Goal: Find specific page/section: Find specific page/section

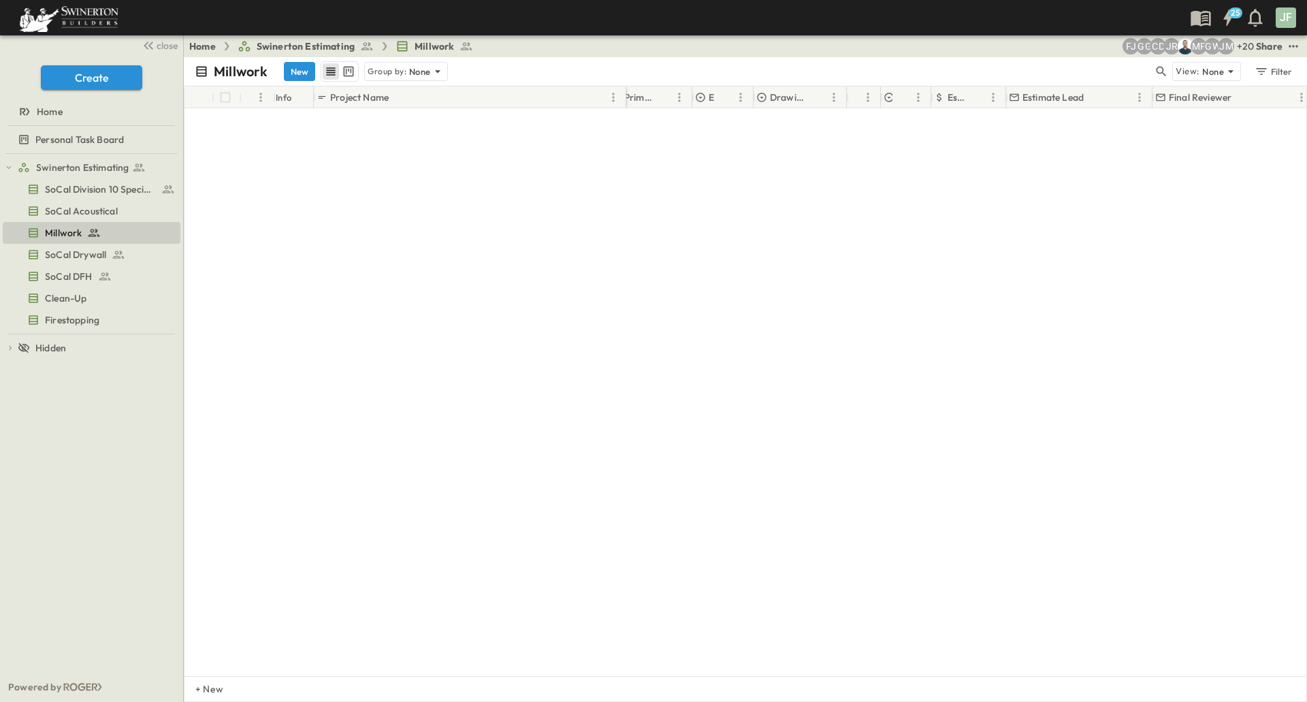
scroll to position [0, 291]
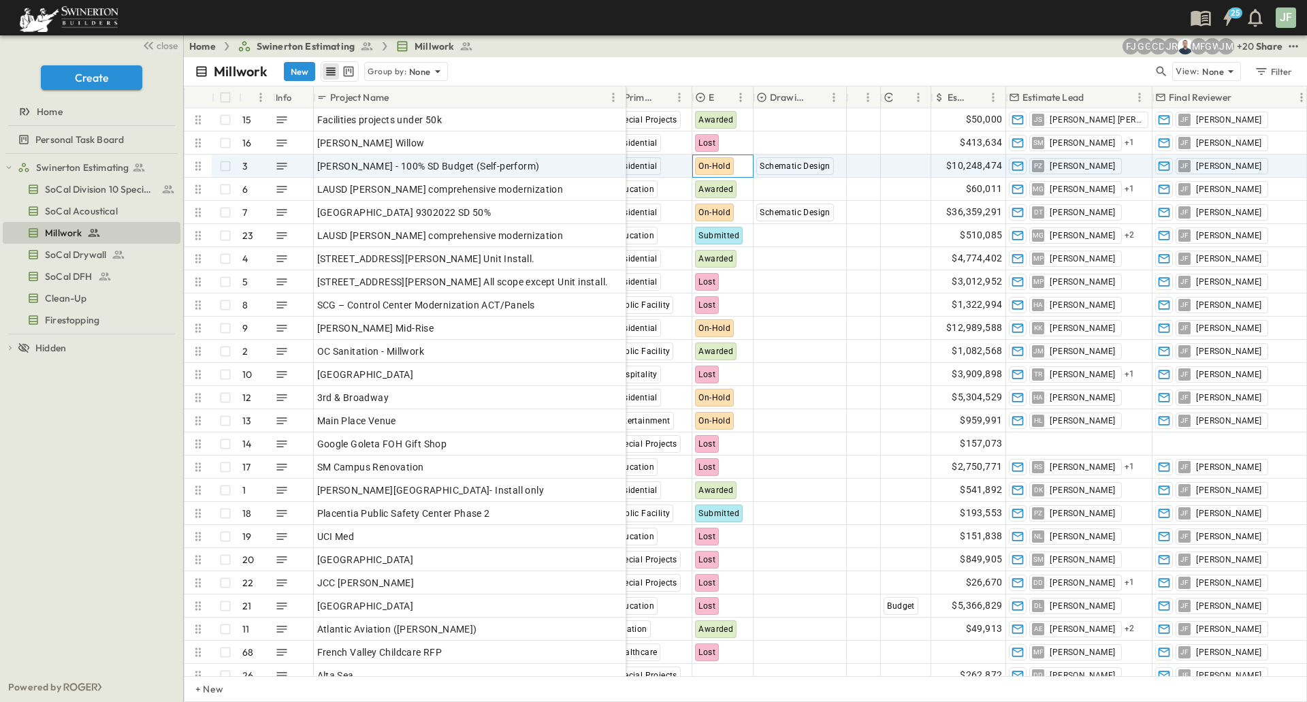
click at [721, 165] on span "On-Hold" at bounding box center [714, 166] width 32 height 10
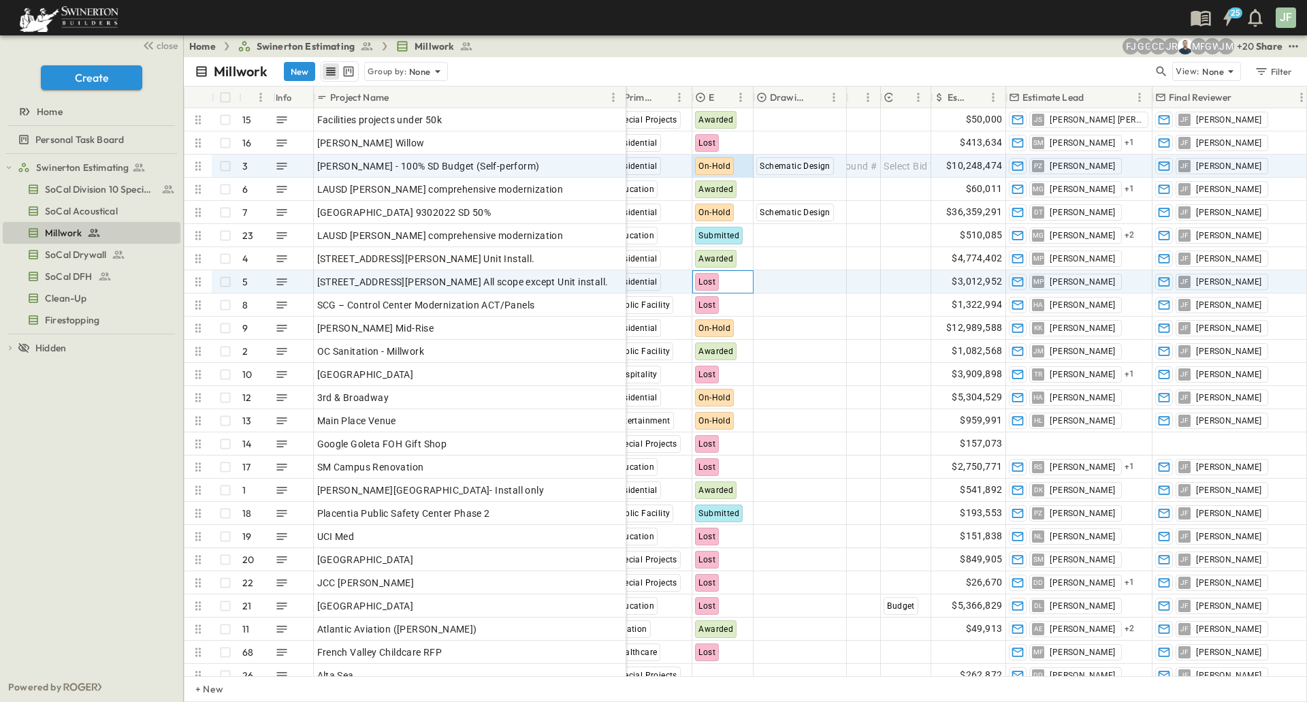
click at [711, 273] on div "Lost" at bounding box center [707, 282] width 24 height 18
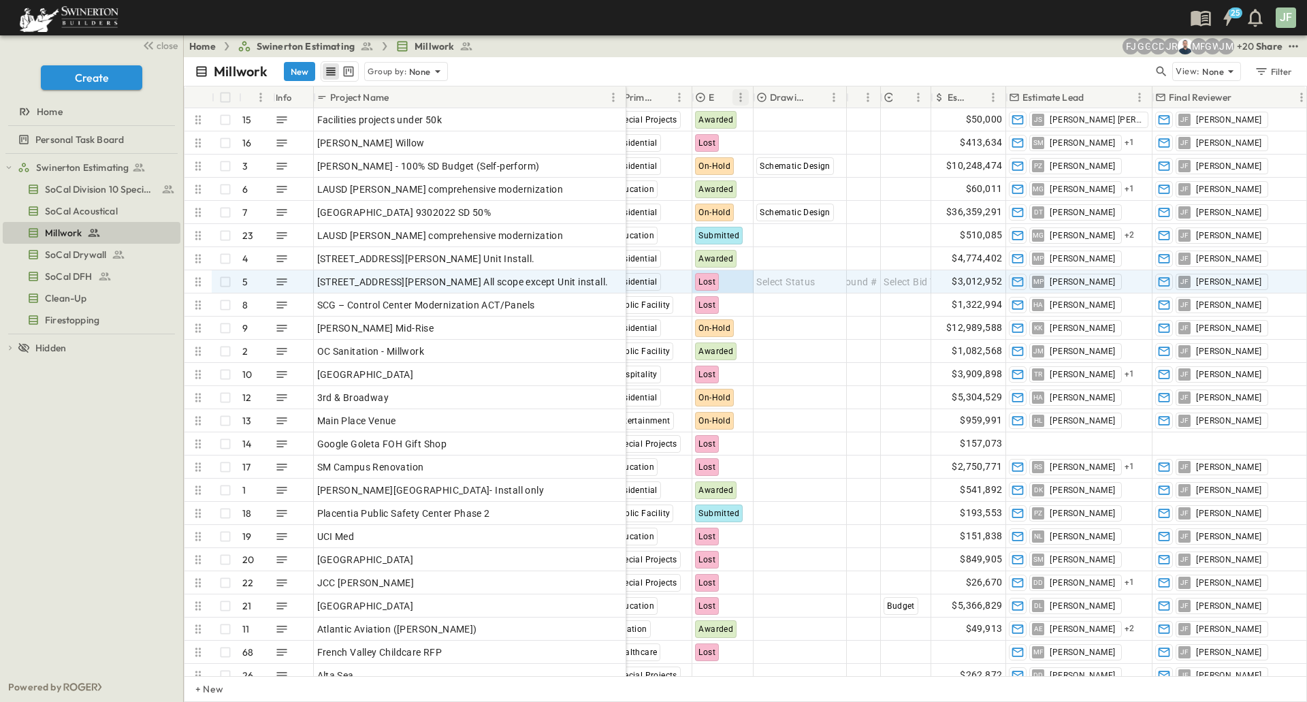
click at [737, 99] on icon "Menu" at bounding box center [741, 98] width 14 height 14
click at [732, 99] on button "Menu" at bounding box center [740, 97] width 16 height 16
click at [725, 97] on icon "Sort" at bounding box center [725, 97] width 8 height 8
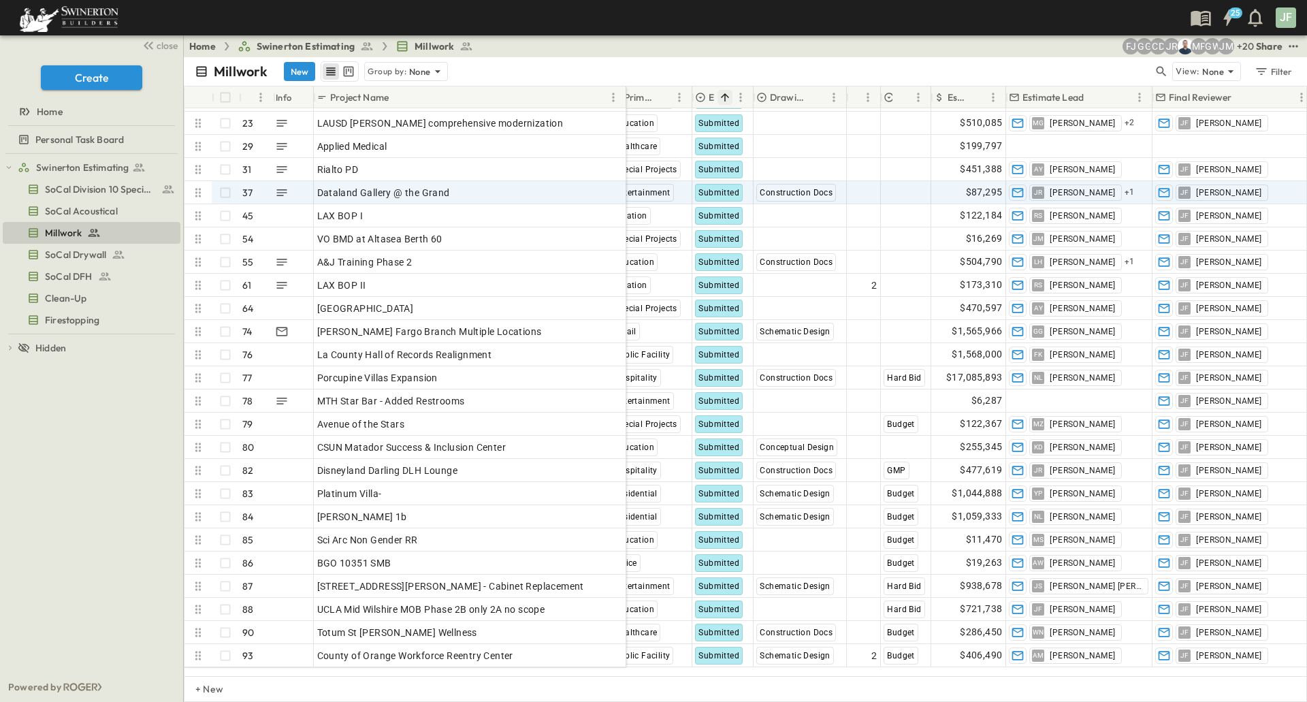
scroll to position [2042, 291]
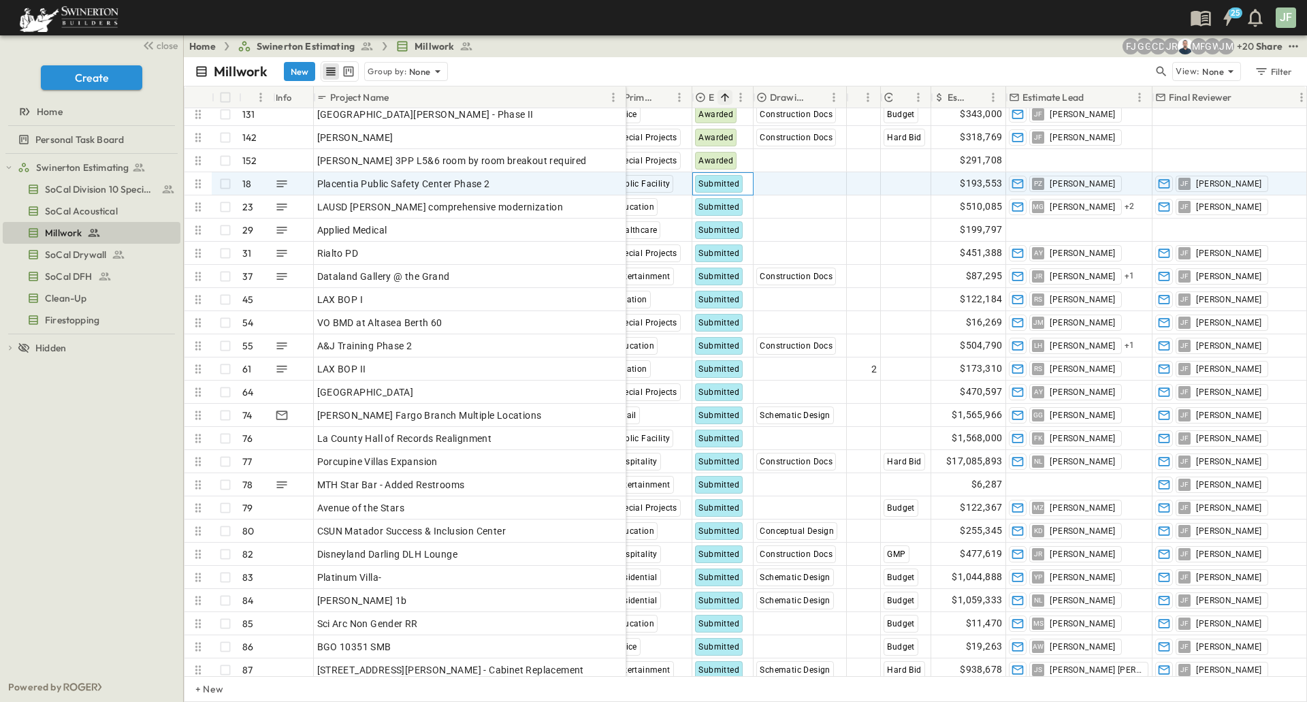
click at [730, 184] on span "Submitted" at bounding box center [718, 184] width 41 height 10
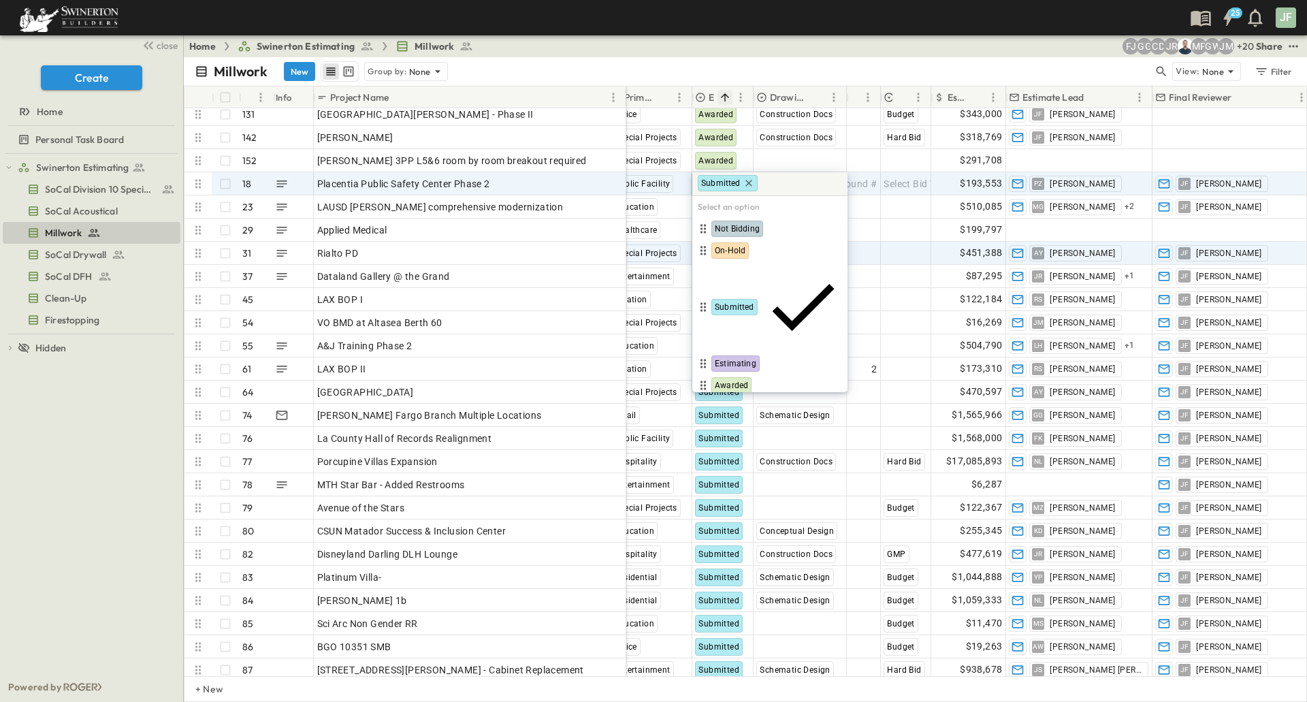
click at [730, 402] on span "Lost" at bounding box center [723, 407] width 16 height 11
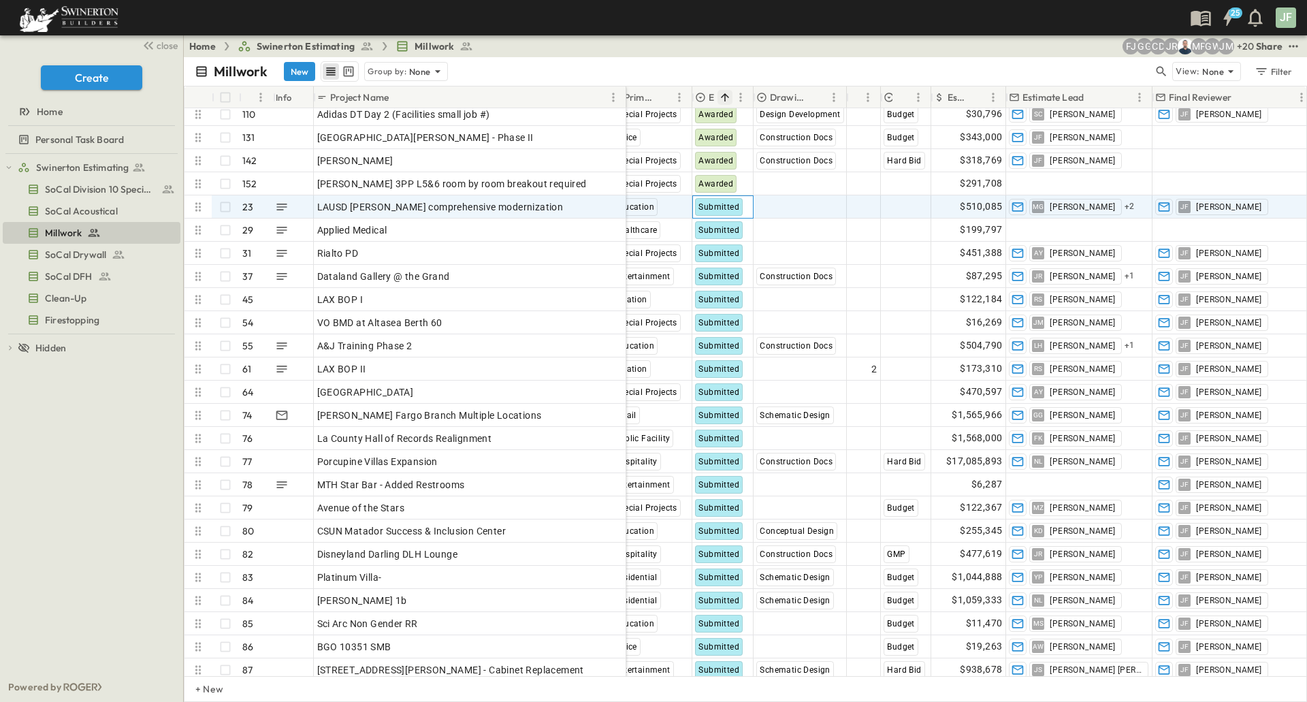
click at [720, 208] on span "Submitted" at bounding box center [718, 207] width 41 height 10
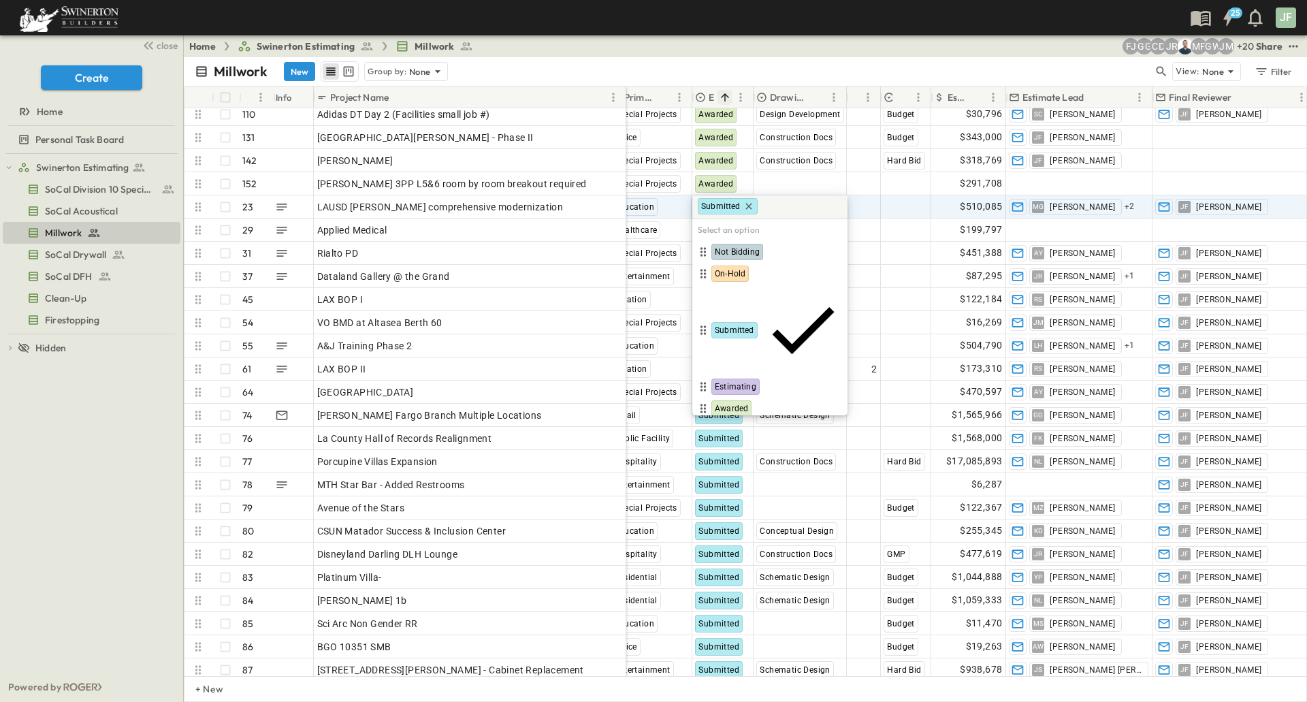
click at [728, 425] on span "Lost" at bounding box center [723, 430] width 16 height 11
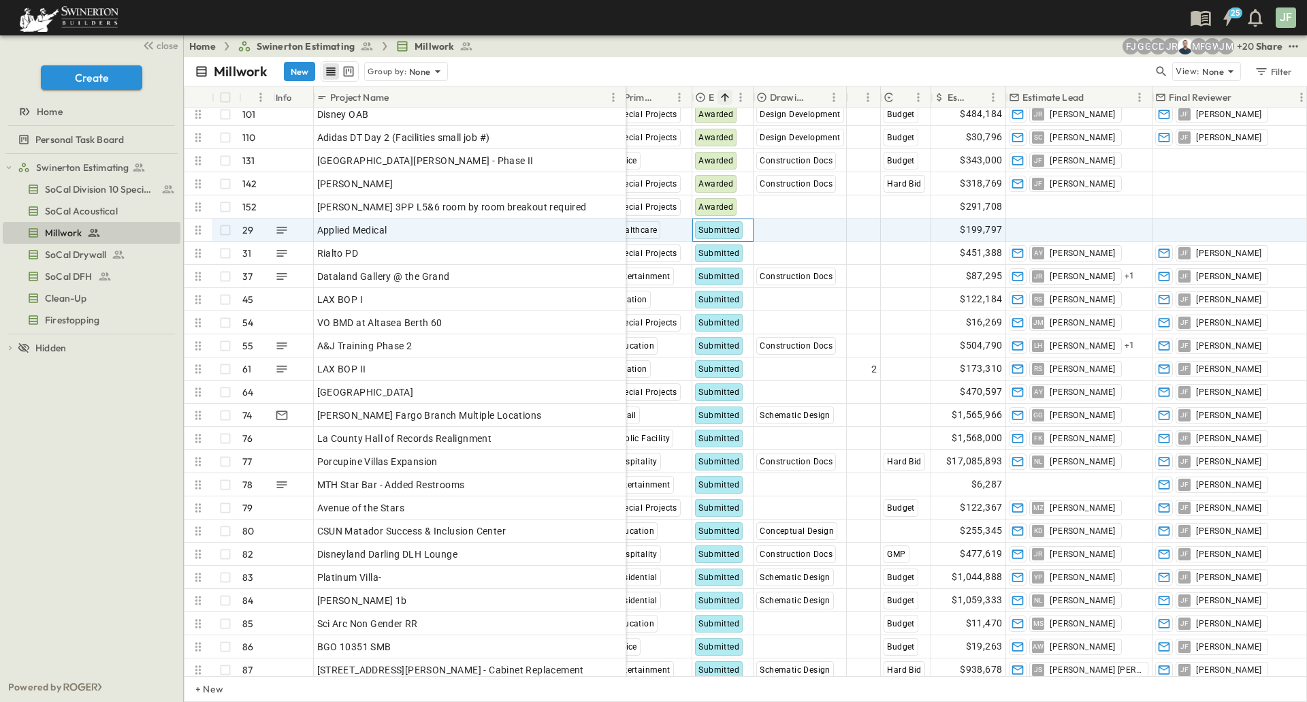
click at [720, 232] on span "Submitted" at bounding box center [718, 230] width 41 height 10
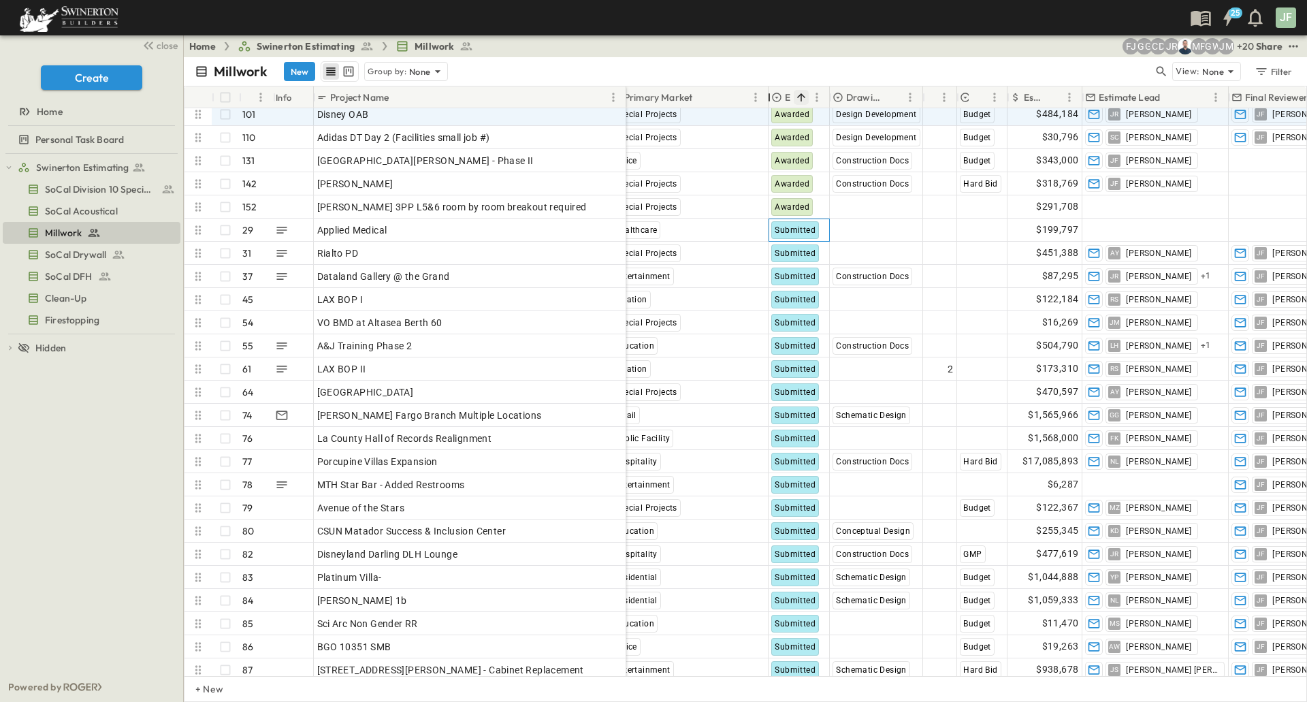
drag, startPoint x: 688, startPoint y: 96, endPoint x: 764, endPoint y: 112, distance: 77.8
click at [764, 112] on div "# Info Project Name P-Code Estimate Number Invite Date Due Date Region Primary …" at bounding box center [745, 380] width 1122 height 589
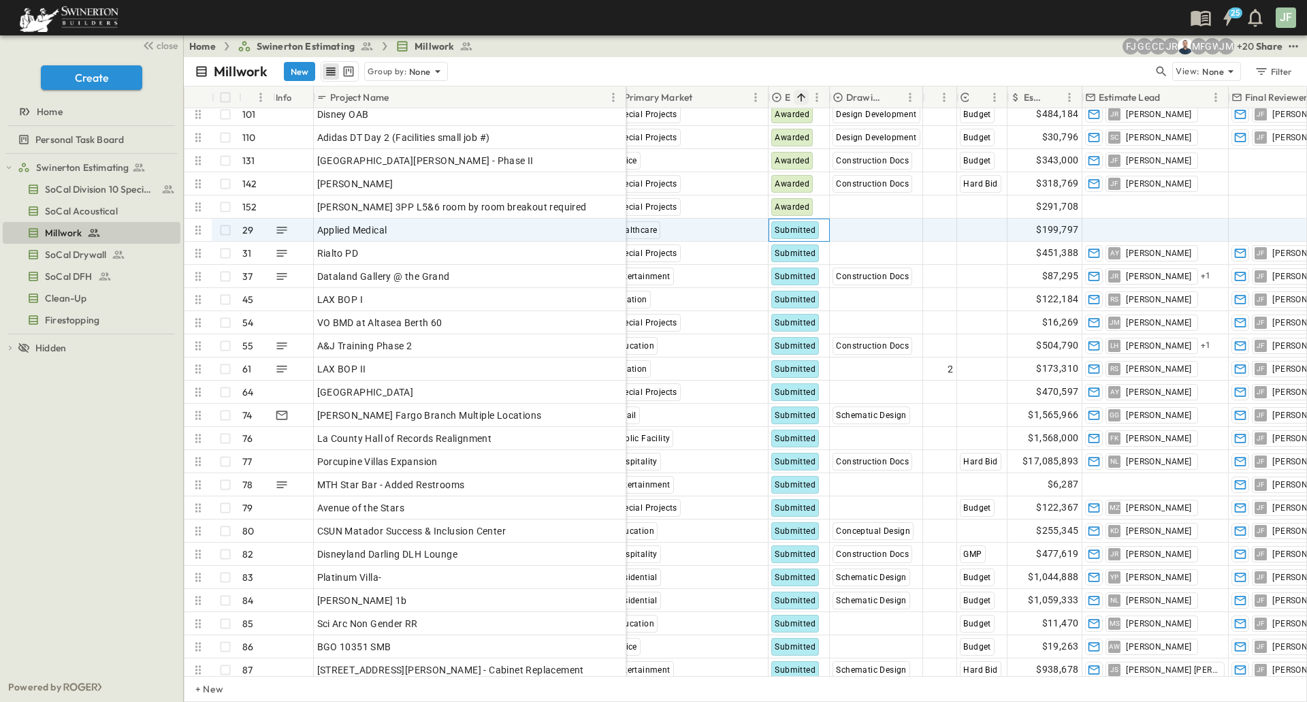
click at [792, 228] on span "Submitted" at bounding box center [794, 230] width 41 height 10
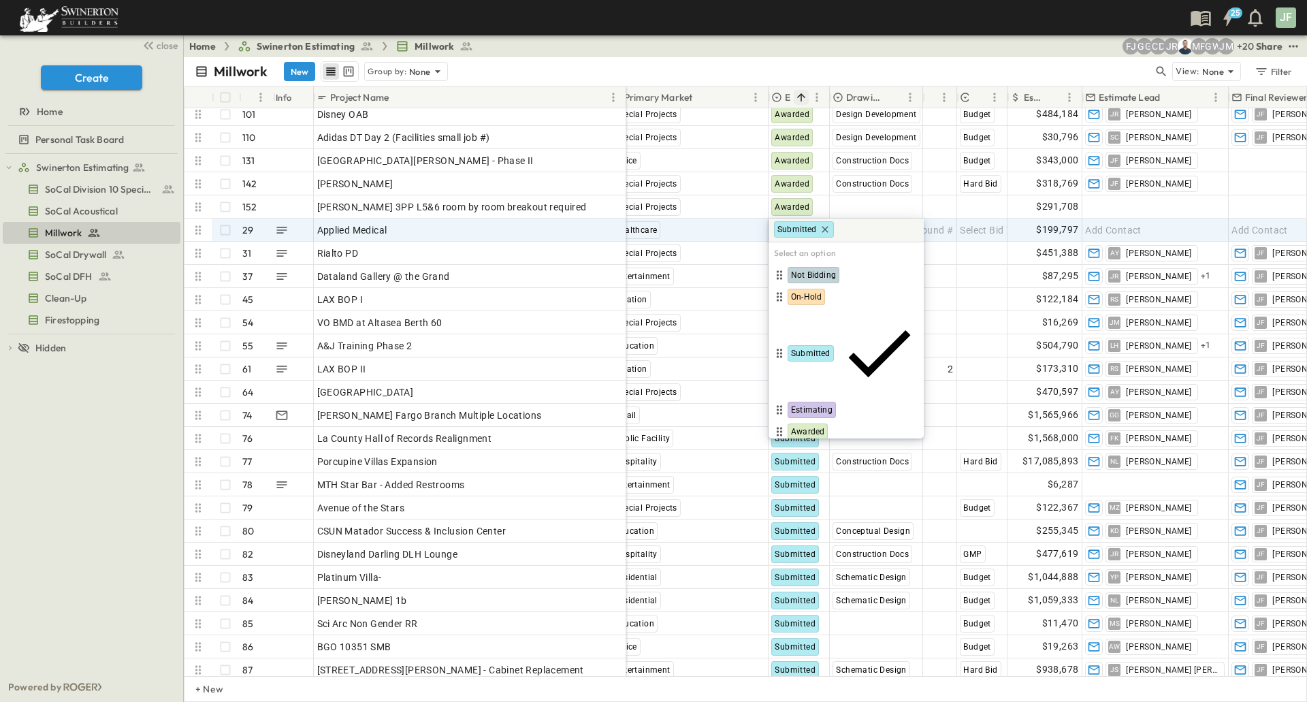
click at [798, 448] on span "Lost" at bounding box center [799, 453] width 16 height 11
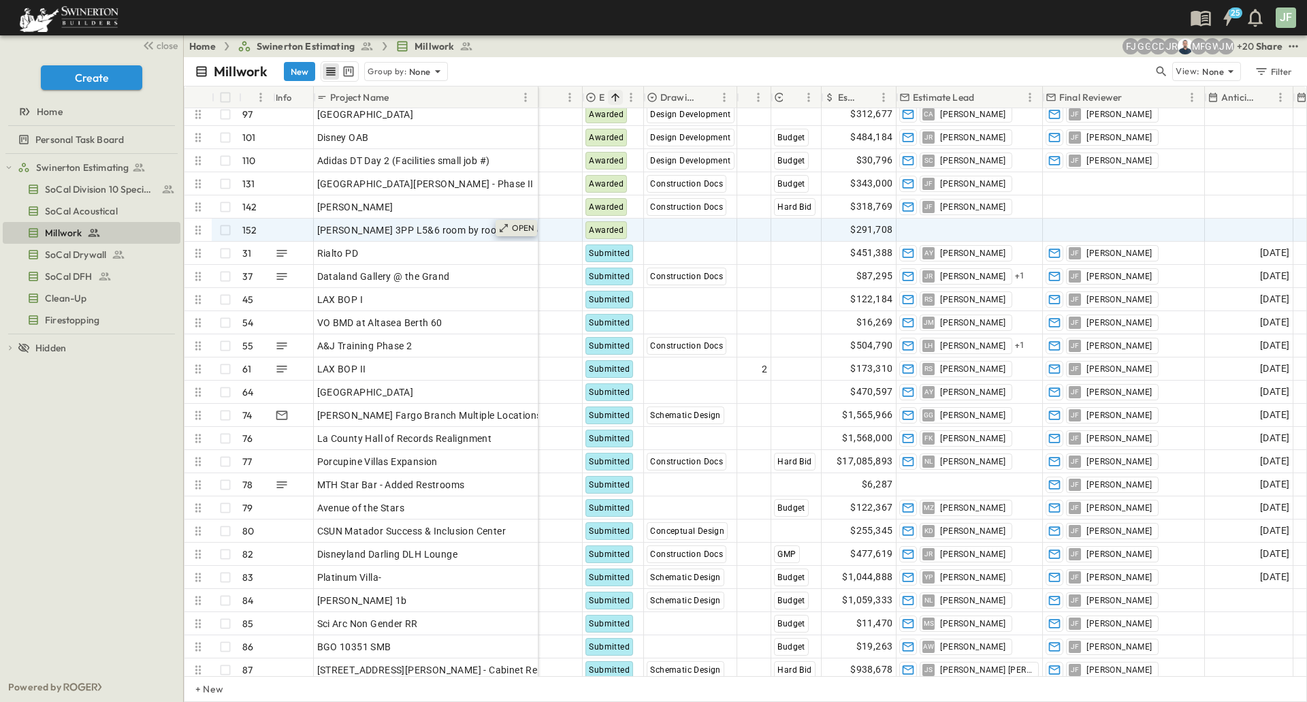
drag, startPoint x: 625, startPoint y: 93, endPoint x: 538, endPoint y: 232, distance: 164.3
click at [538, 232] on div "# Info Project Name P-Code Estimate Number Invite Date Due Date Region Primary …" at bounding box center [745, 380] width 1122 height 589
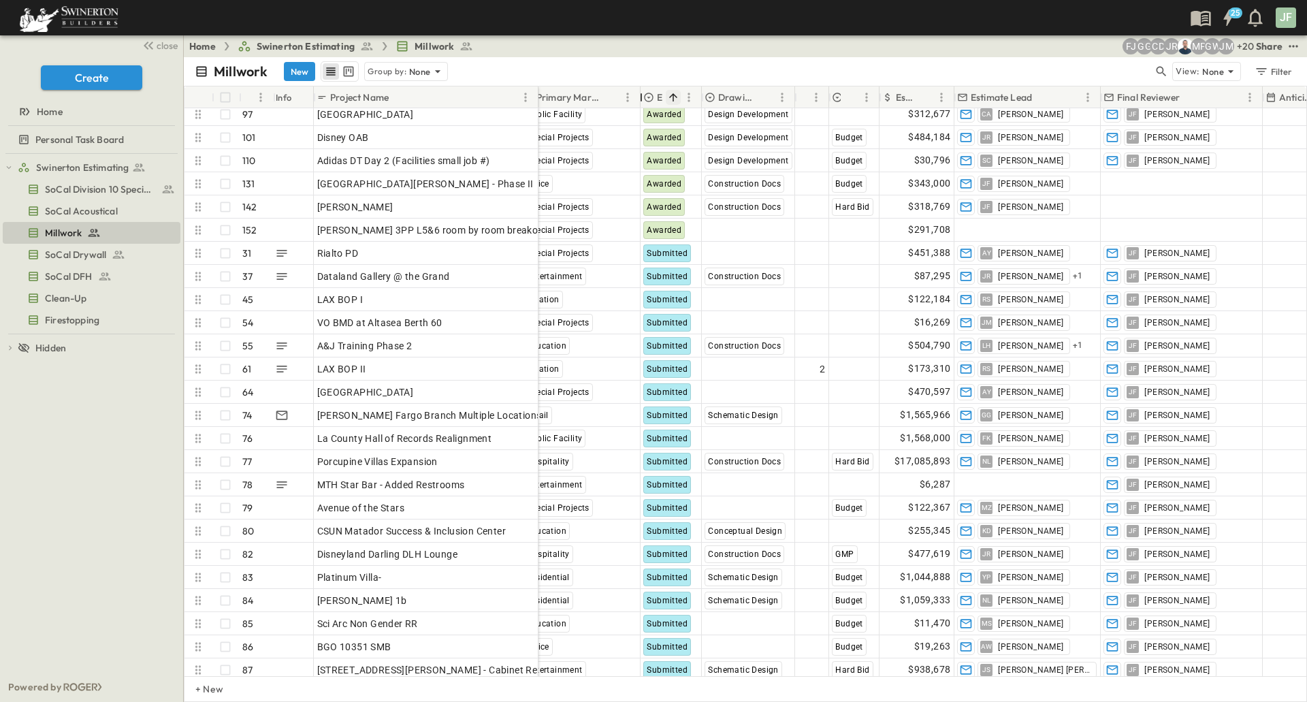
drag, startPoint x: 684, startPoint y: 97, endPoint x: 644, endPoint y: 103, distance: 40.7
click at [644, 103] on div at bounding box center [641, 97] width 14 height 38
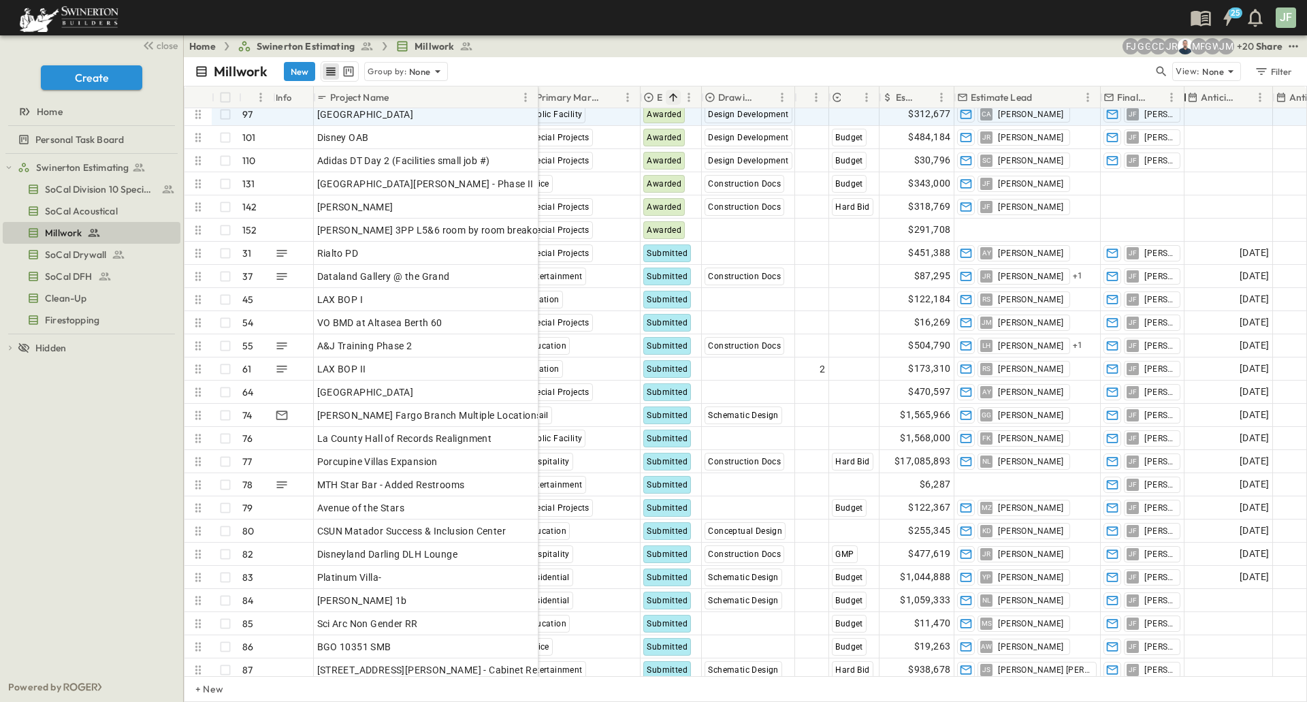
drag, startPoint x: 1260, startPoint y: 95, endPoint x: 1181, endPoint y: 108, distance: 79.4
click at [1181, 108] on div "# Info Project Name P-Code Estimate Number Invite Date Due Date Region Primary …" at bounding box center [745, 380] width 1122 height 589
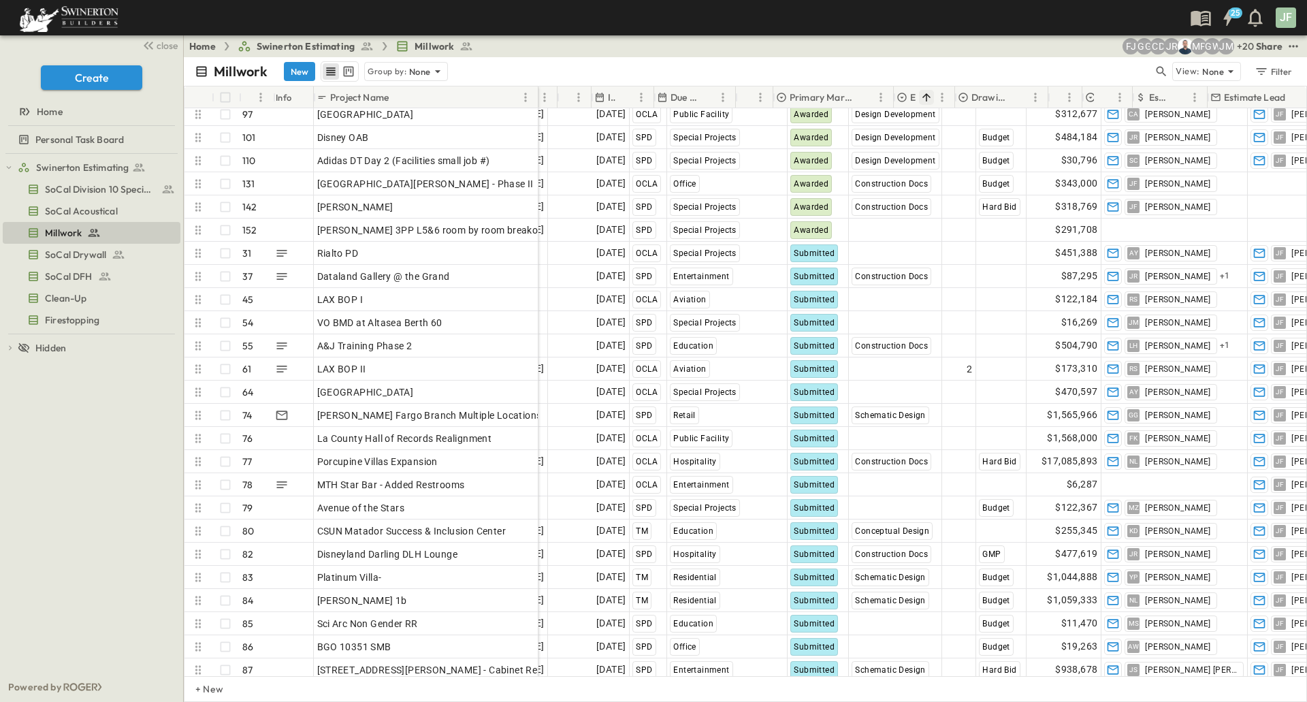
scroll to position [2042, 0]
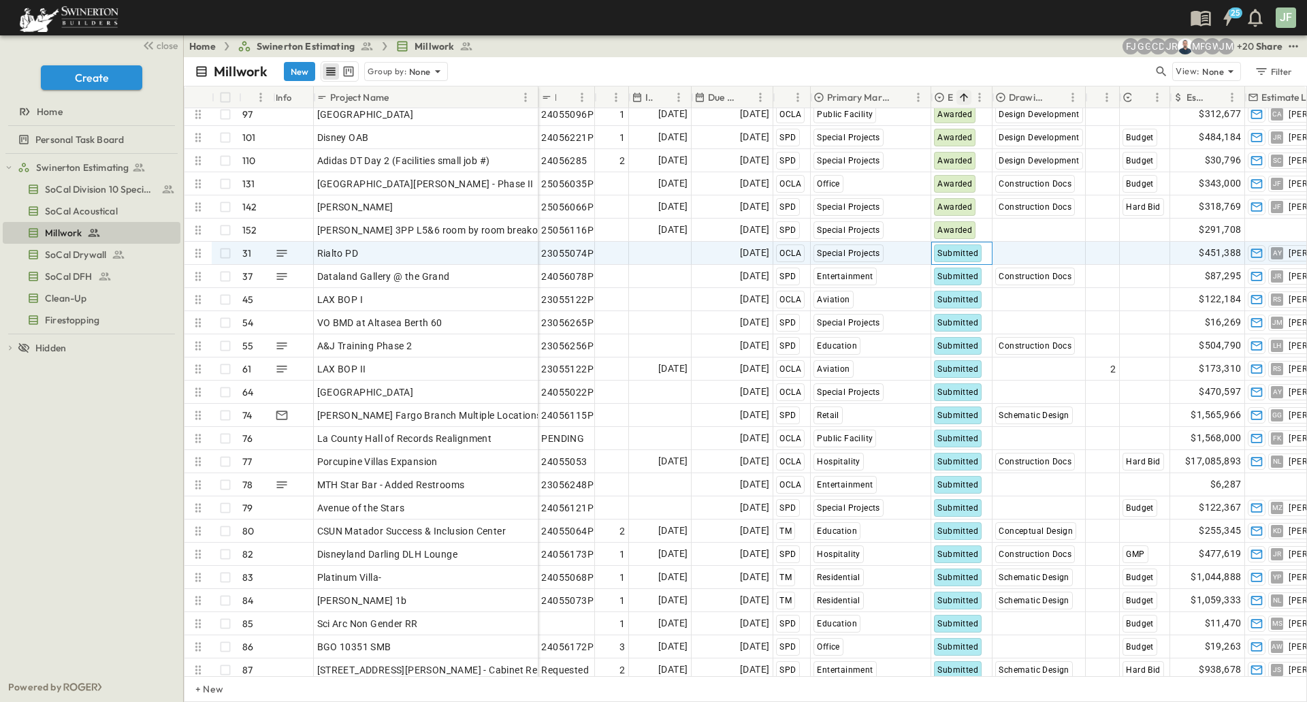
click at [954, 256] on span "Submitted" at bounding box center [957, 253] width 41 height 10
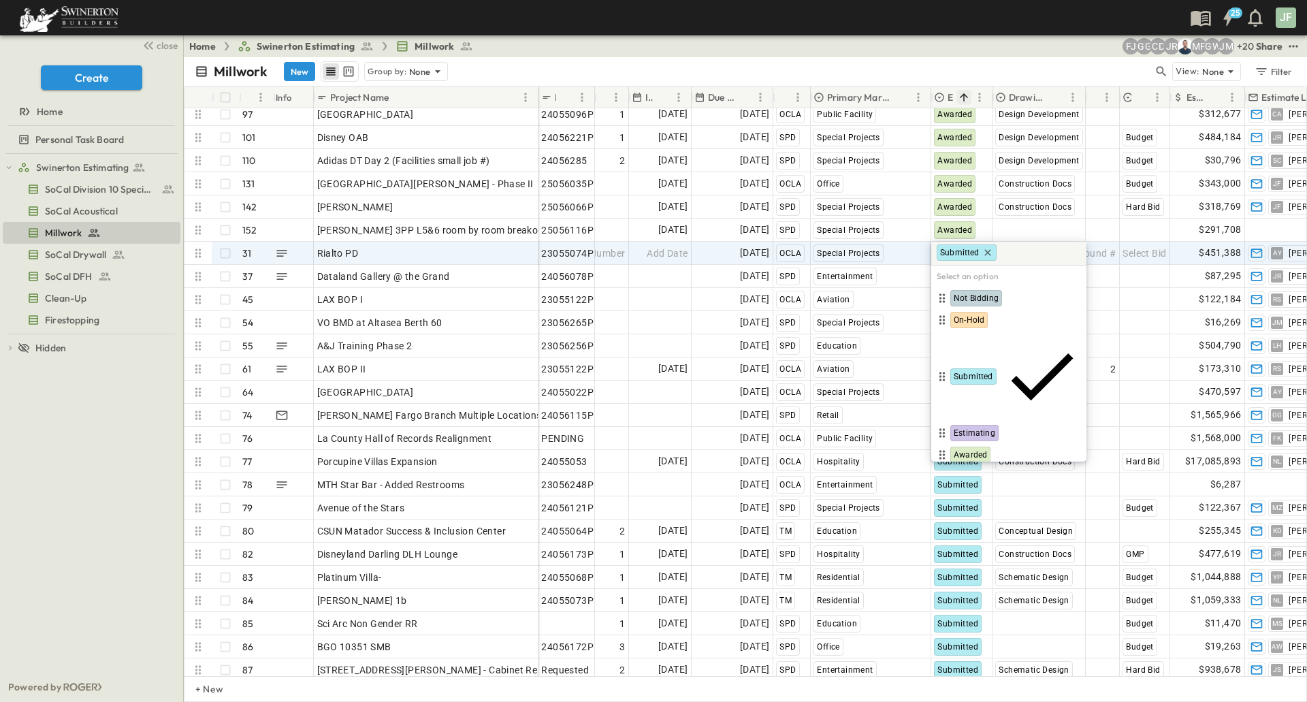
click at [964, 471] on span "Lost" at bounding box center [961, 476] width 16 height 11
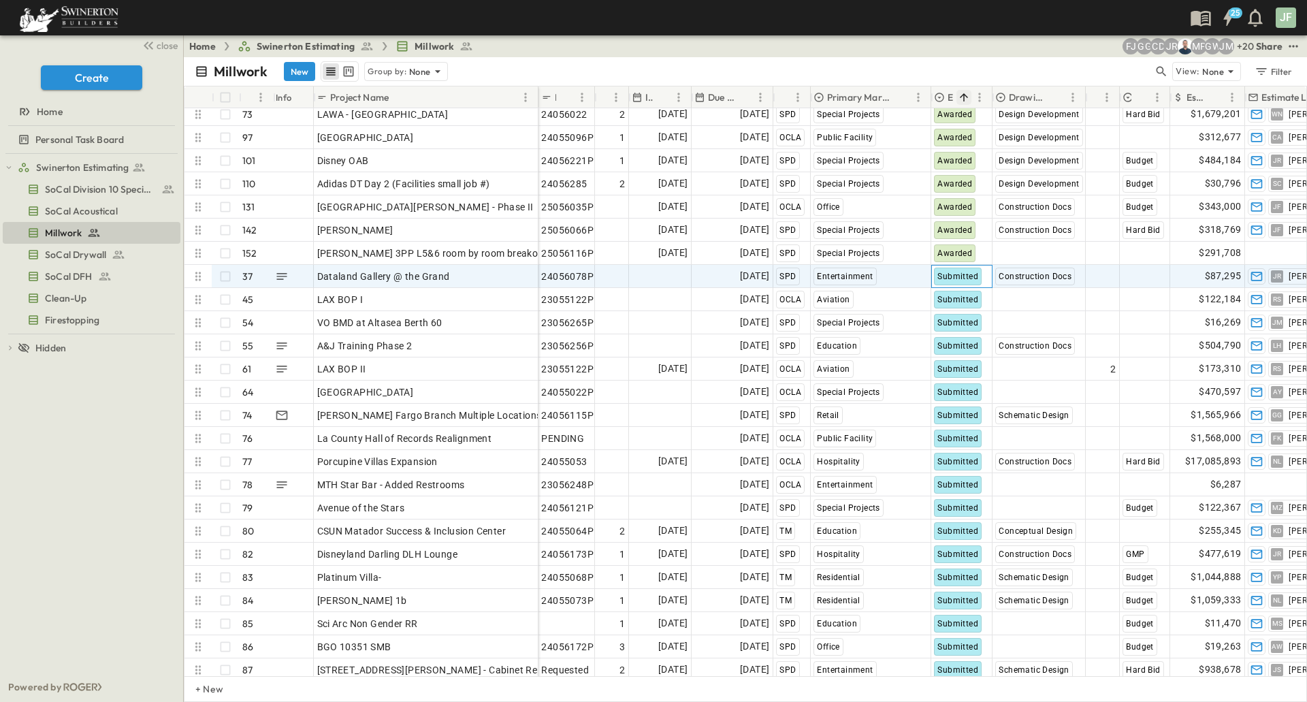
click at [966, 279] on span "Submitted" at bounding box center [957, 277] width 41 height 10
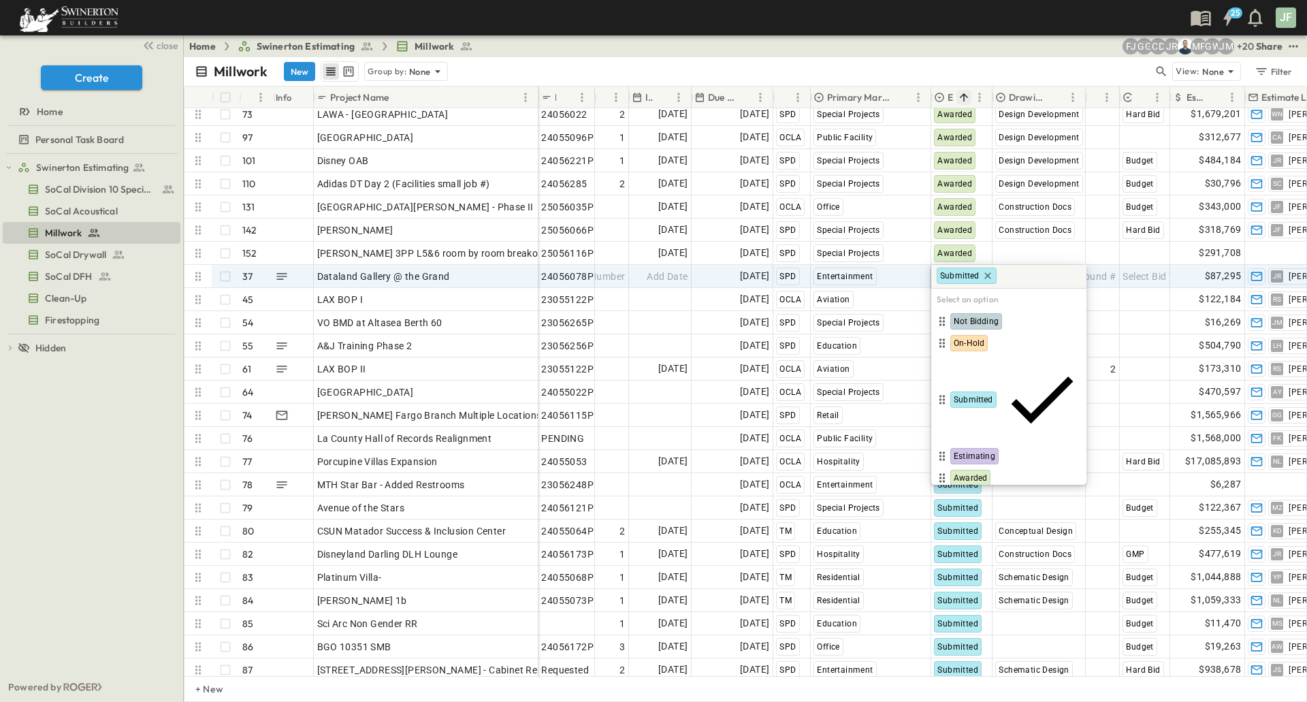
click at [961, 494] on span "Lost" at bounding box center [961, 499] width 16 height 11
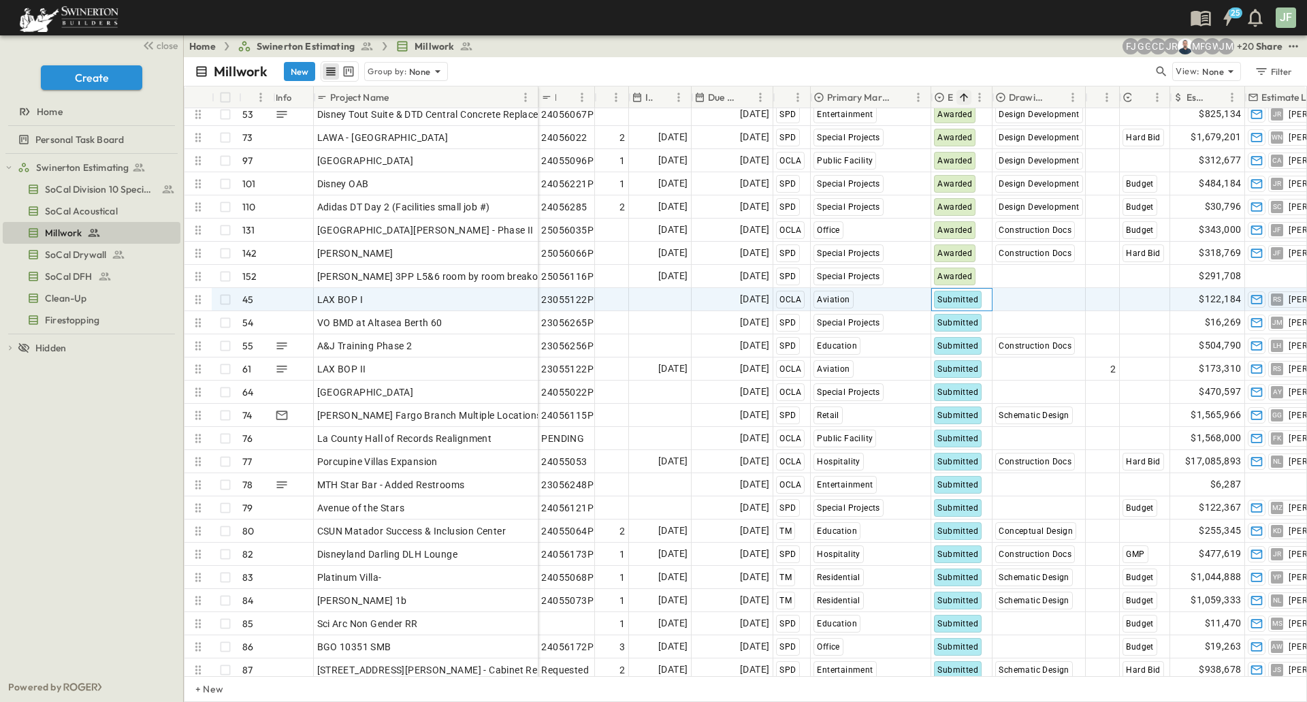
click at [955, 304] on div "Submitted" at bounding box center [958, 300] width 48 height 18
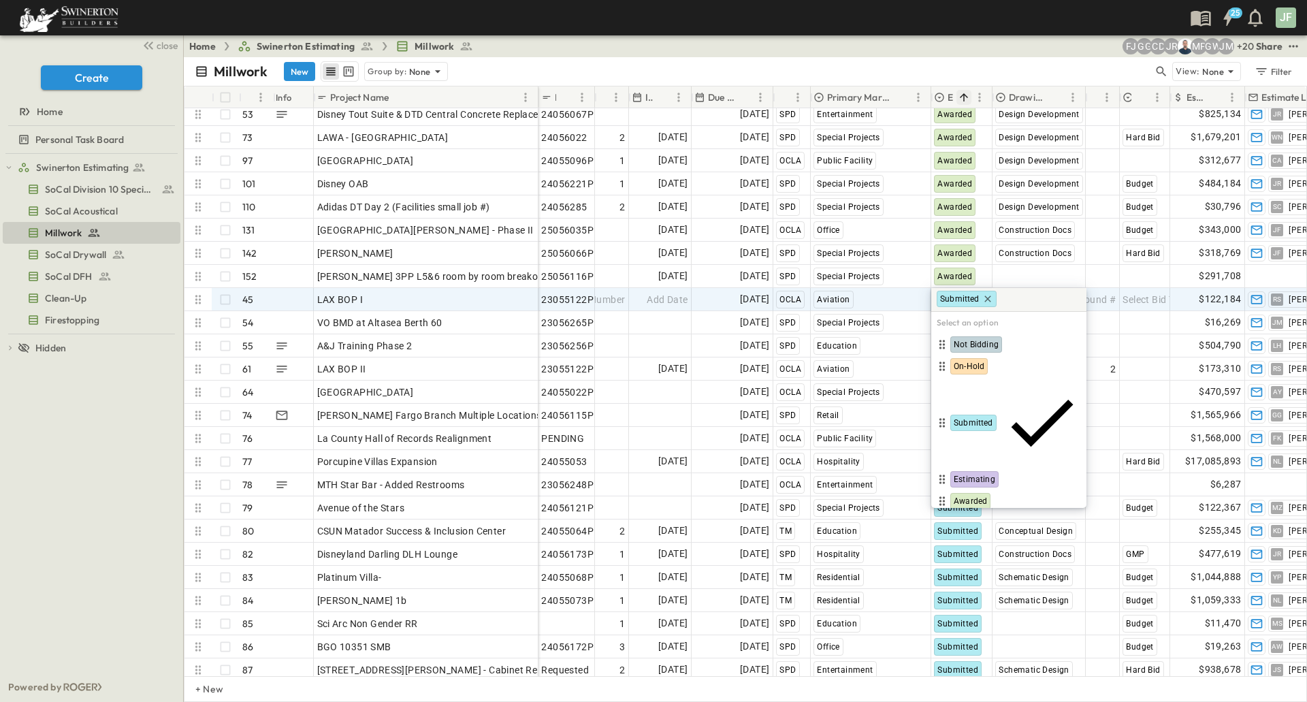
click at [968, 517] on span "Lost" at bounding box center [961, 522] width 16 height 11
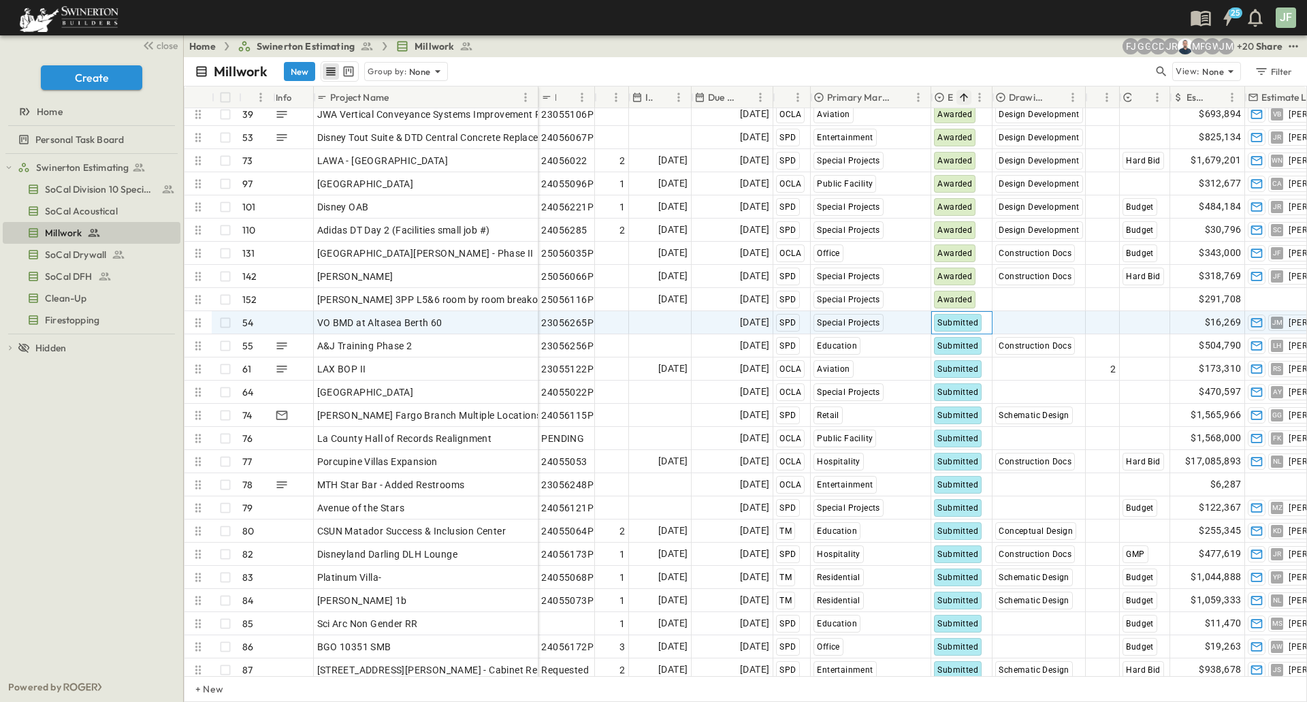
click at [963, 327] on span "Submitted" at bounding box center [957, 323] width 41 height 10
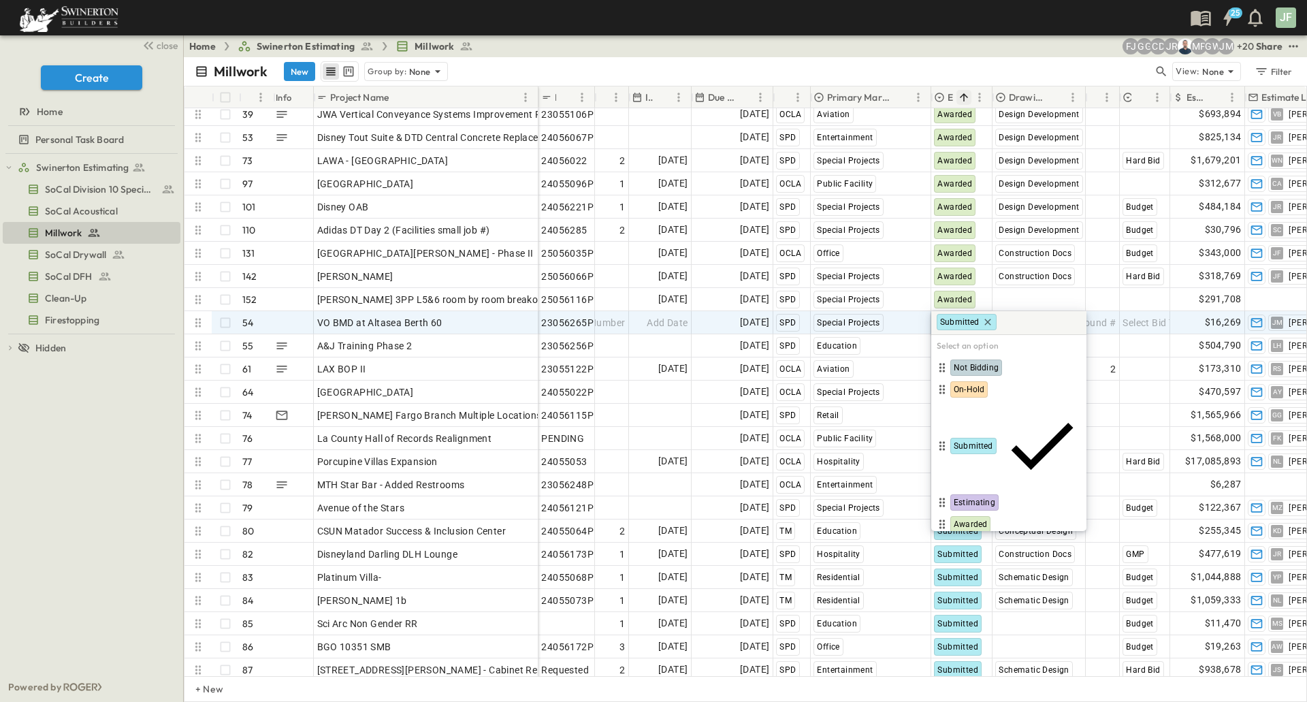
click at [966, 540] on span "Lost" at bounding box center [961, 545] width 16 height 11
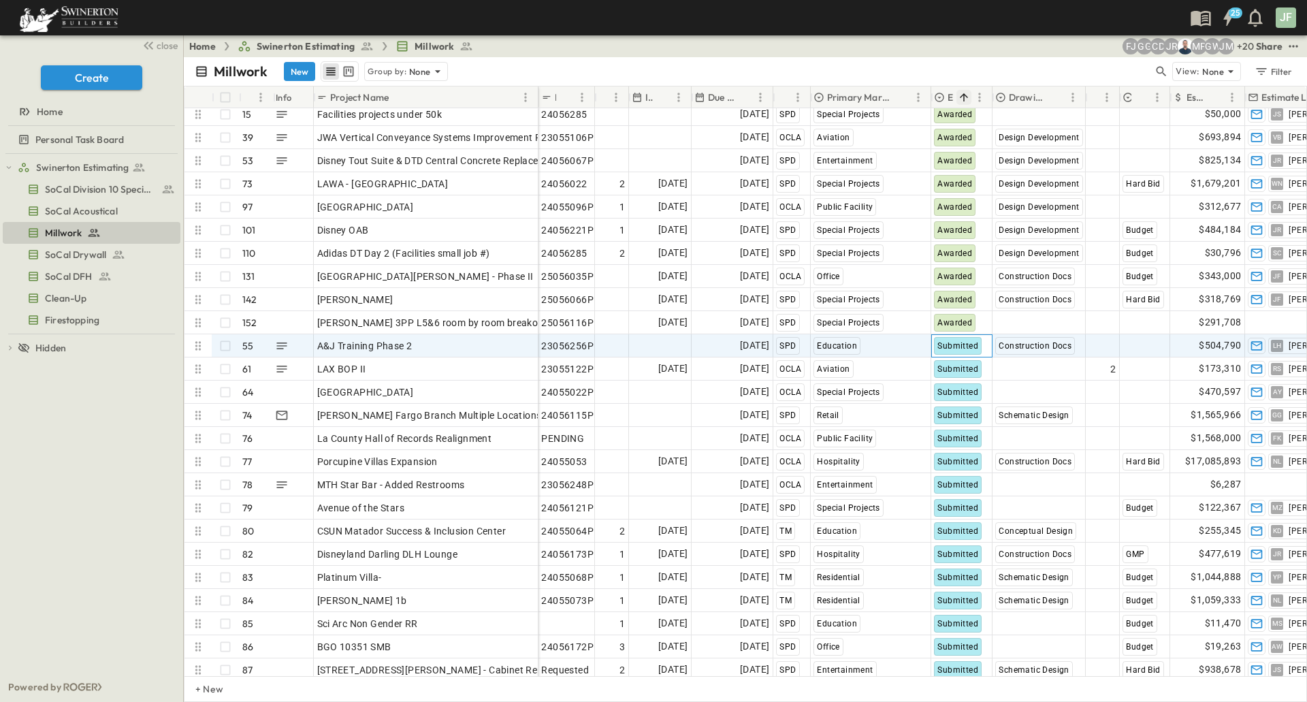
click at [963, 352] on div "Submitted" at bounding box center [958, 346] width 48 height 18
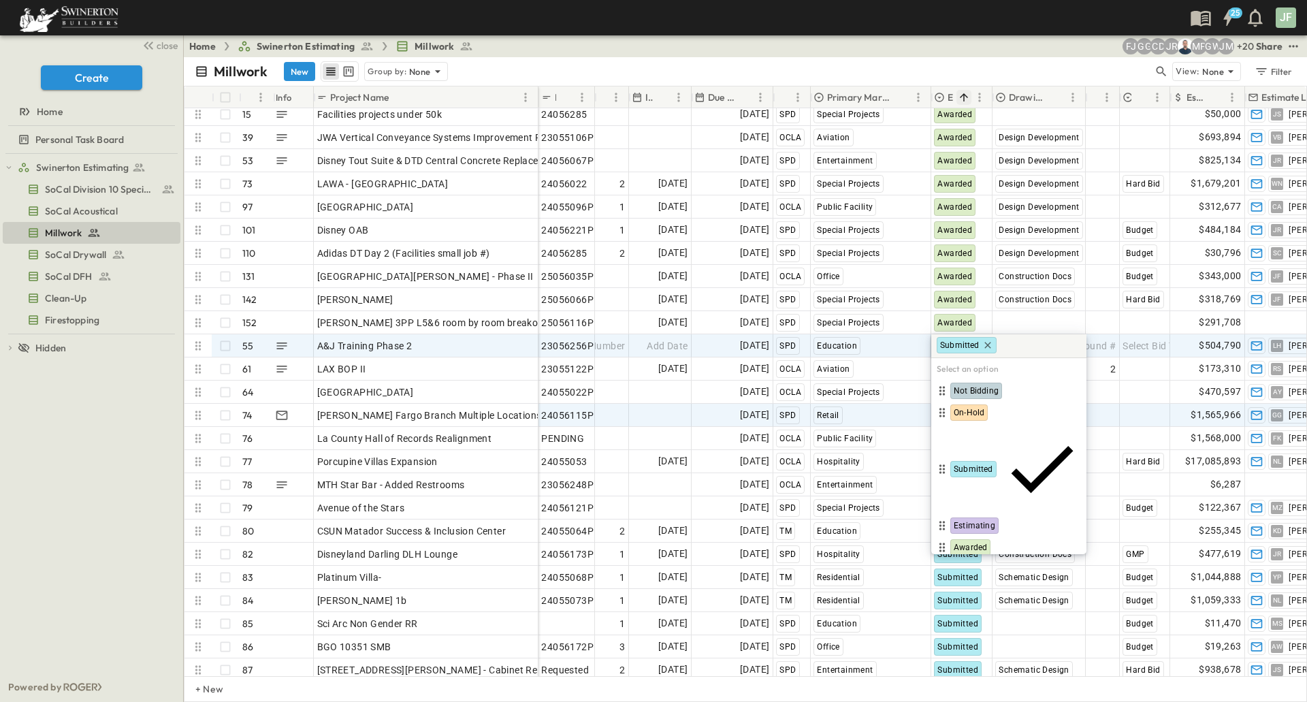
drag, startPoint x: 964, startPoint y: 497, endPoint x: 981, endPoint y: 425, distance: 73.6
click at [964, 563] on span "Lost" at bounding box center [961, 568] width 16 height 11
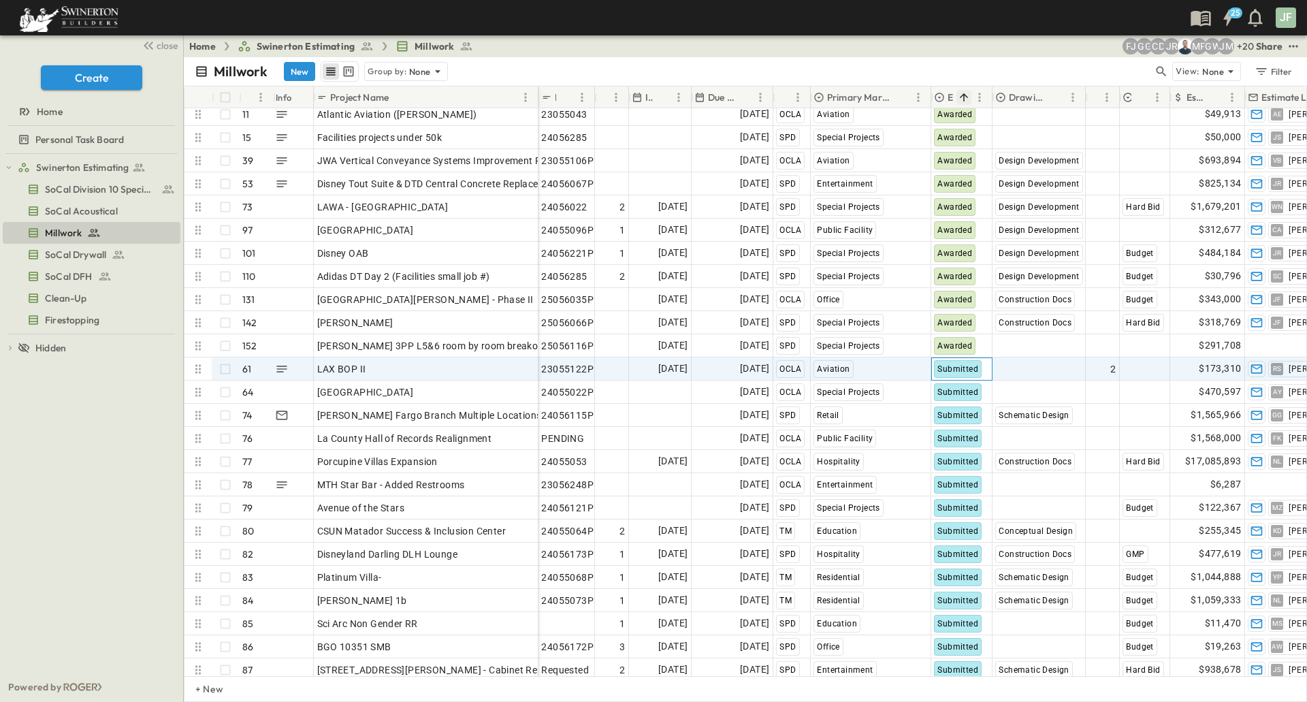
click at [960, 374] on div "Submitted" at bounding box center [958, 369] width 48 height 18
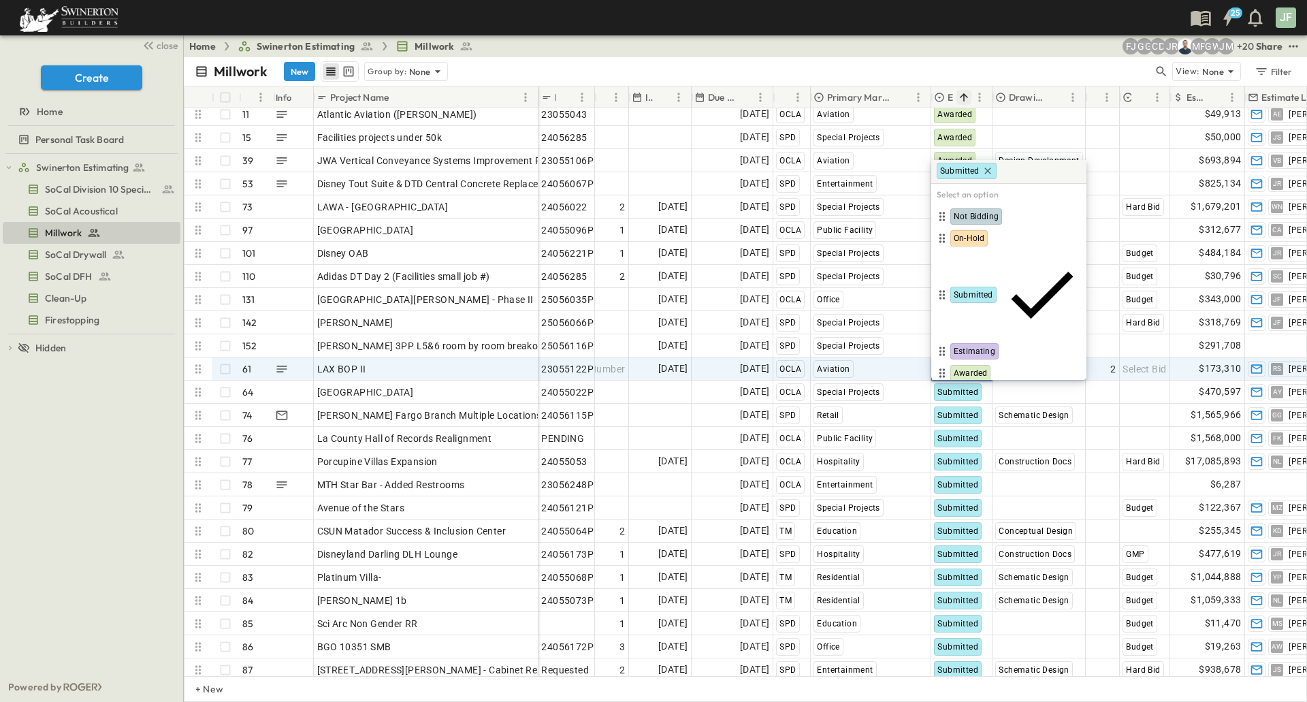
click at [962, 389] on span "Lost" at bounding box center [961, 394] width 16 height 11
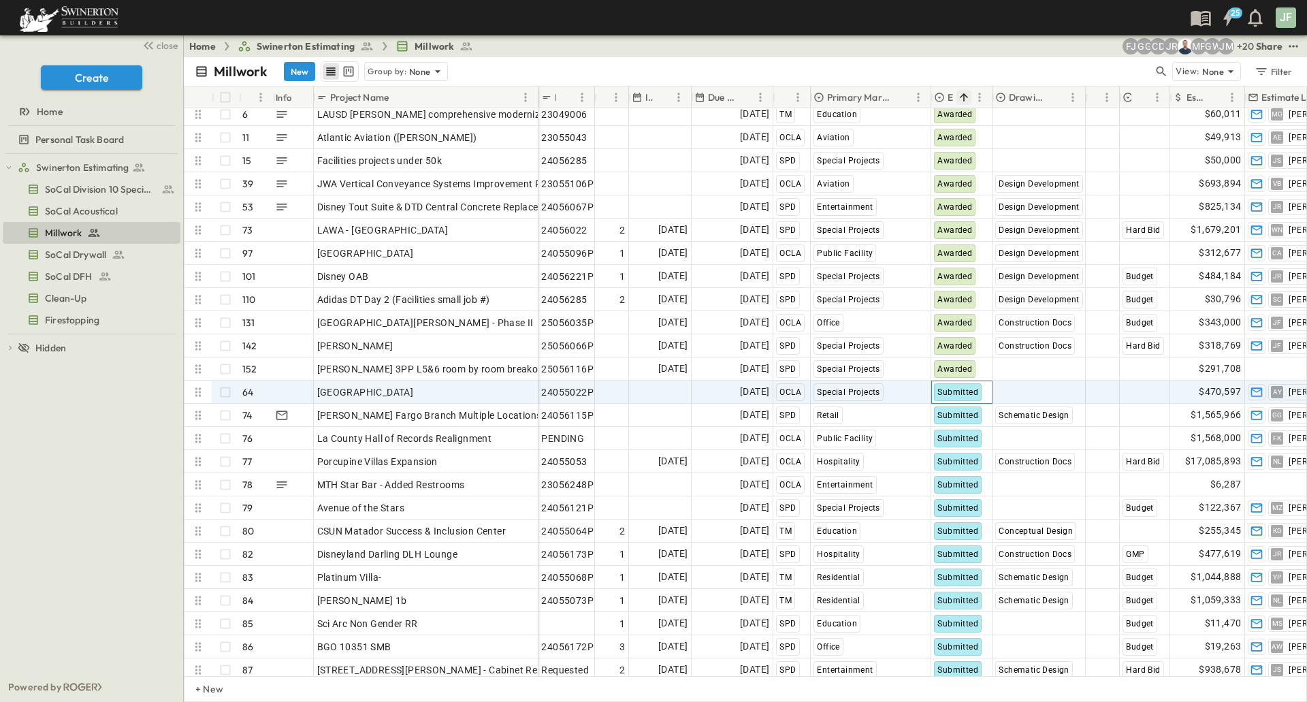
click at [966, 389] on span "Submitted" at bounding box center [957, 392] width 41 height 10
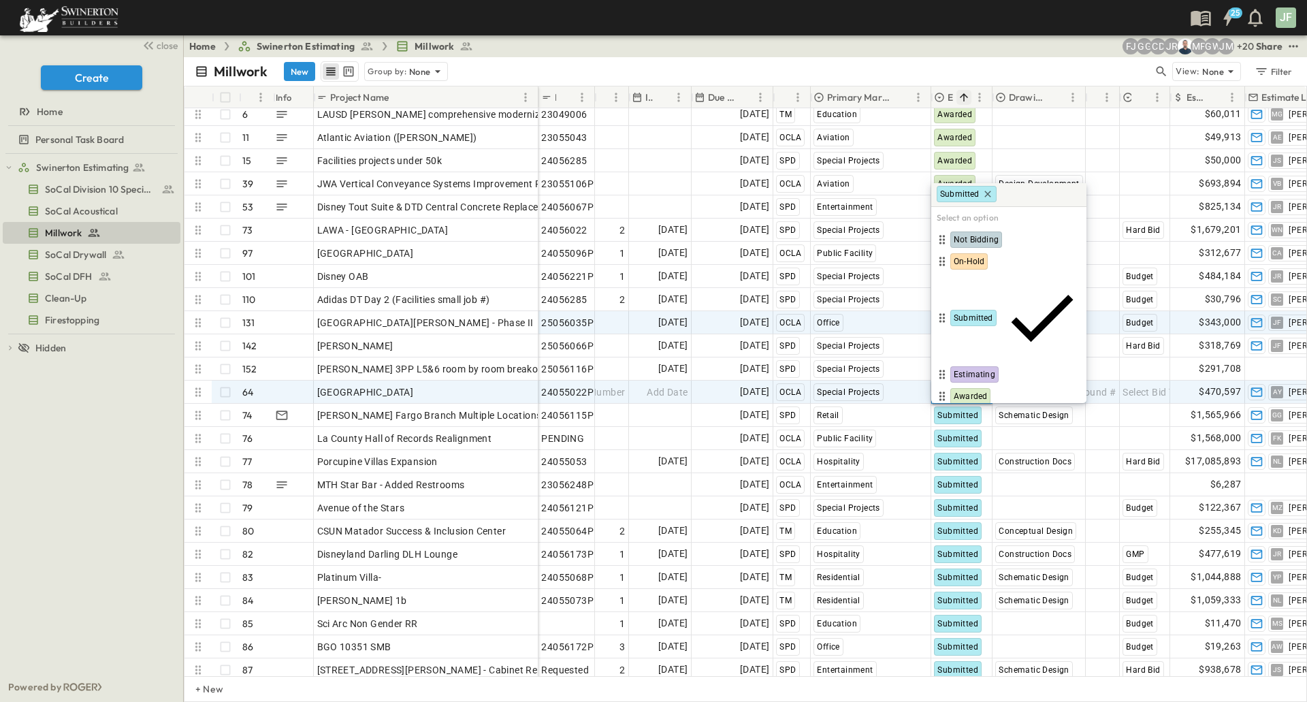
click at [962, 412] on span "Lost" at bounding box center [961, 417] width 16 height 11
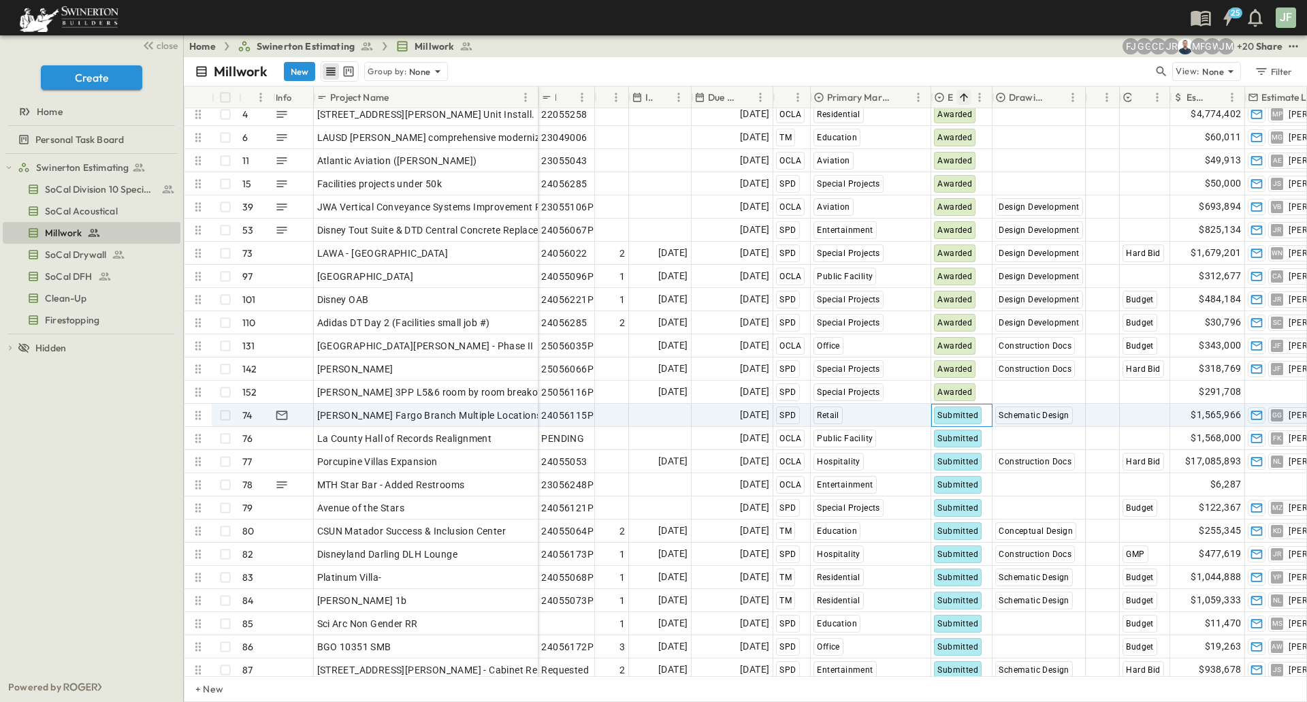
click at [964, 414] on span "Submitted" at bounding box center [957, 415] width 41 height 10
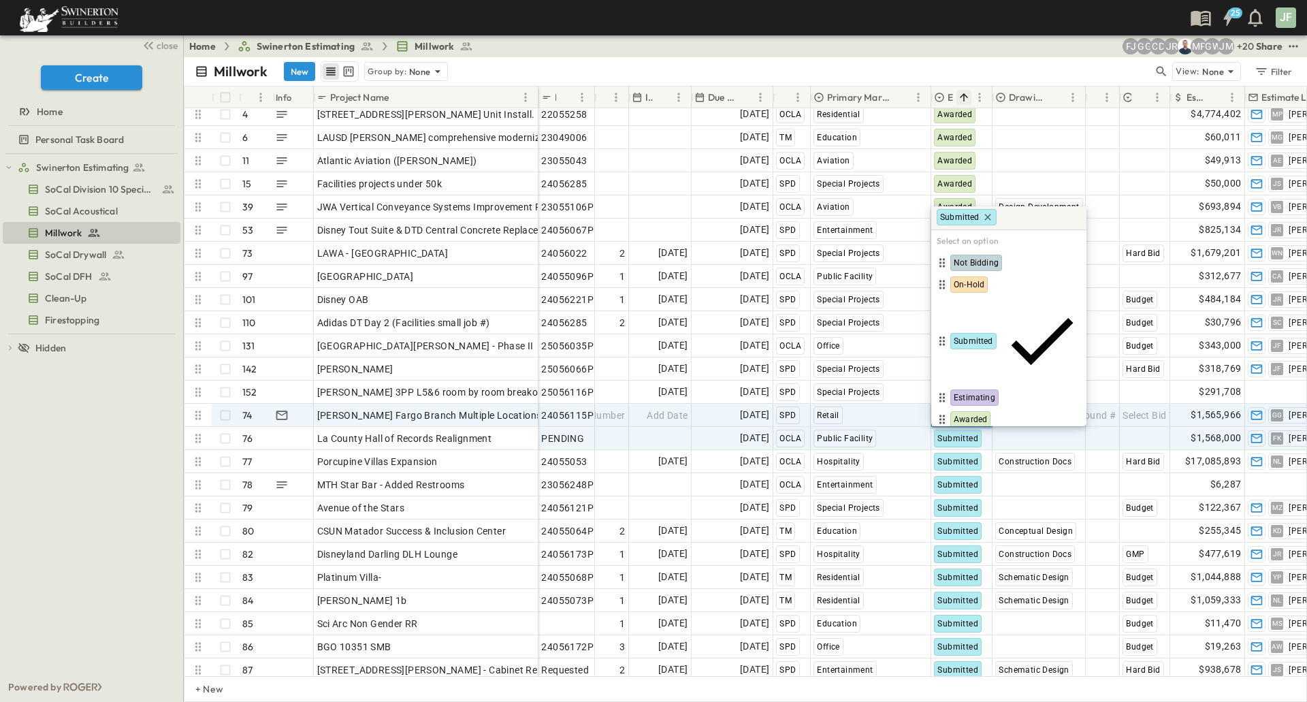
click at [963, 436] on span "Lost" at bounding box center [961, 441] width 16 height 11
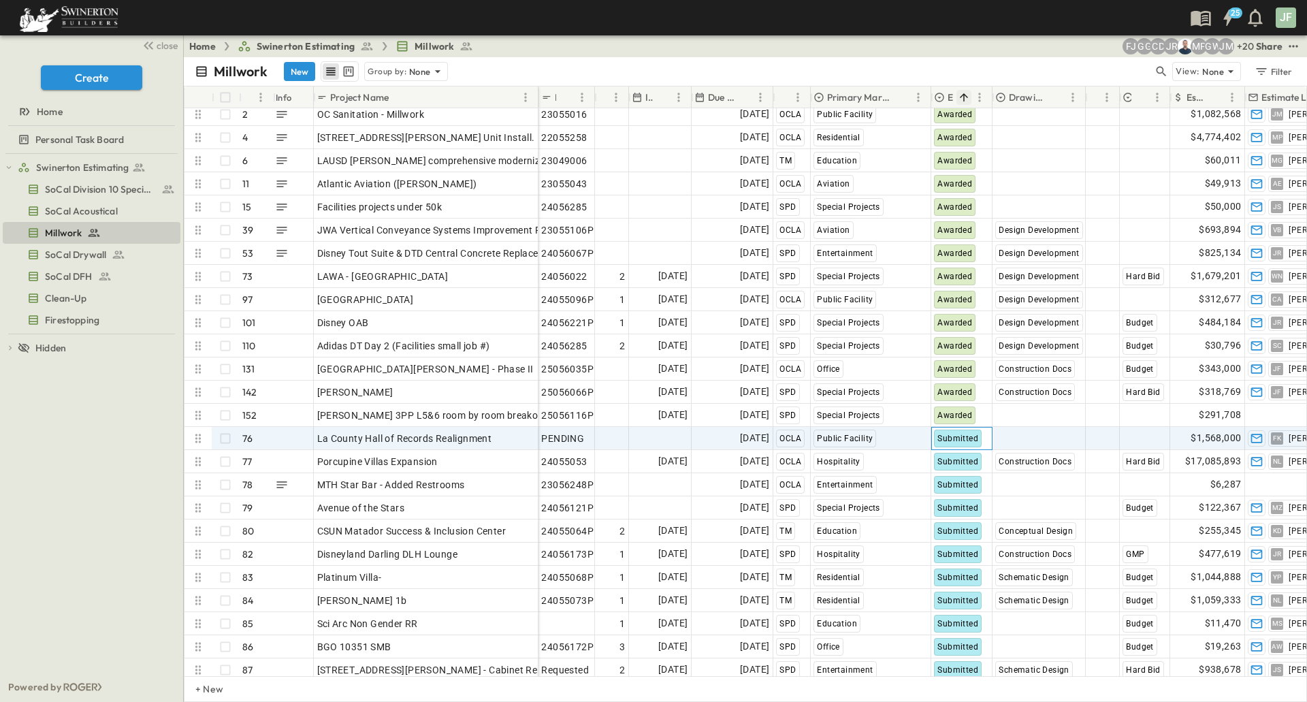
click at [956, 441] on span "Submitted" at bounding box center [957, 438] width 41 height 10
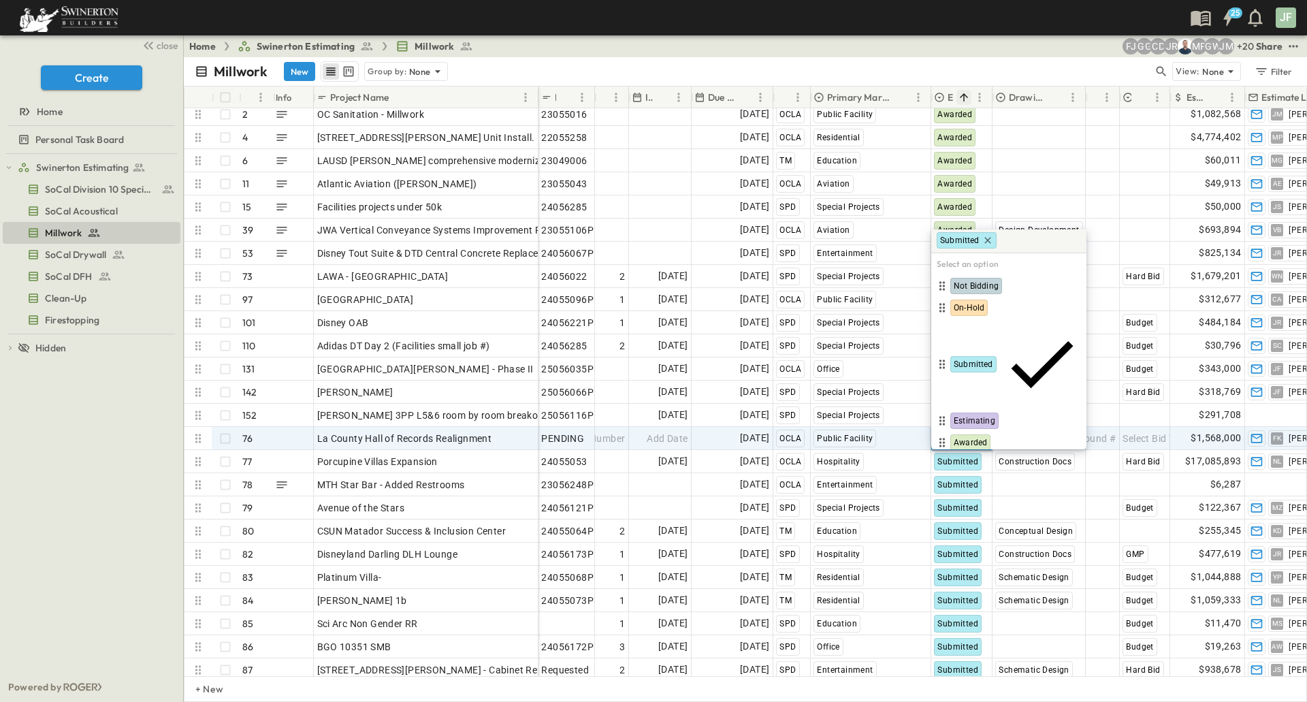
click at [963, 459] on span "Lost" at bounding box center [961, 464] width 16 height 11
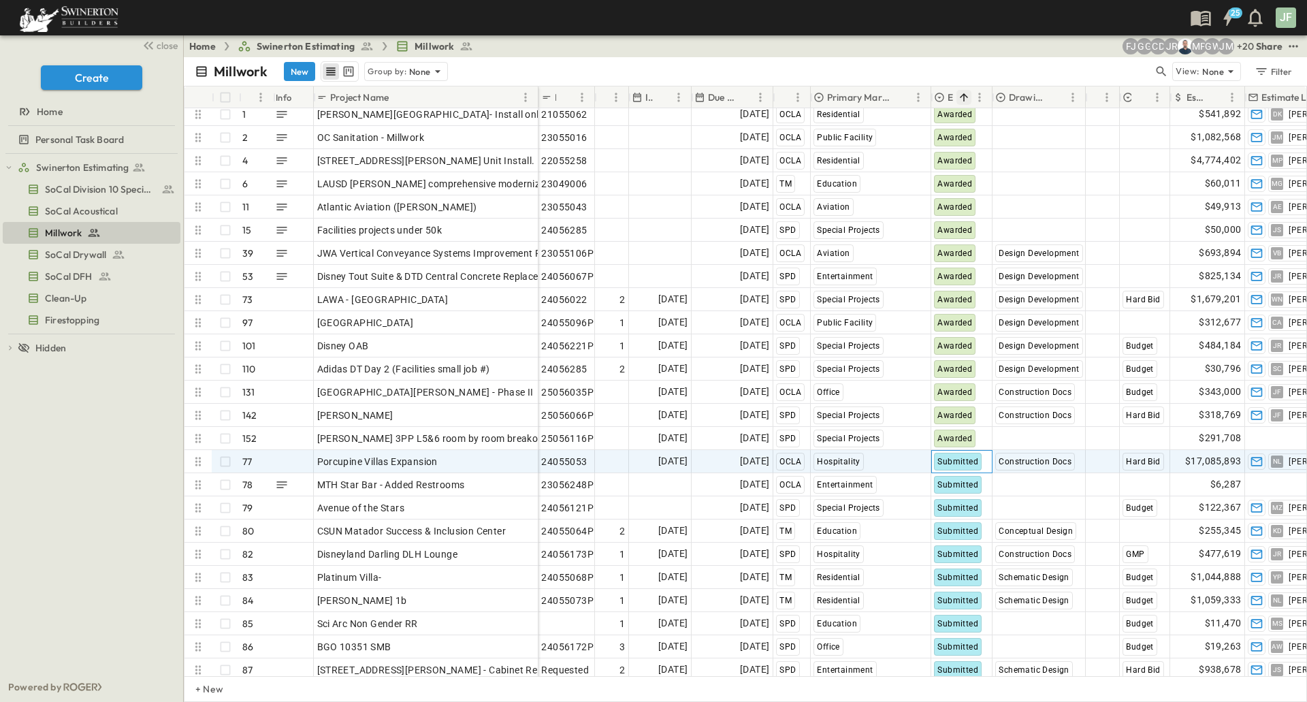
click at [964, 460] on span "Submitted" at bounding box center [957, 462] width 41 height 10
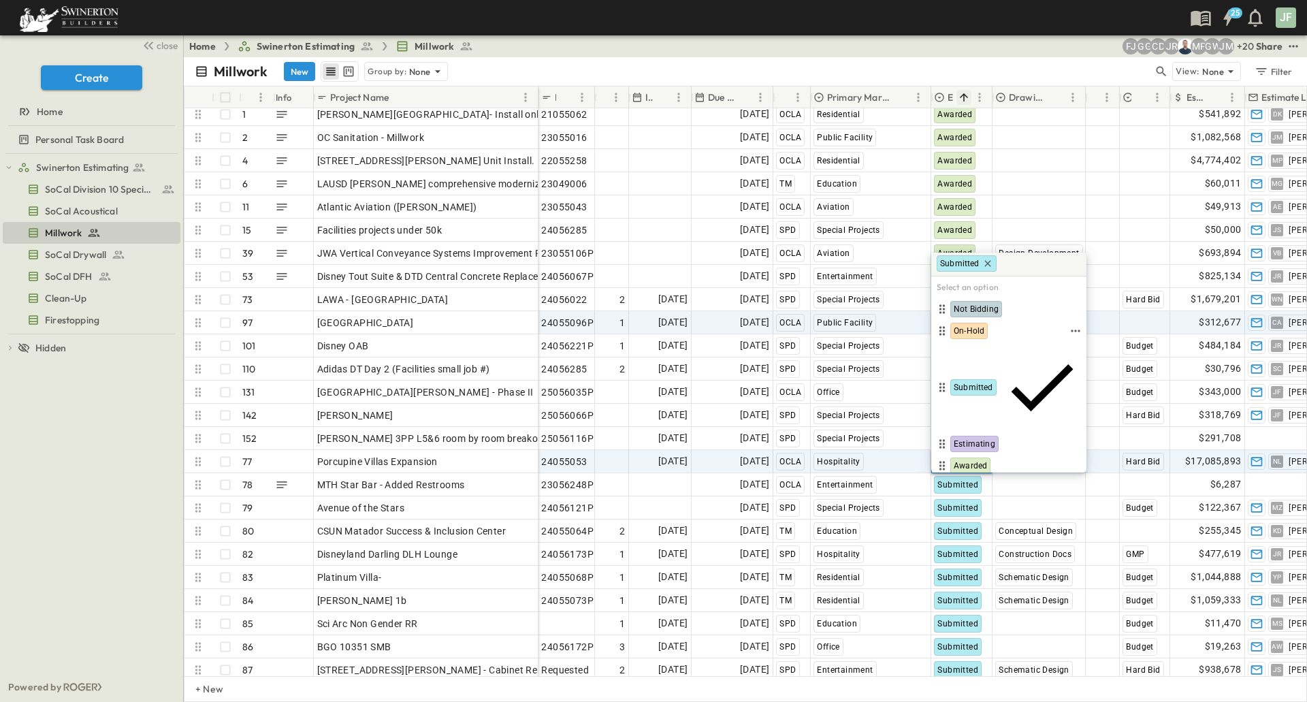
click at [978, 331] on span "On-Hold" at bounding box center [968, 330] width 31 height 11
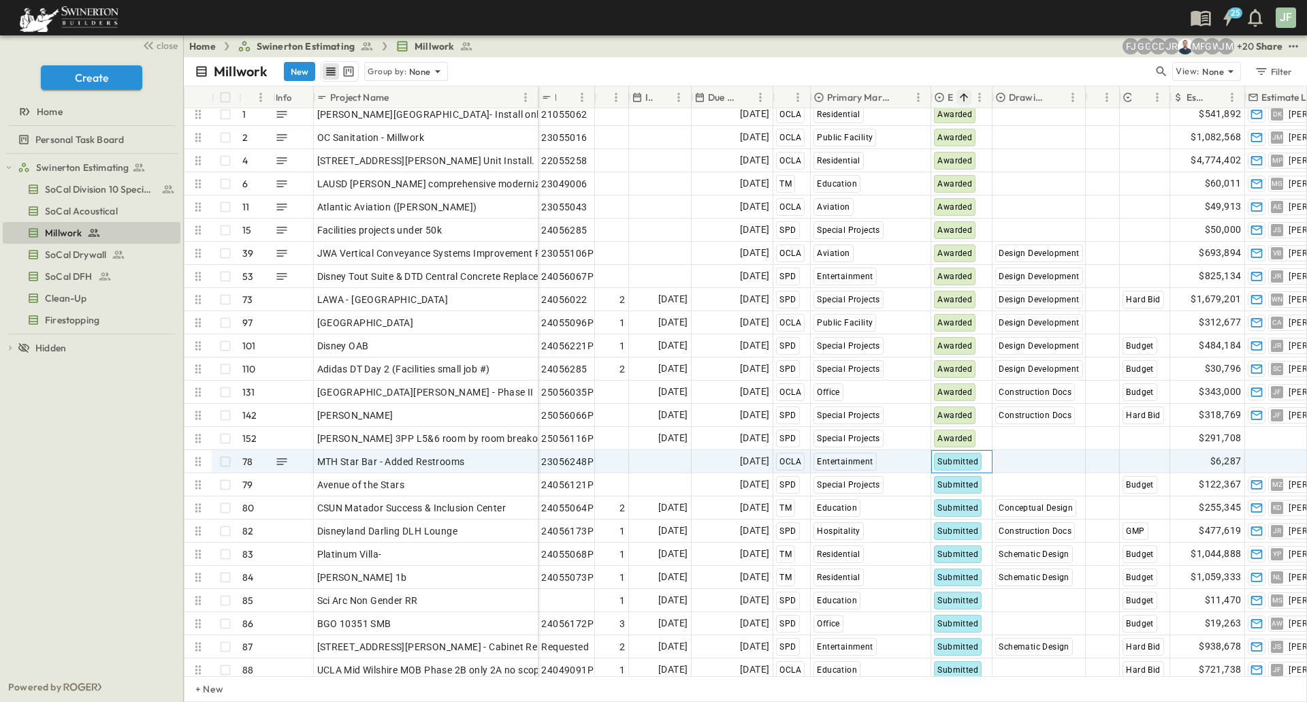
click at [968, 464] on span "Submitted" at bounding box center [957, 462] width 41 height 10
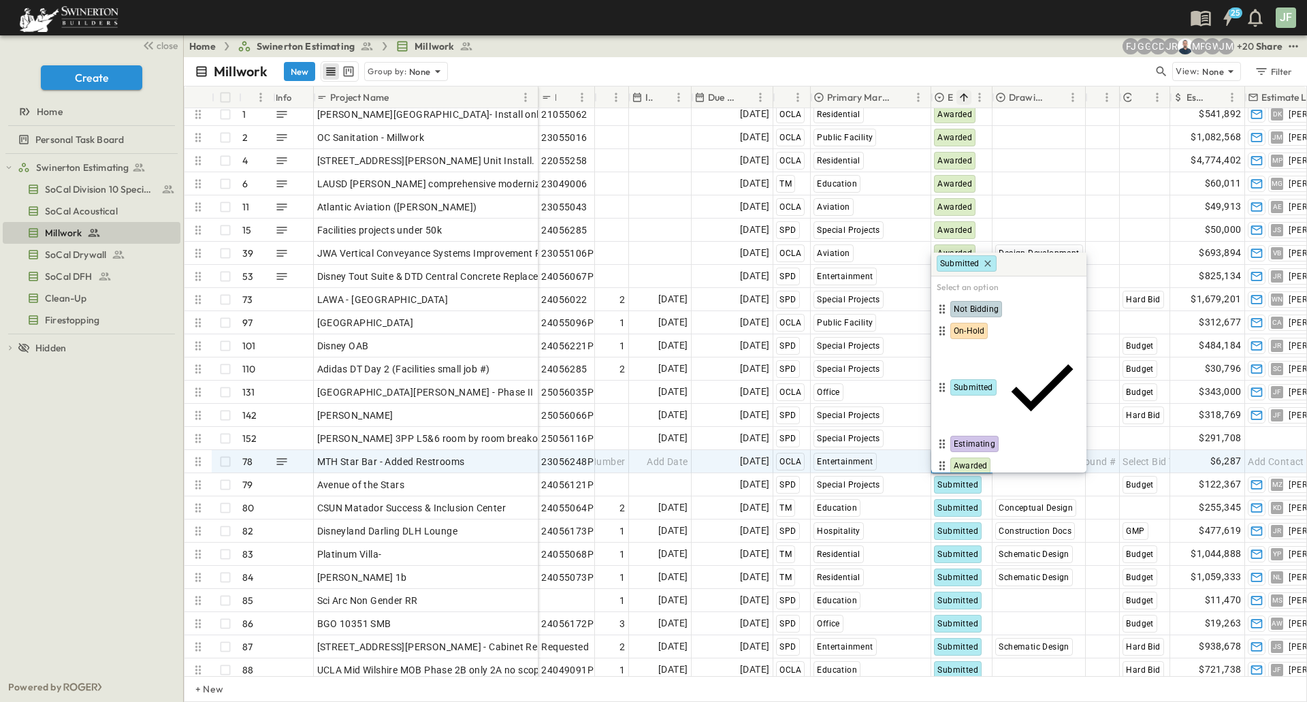
click at [970, 482] on span "Lost" at bounding box center [961, 487] width 16 height 11
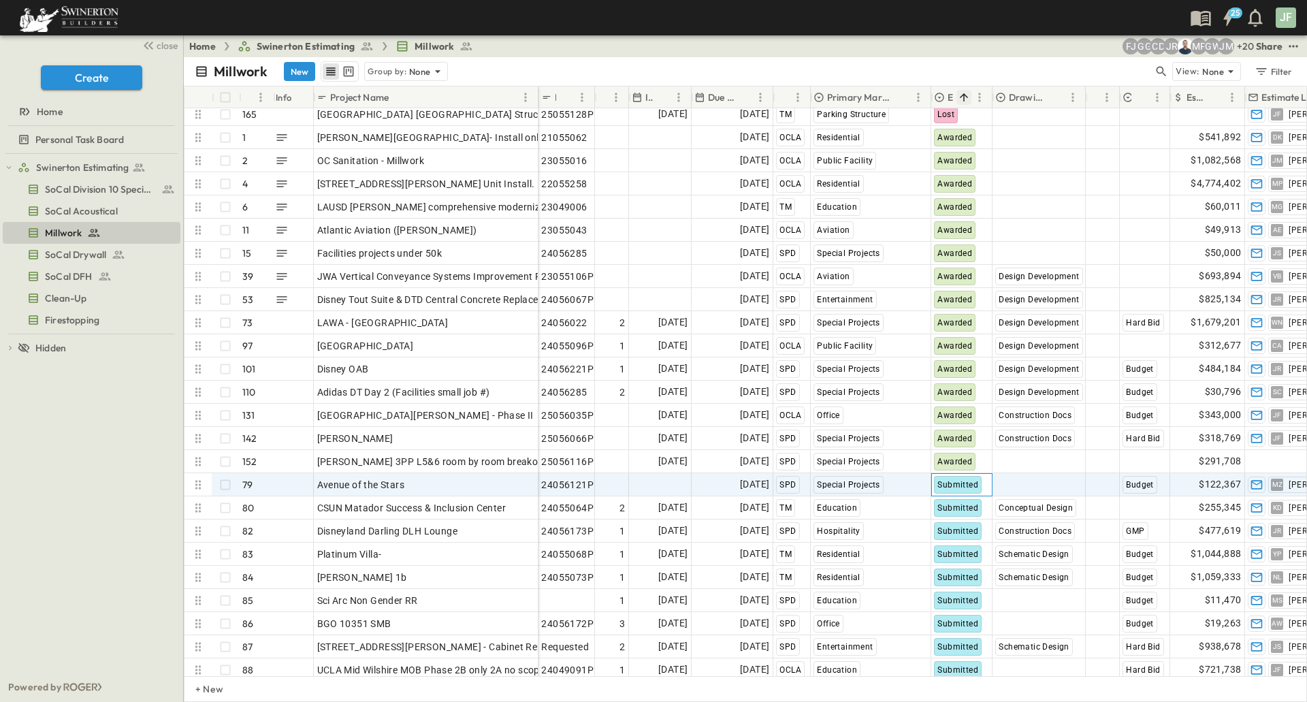
click at [964, 482] on span "Submitted" at bounding box center [957, 485] width 41 height 10
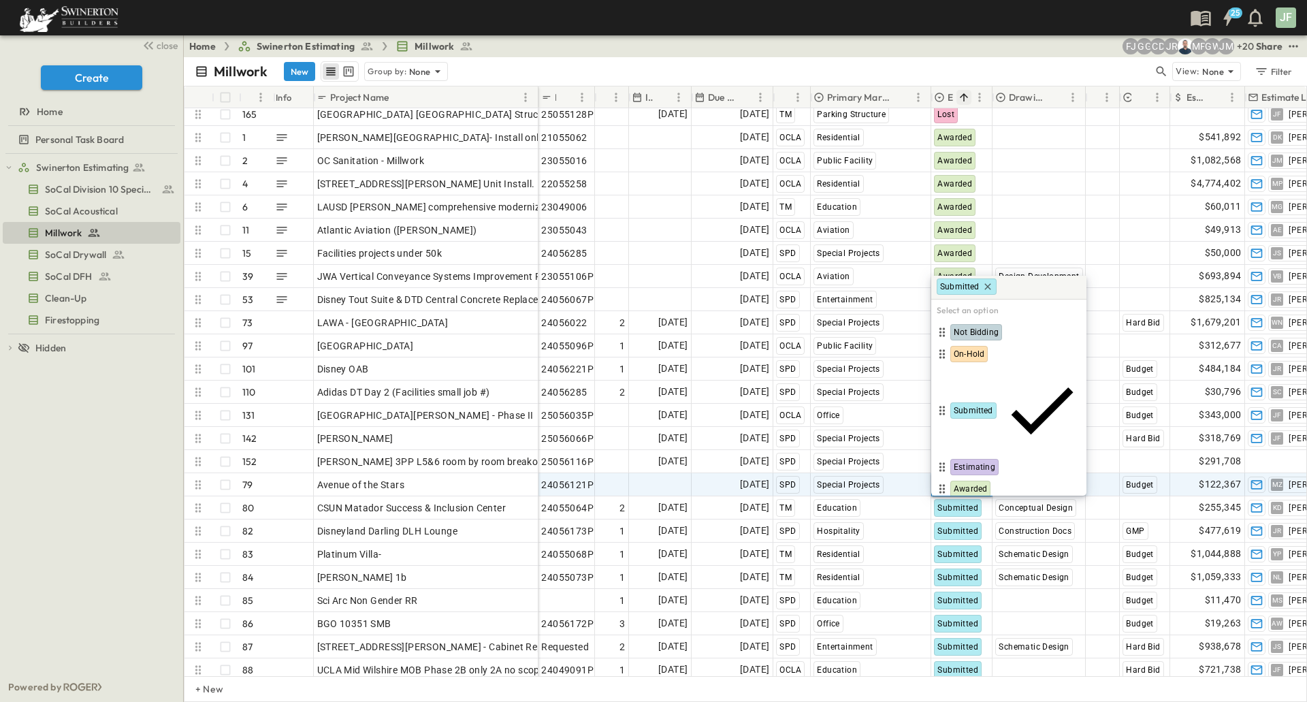
click at [966, 505] on span "Lost" at bounding box center [961, 510] width 16 height 11
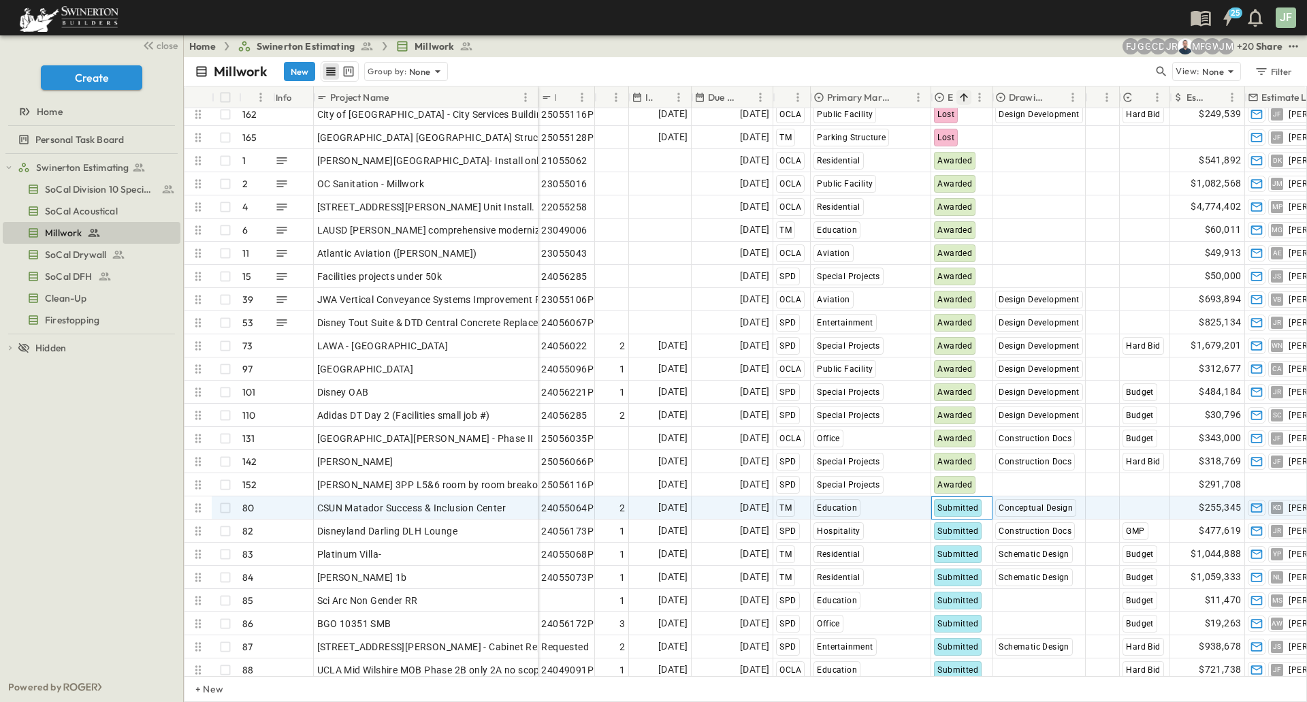
click at [966, 507] on span "Submitted" at bounding box center [957, 508] width 41 height 10
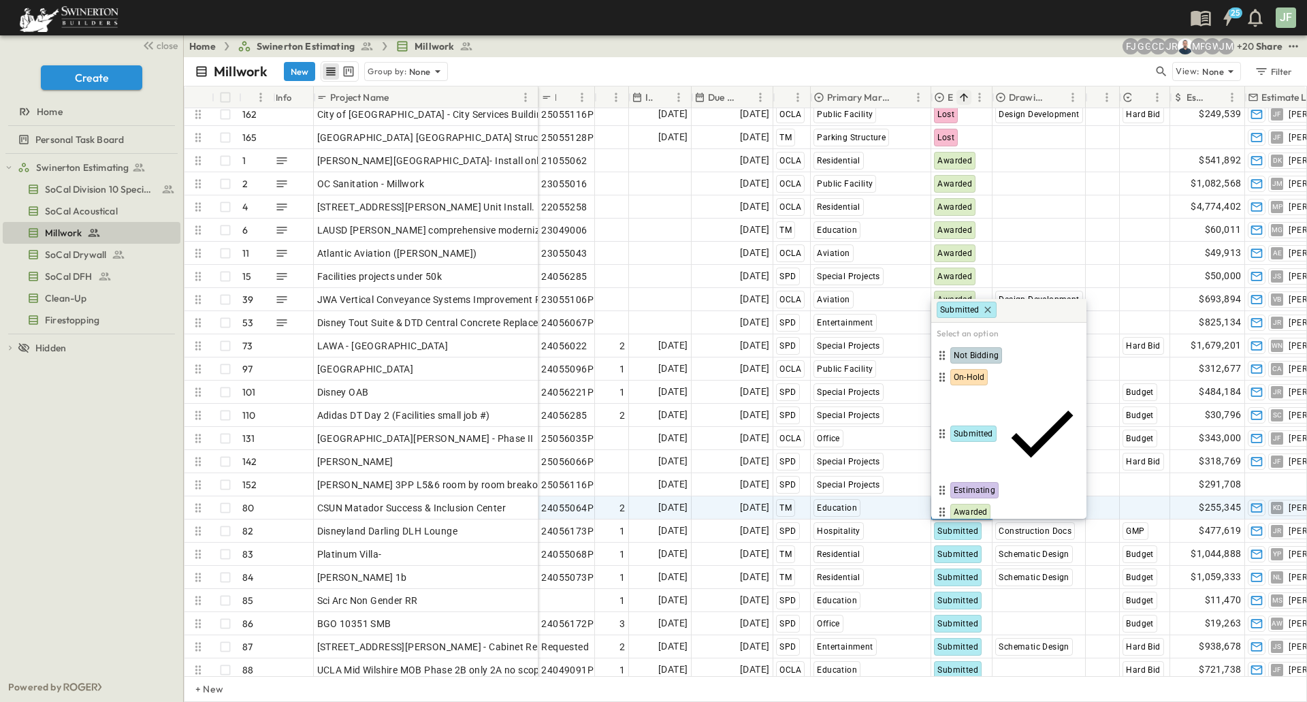
click at [964, 528] on span "Lost" at bounding box center [961, 533] width 16 height 11
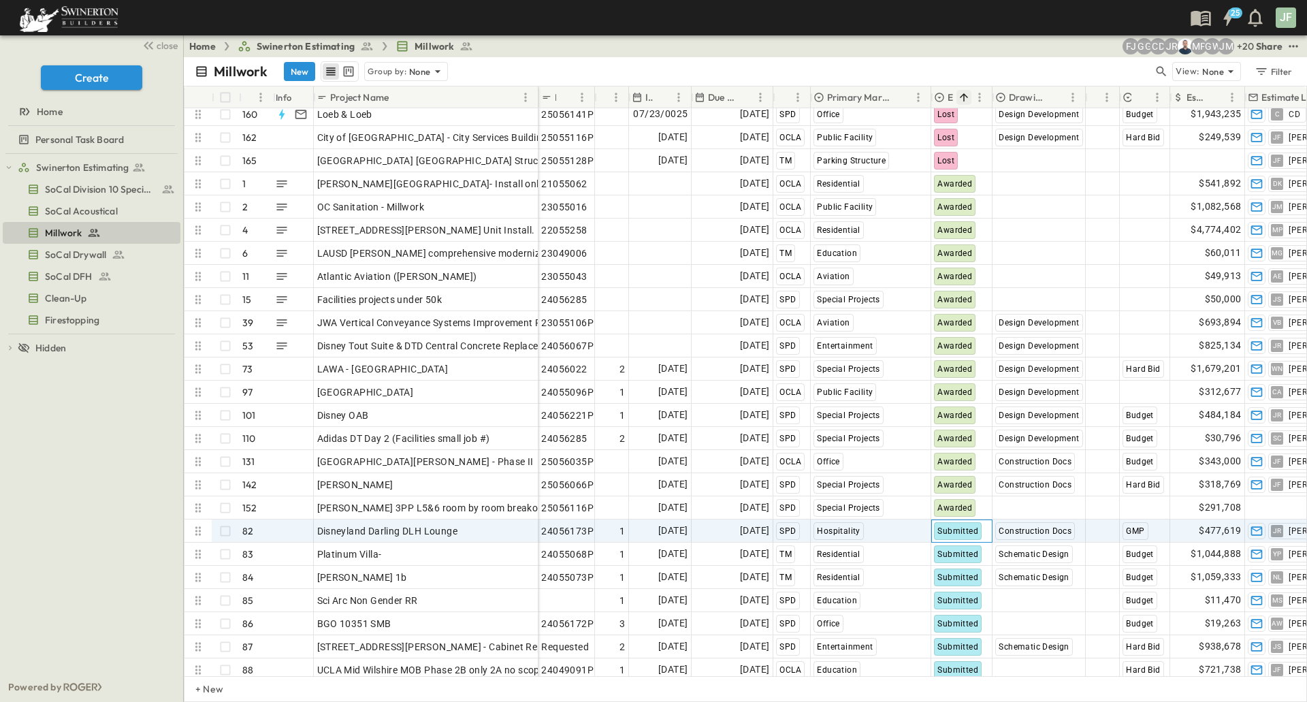
click at [968, 531] on span "Submitted" at bounding box center [957, 531] width 41 height 10
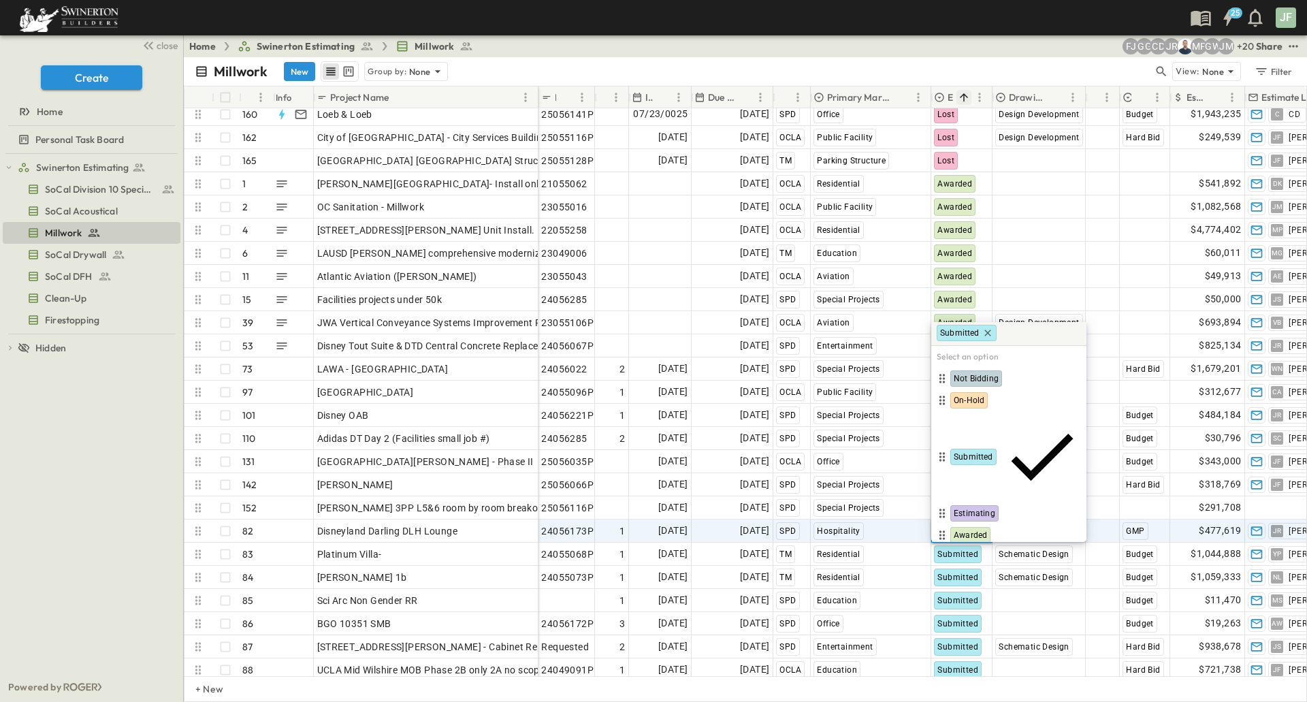
click at [965, 551] on span "Lost" at bounding box center [961, 556] width 16 height 11
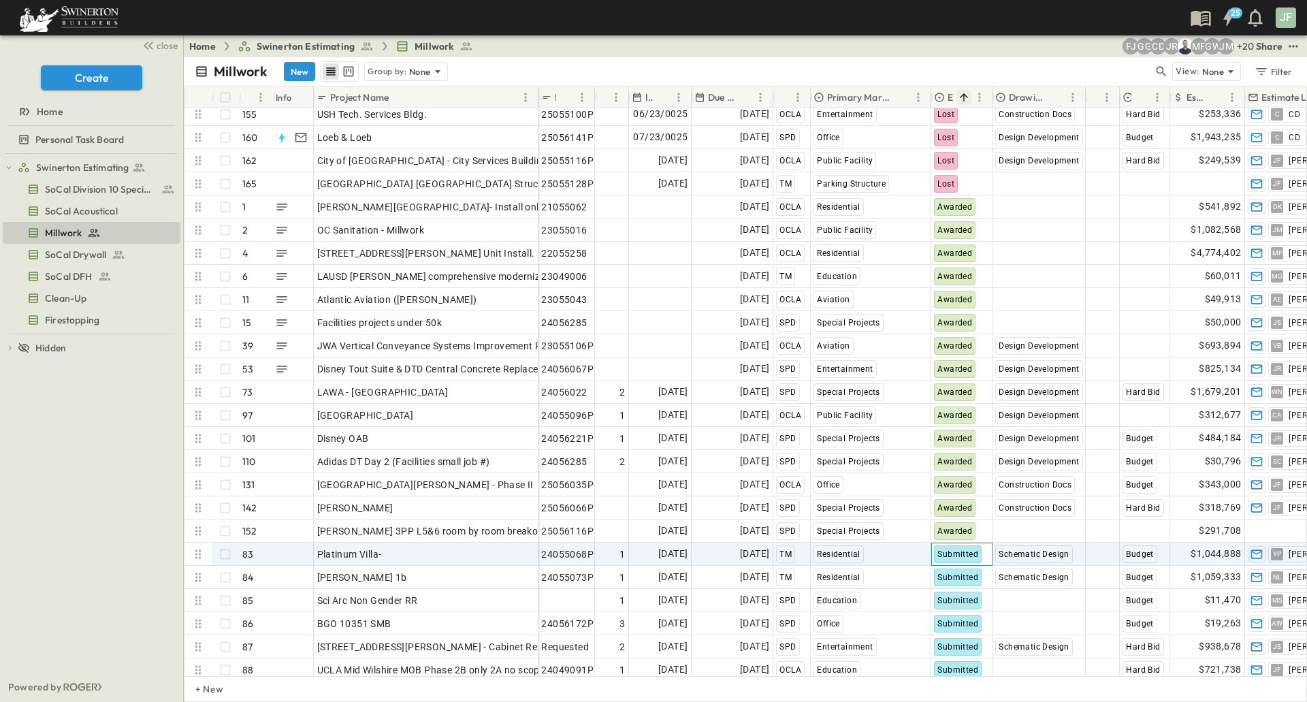
click at [949, 559] on div "Submitted" at bounding box center [958, 554] width 48 height 18
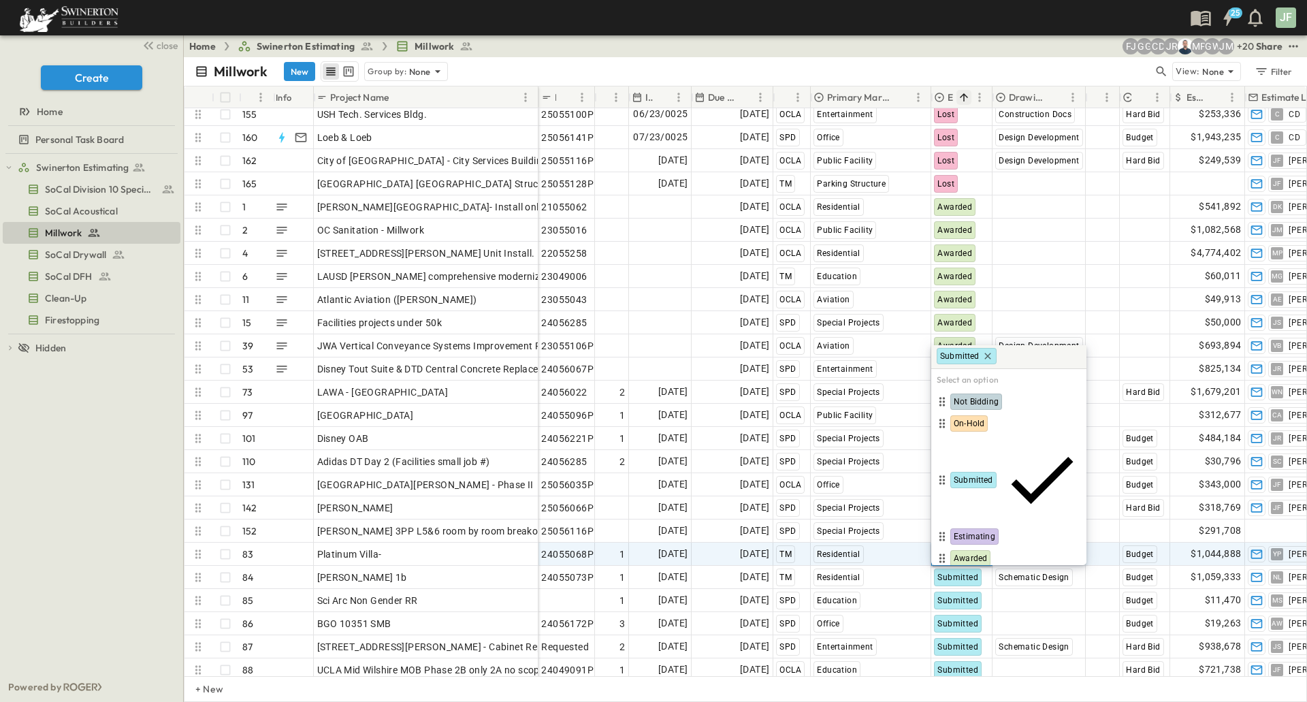
click at [966, 574] on span "Lost" at bounding box center [961, 579] width 16 height 11
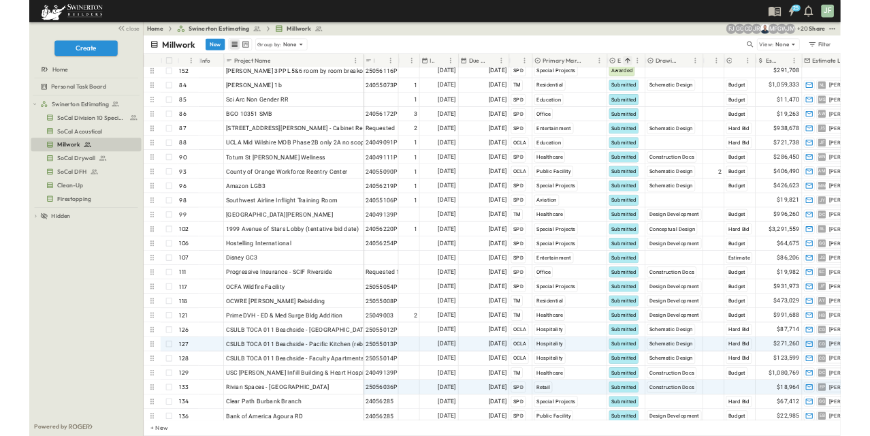
scroll to position [2450, 0]
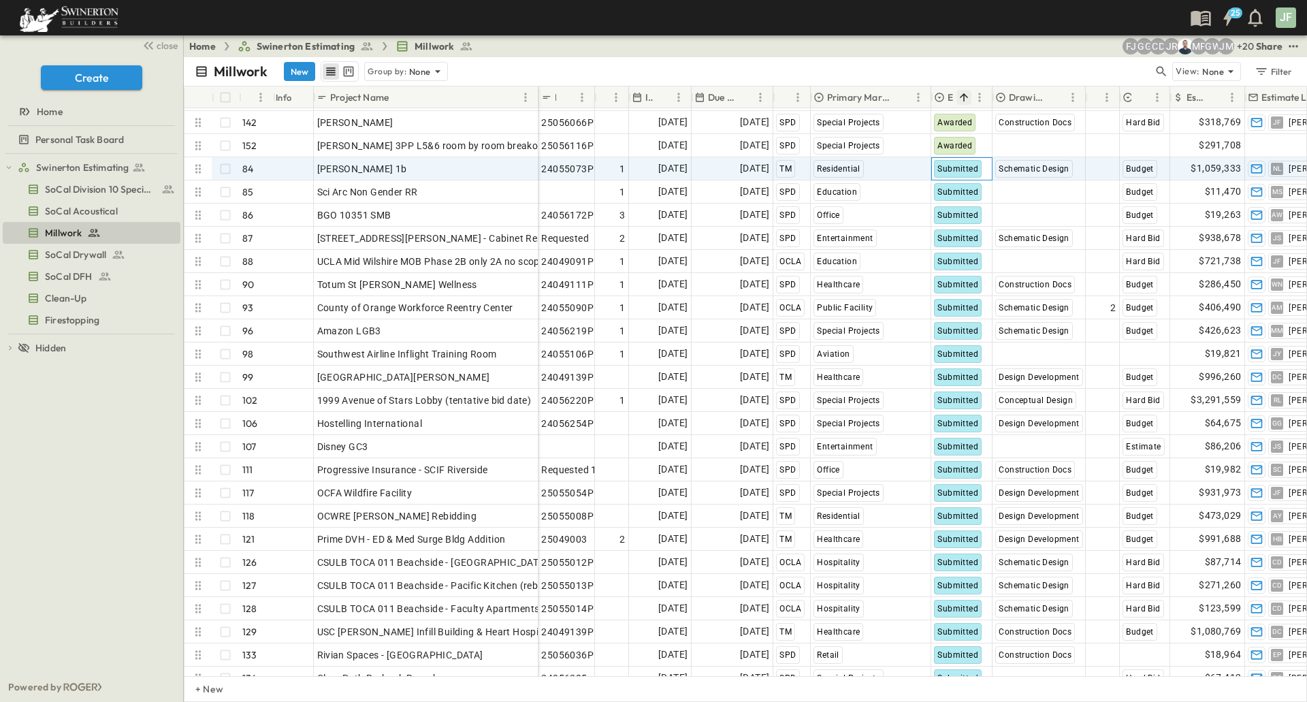
click at [956, 167] on span "Submitted" at bounding box center [957, 169] width 41 height 10
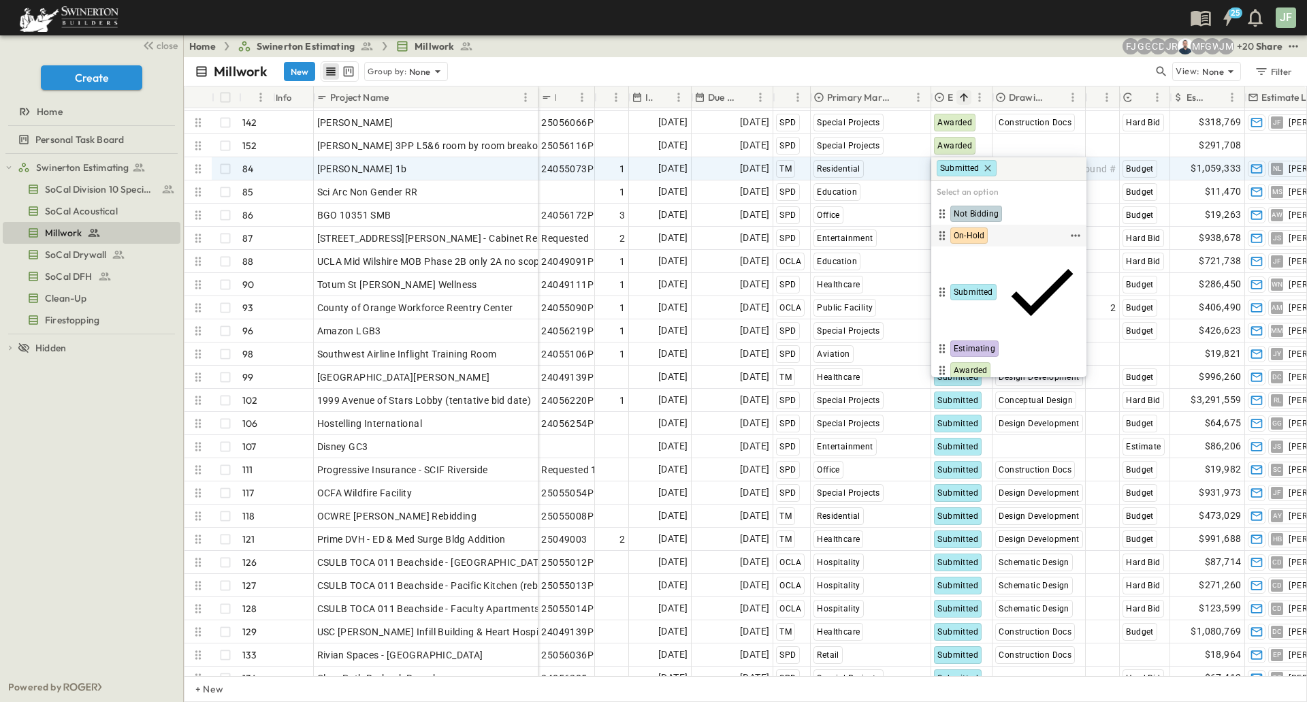
click at [966, 232] on span "On-Hold" at bounding box center [968, 235] width 31 height 11
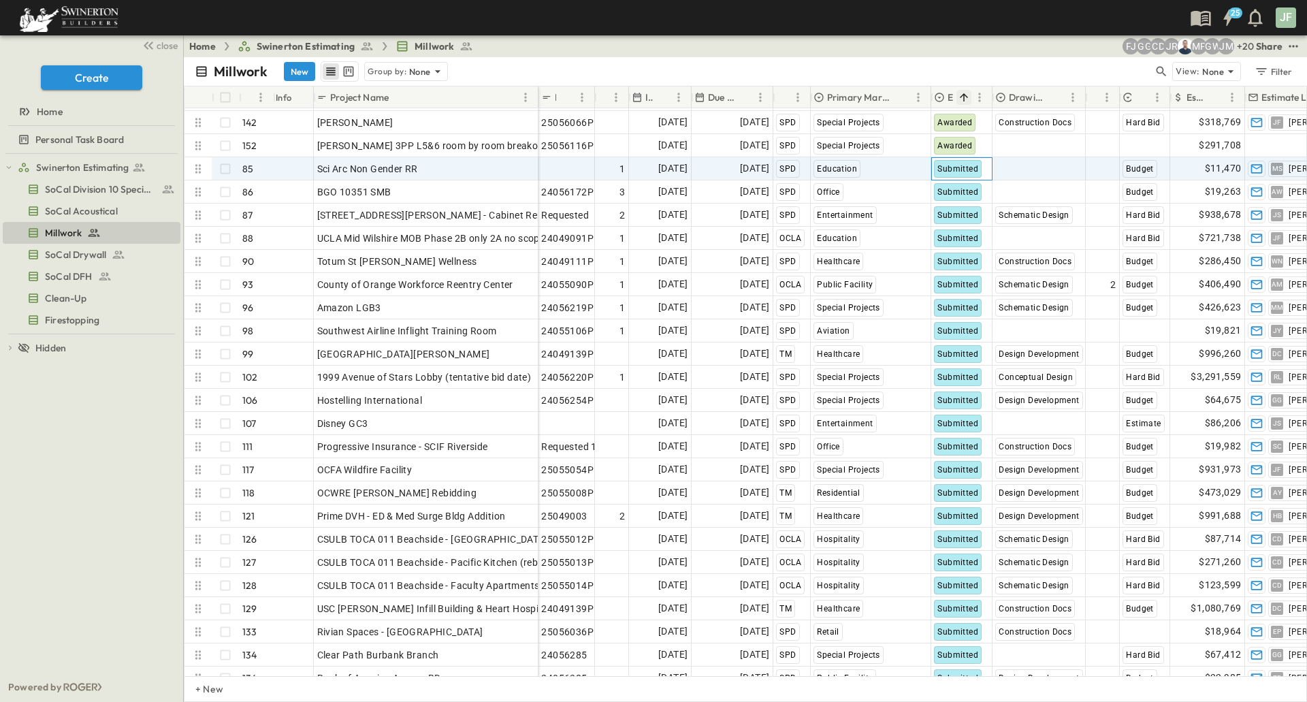
click at [964, 167] on span "Submitted" at bounding box center [957, 169] width 41 height 10
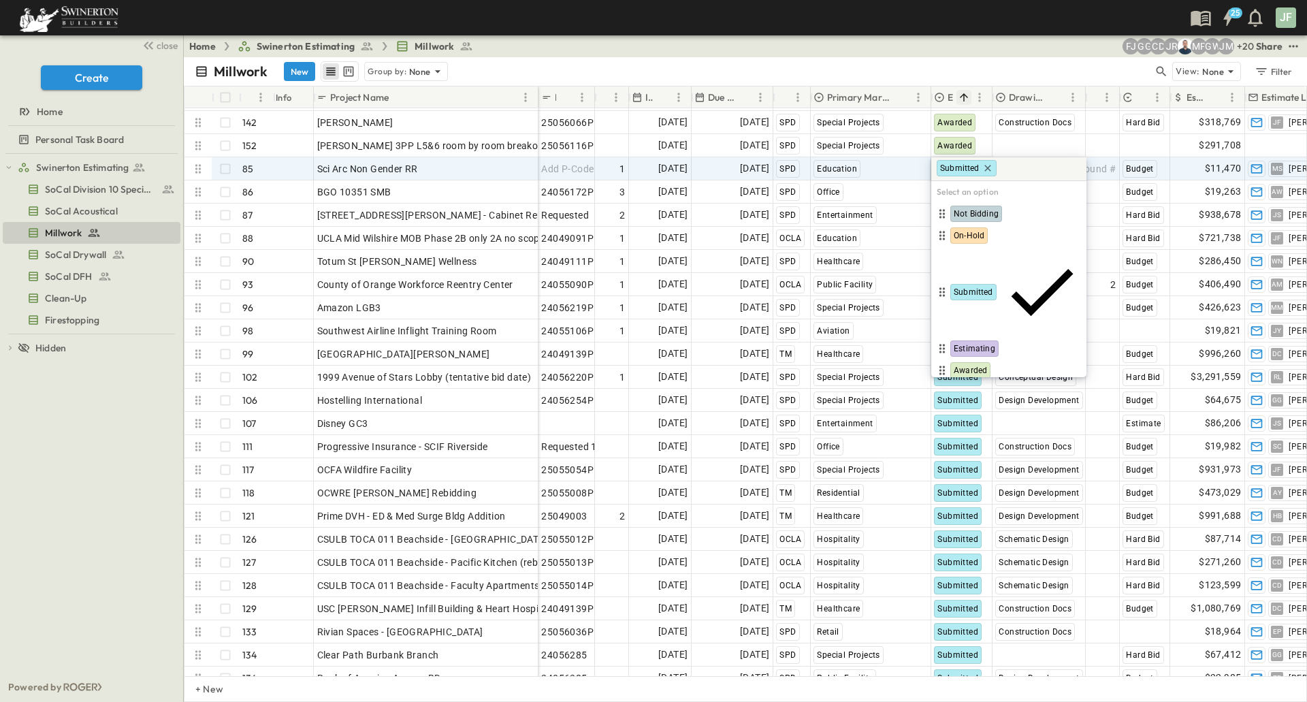
click at [964, 387] on span "Lost" at bounding box center [961, 392] width 16 height 11
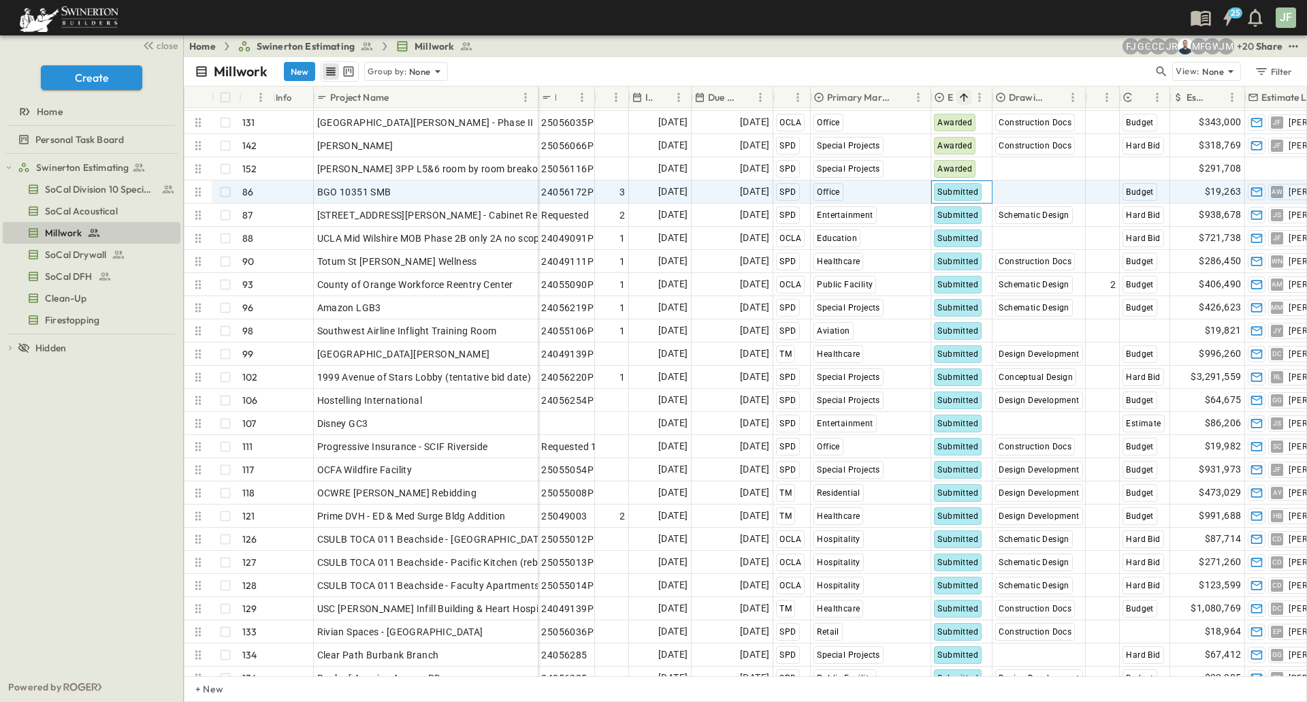
click at [965, 197] on div "Submitted" at bounding box center [958, 192] width 48 height 18
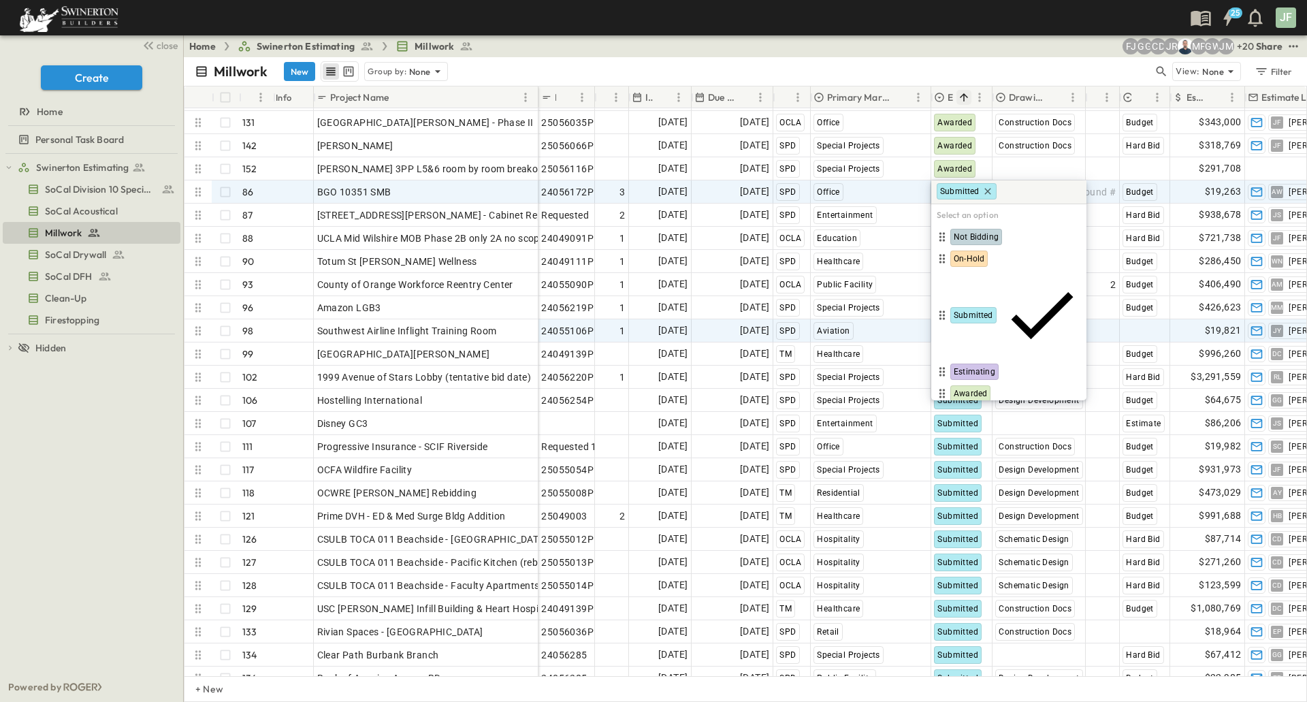
click at [966, 410] on span "Lost" at bounding box center [961, 415] width 16 height 11
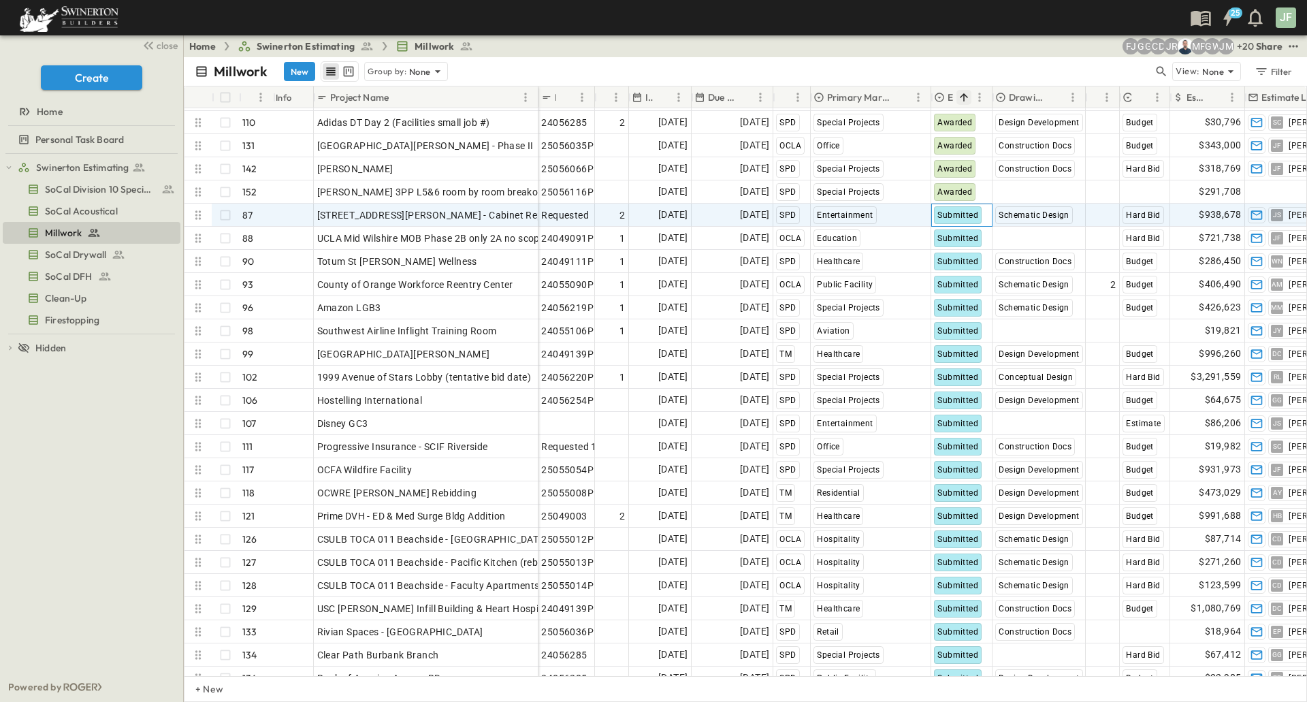
click at [955, 218] on span "Submitted" at bounding box center [957, 215] width 41 height 10
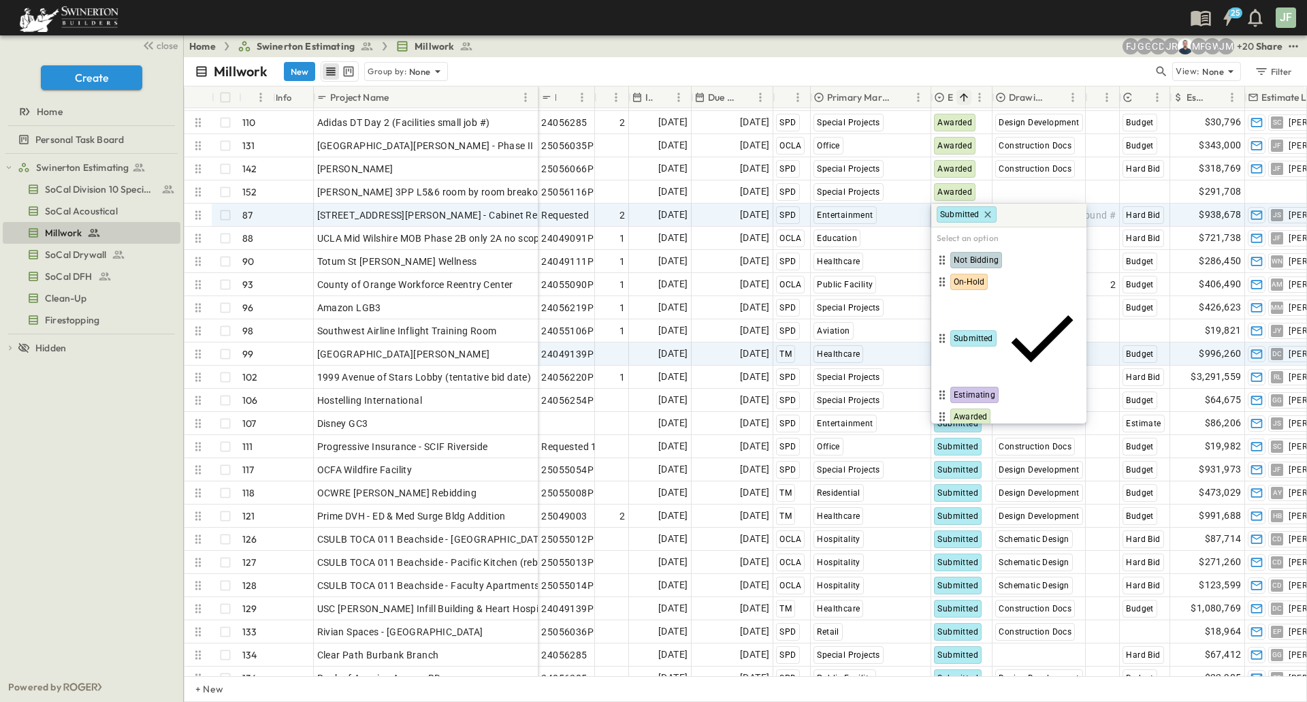
click at [959, 433] on span "Lost" at bounding box center [961, 438] width 16 height 11
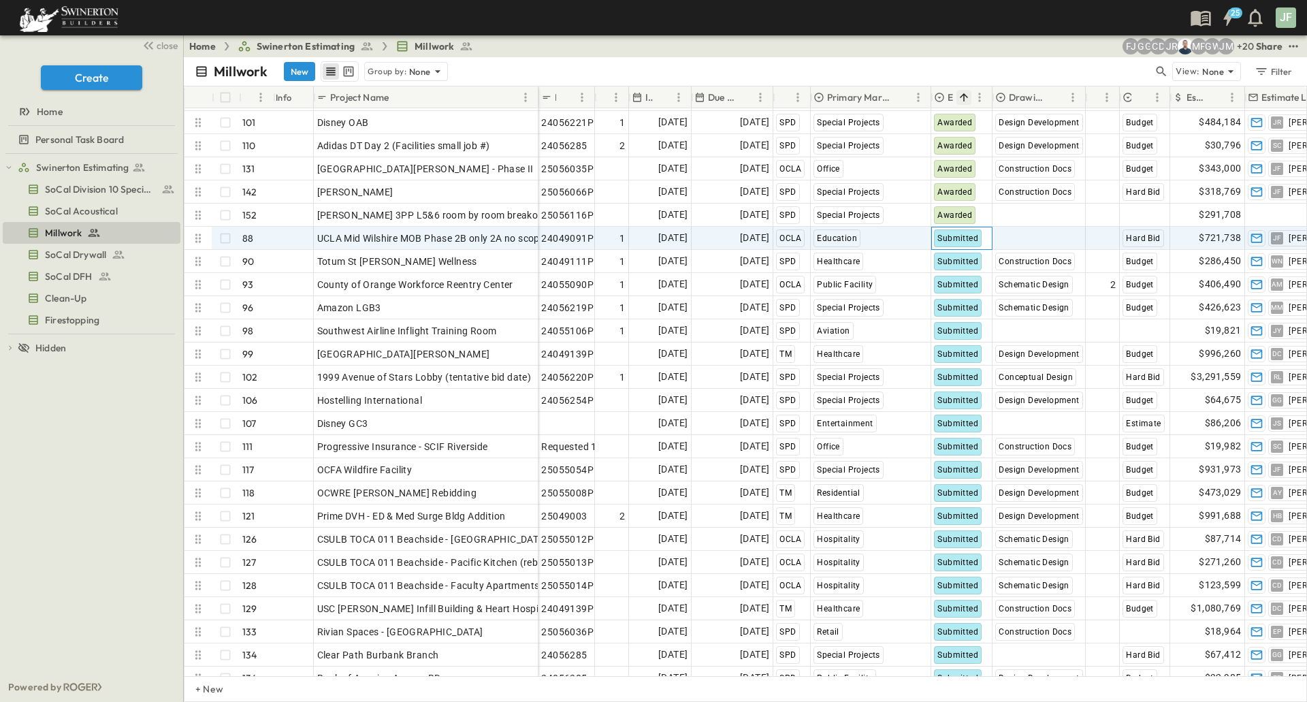
click at [964, 236] on span "Submitted" at bounding box center [957, 238] width 41 height 10
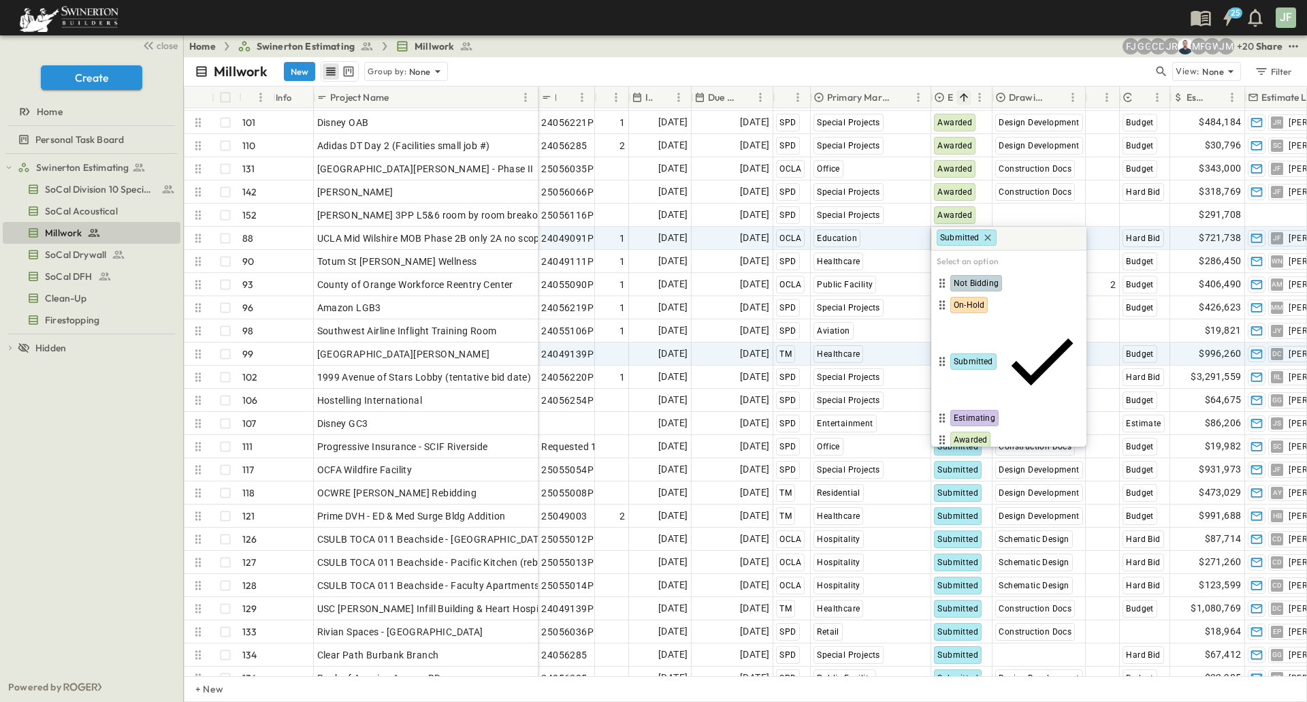
click at [968, 456] on span "Lost" at bounding box center [961, 461] width 16 height 11
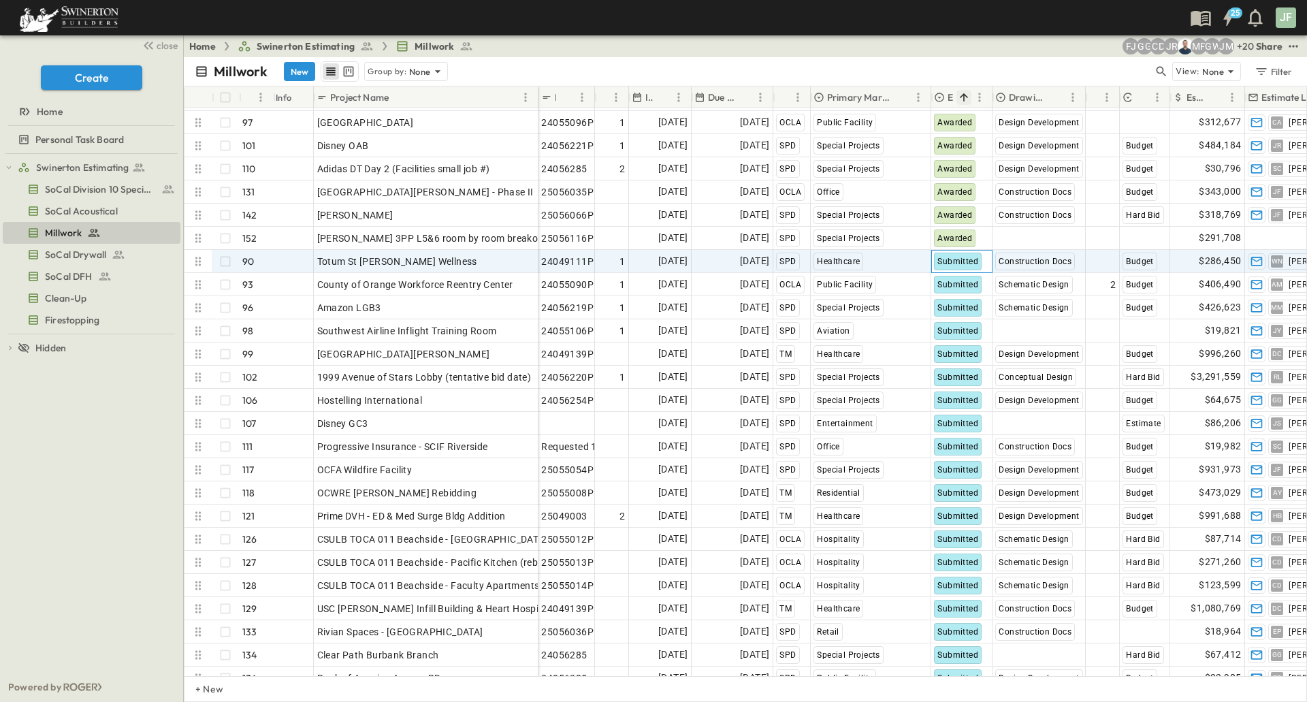
click at [961, 261] on span "Submitted" at bounding box center [957, 262] width 41 height 10
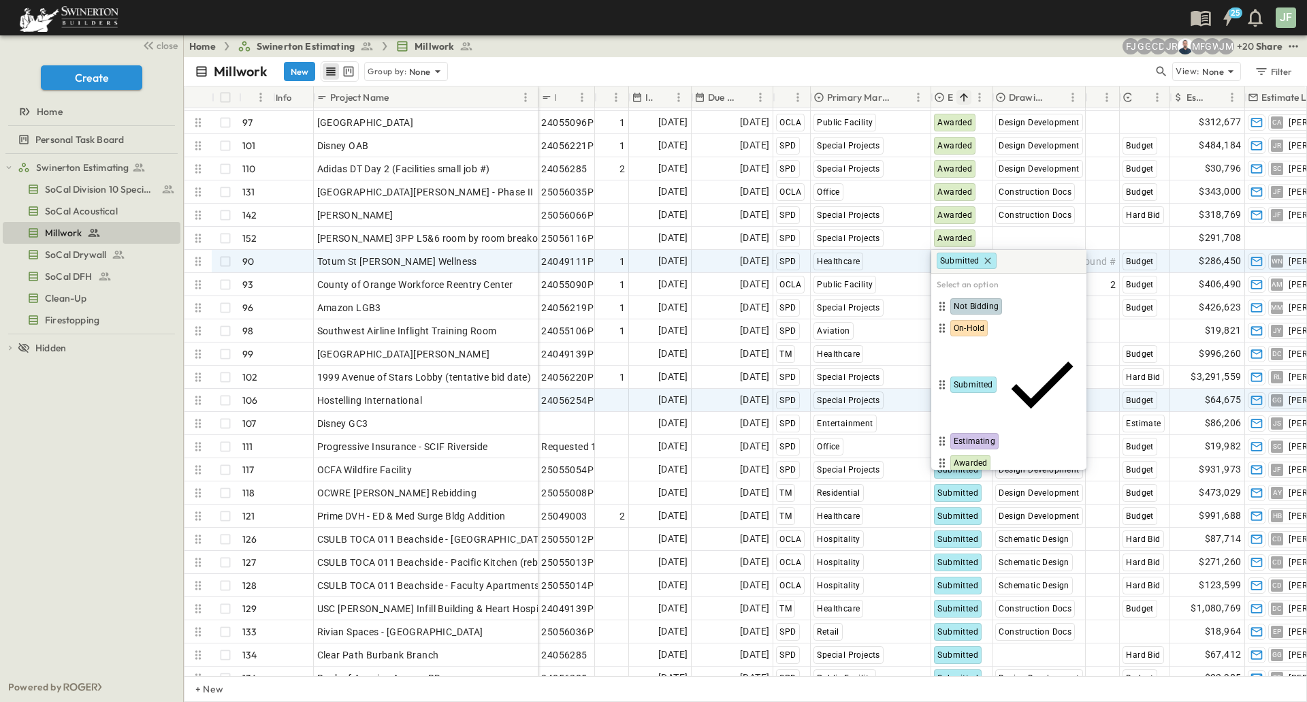
drag, startPoint x: 964, startPoint y: 414, endPoint x: 965, endPoint y: 399, distance: 14.3
click at [964, 479] on span "Lost" at bounding box center [961, 484] width 16 height 11
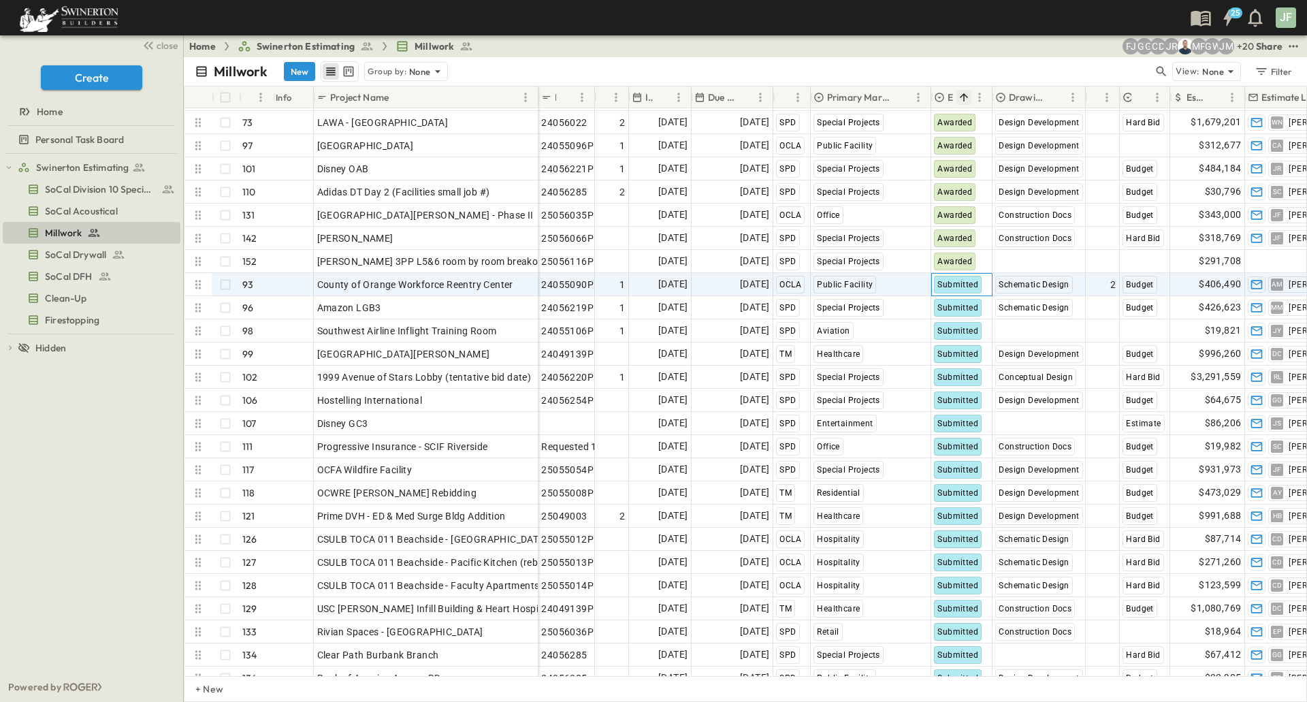
click at [964, 291] on div "Submitted" at bounding box center [958, 285] width 48 height 18
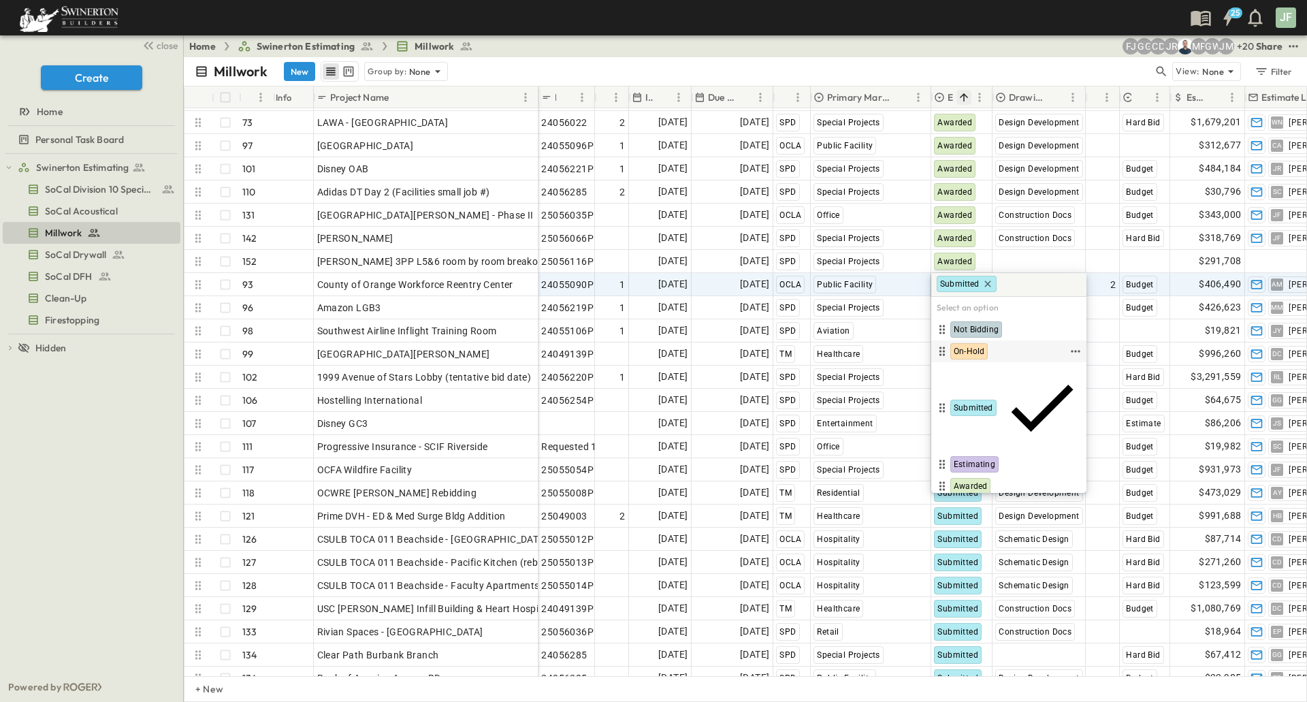
click at [970, 353] on span "On-Hold" at bounding box center [968, 351] width 31 height 11
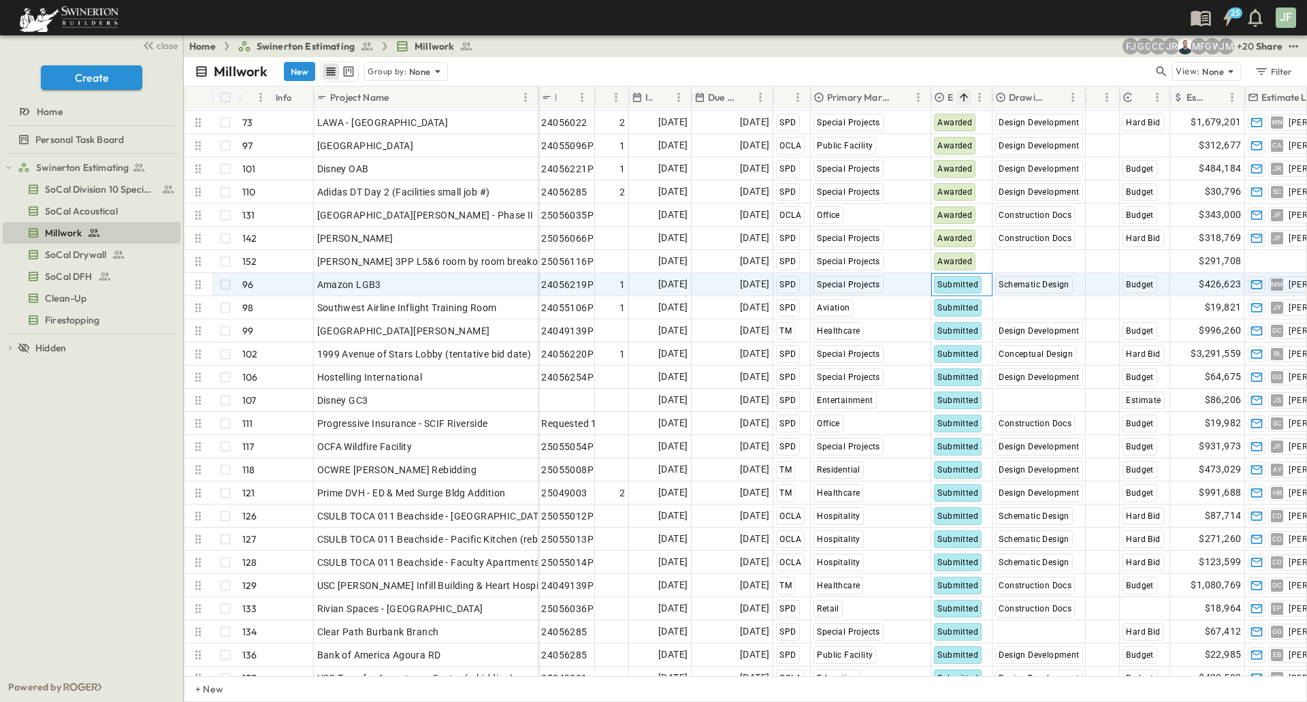
click at [956, 292] on div "Submitted" at bounding box center [958, 285] width 48 height 18
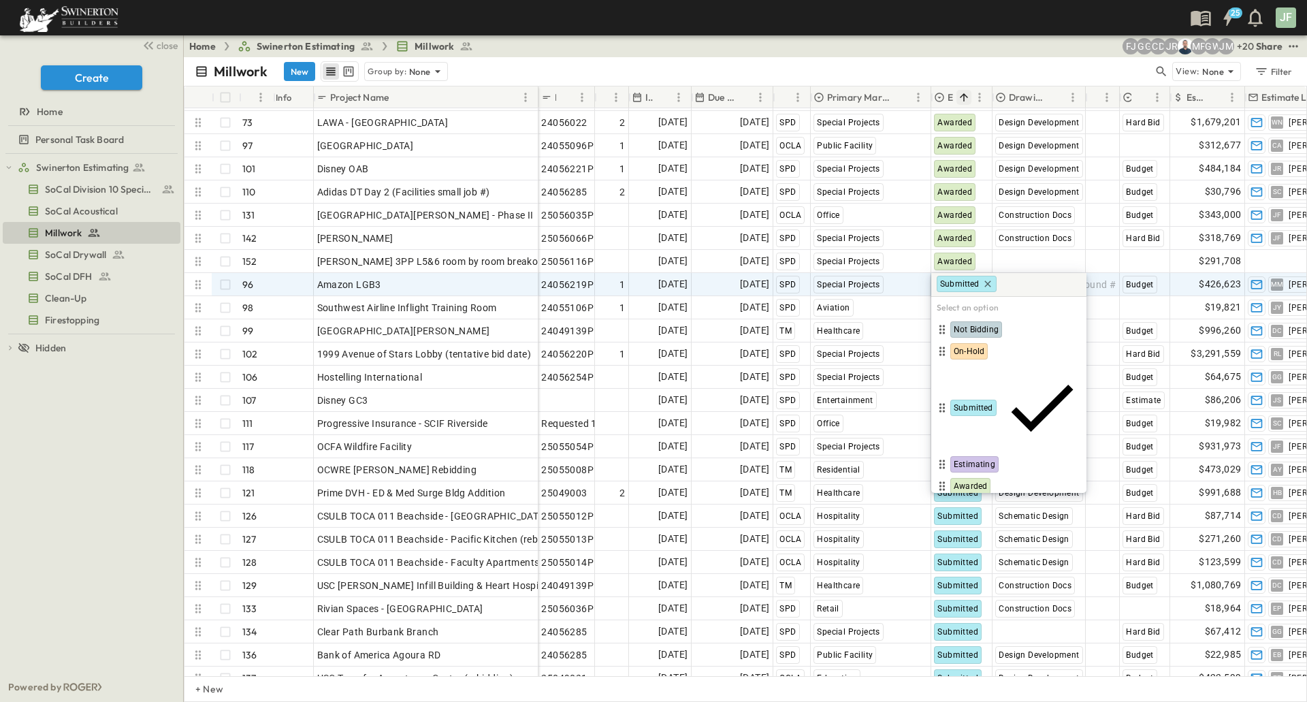
click at [967, 502] on span "Lost" at bounding box center [961, 507] width 16 height 11
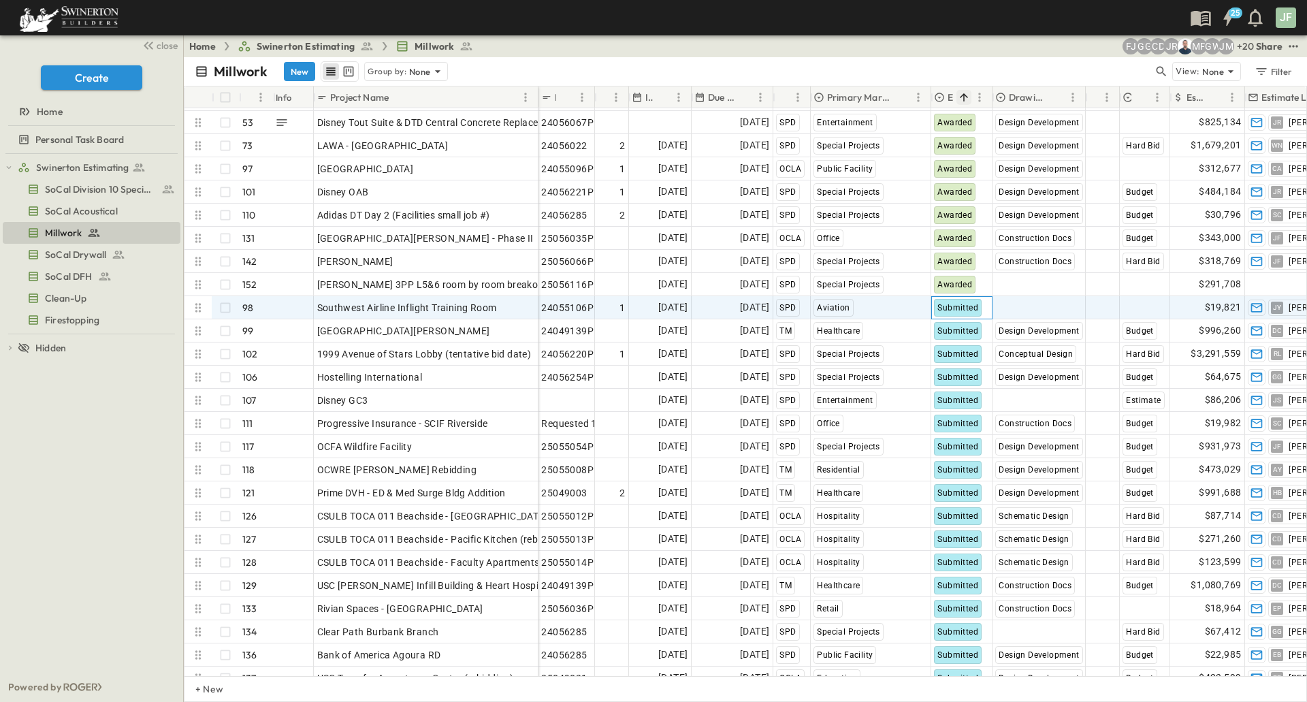
click at [957, 308] on span "Submitted" at bounding box center [957, 308] width 41 height 10
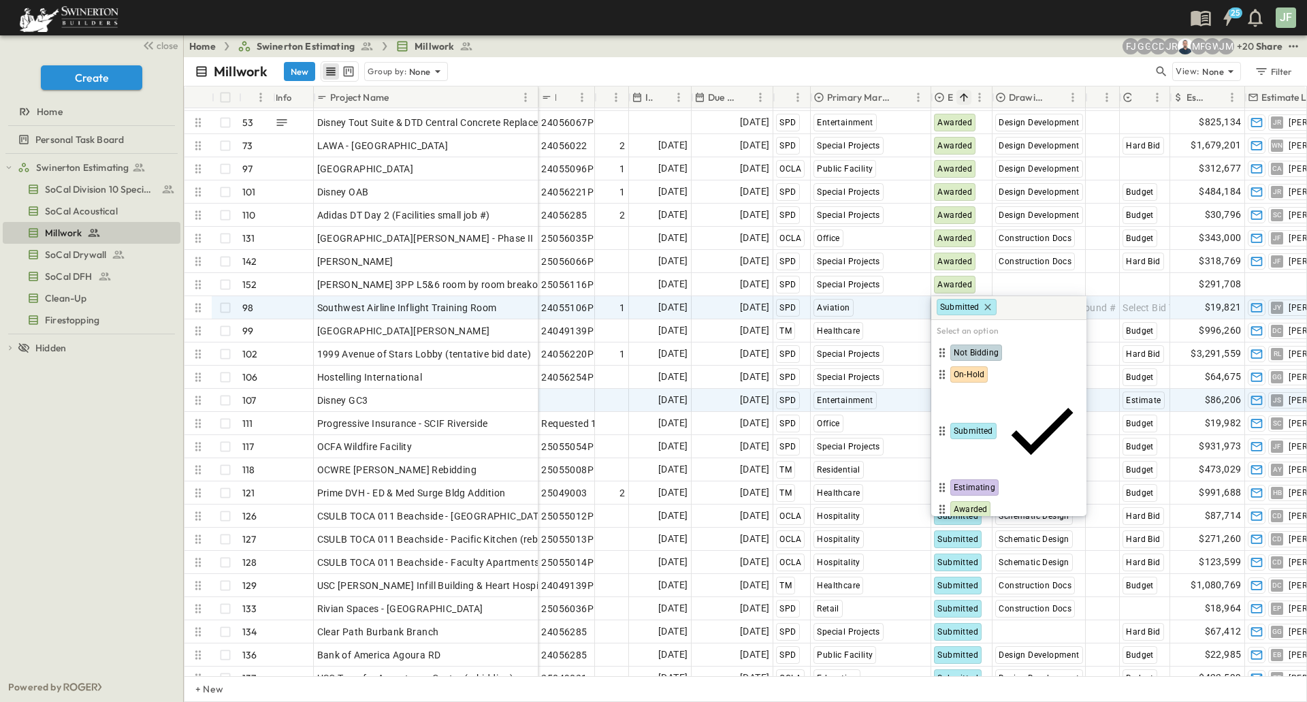
drag, startPoint x: 968, startPoint y: 457, endPoint x: 973, endPoint y: 399, distance: 58.0
click at [968, 525] on span "Lost" at bounding box center [961, 530] width 16 height 11
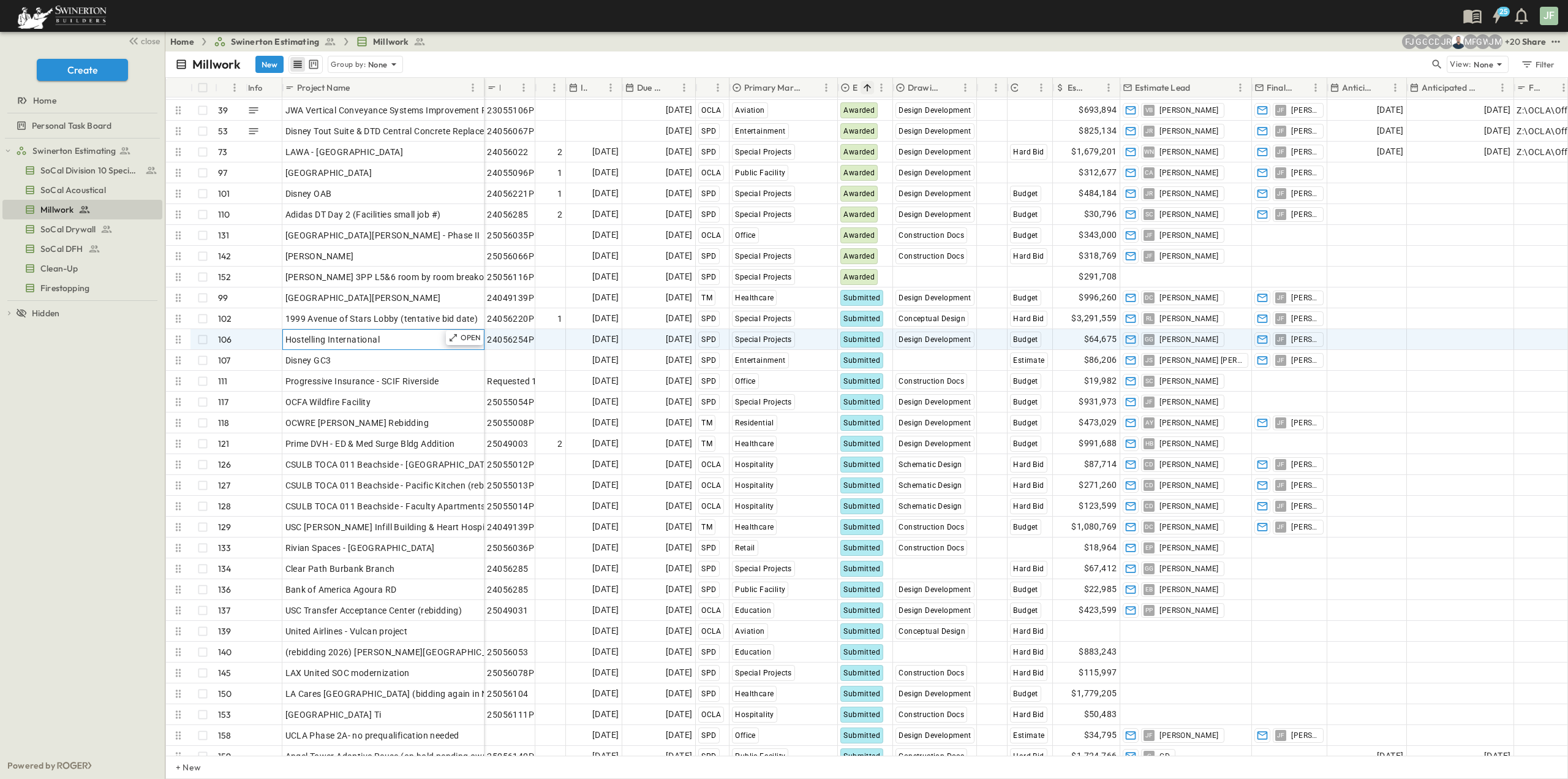
click at [403, 344] on div "Hostelling International" at bounding box center [383, 339] width 196 height 17
click at [861, 344] on div "Submitted" at bounding box center [862, 340] width 43 height 16
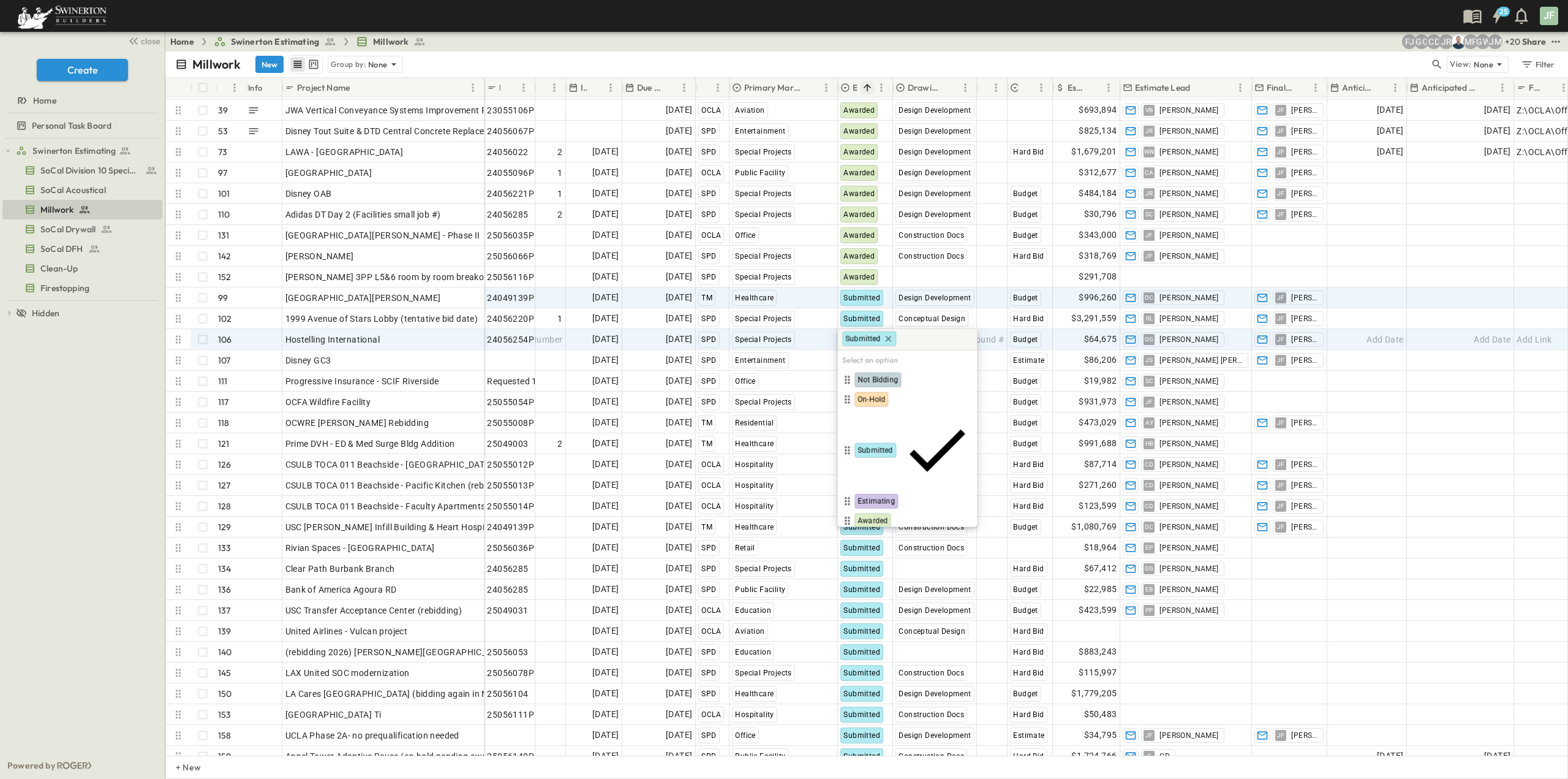
click at [868, 536] on span "Lost" at bounding box center [865, 540] width 14 height 10
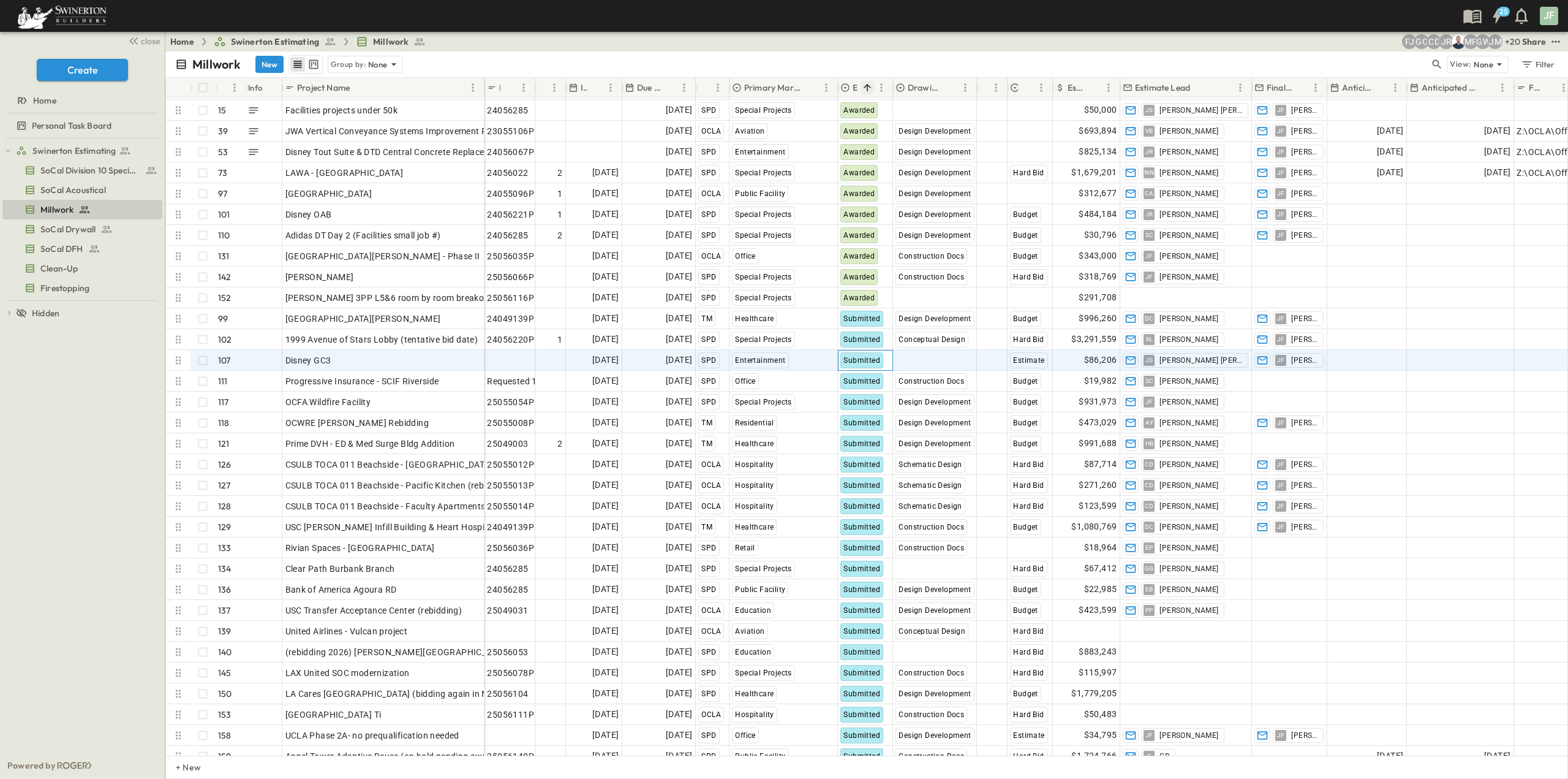
click at [858, 364] on span "Submitted" at bounding box center [861, 360] width 37 height 9
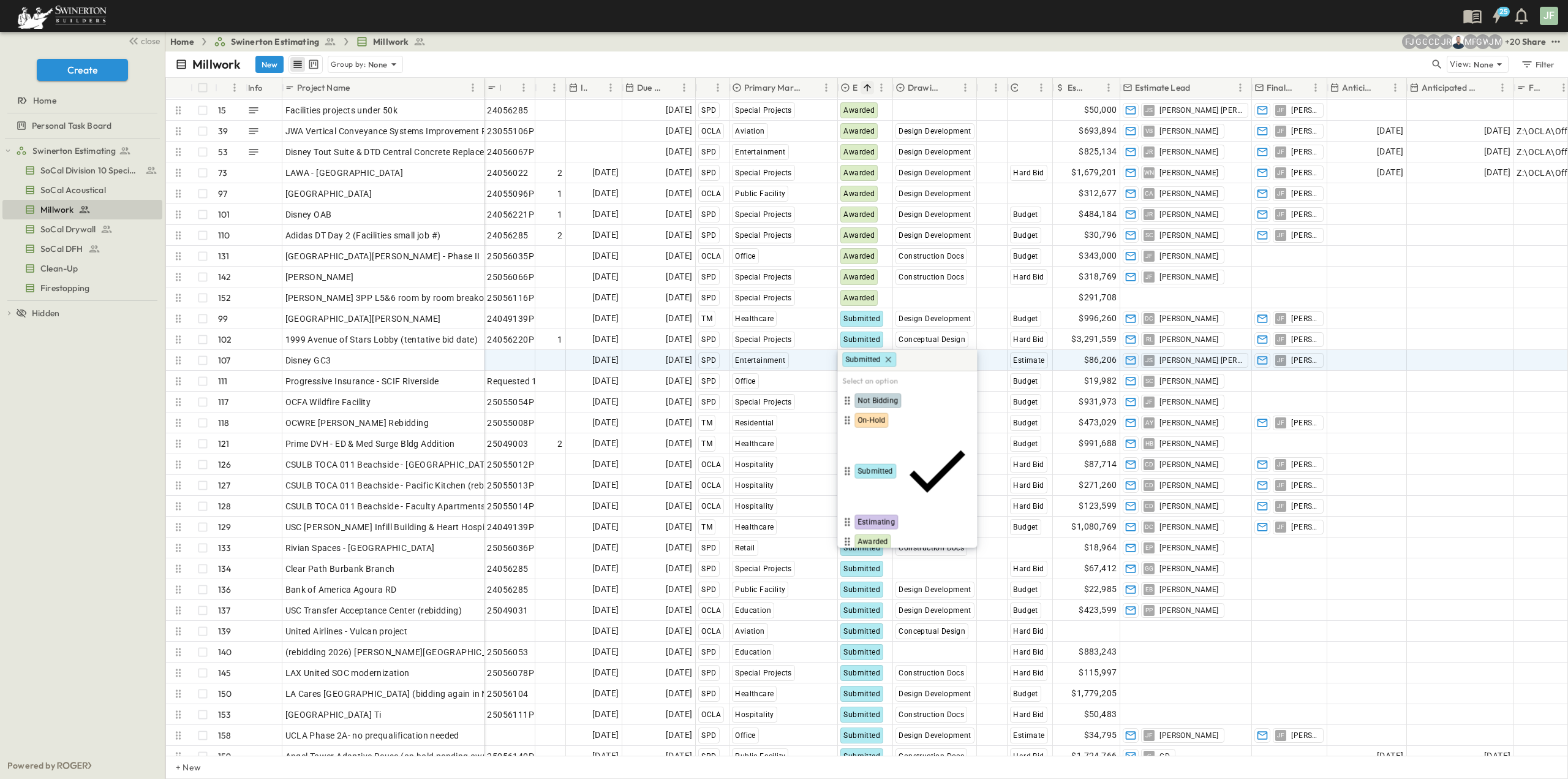
click at [865, 557] on span "Lost" at bounding box center [865, 561] width 14 height 10
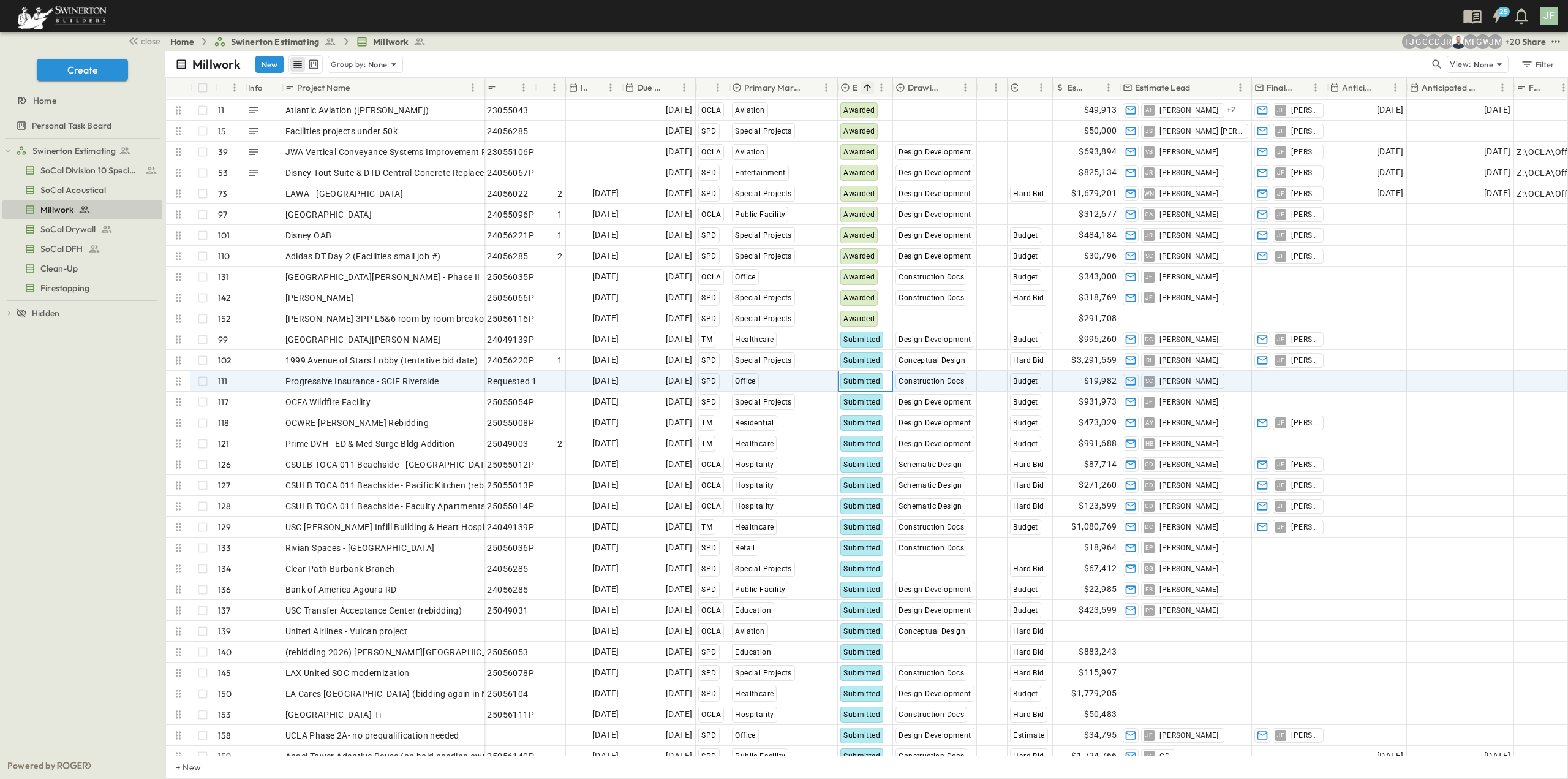
click at [851, 382] on span "Submitted" at bounding box center [861, 382] width 37 height 9
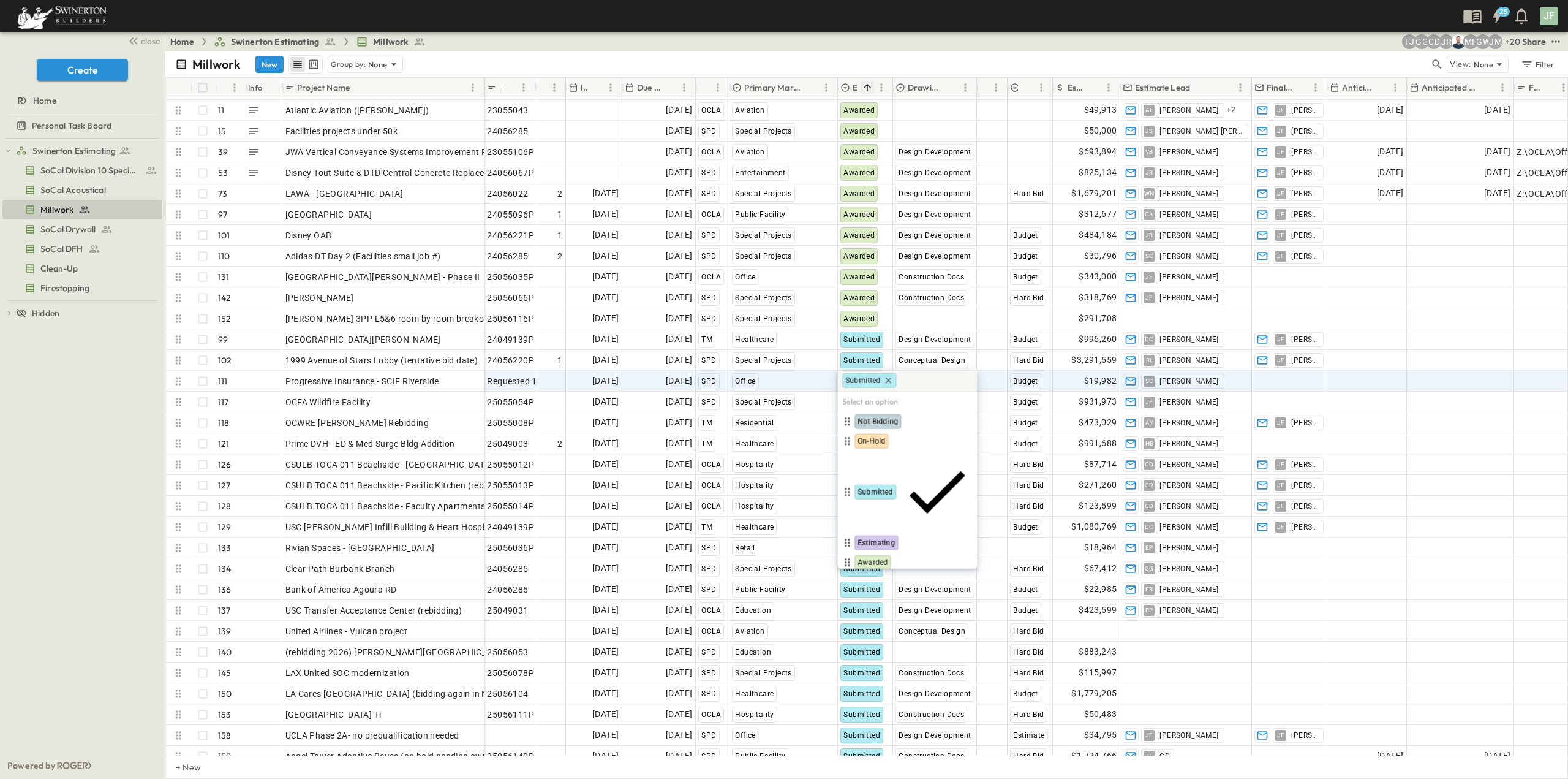
click at [871, 577] on span "Lost" at bounding box center [865, 582] width 14 height 10
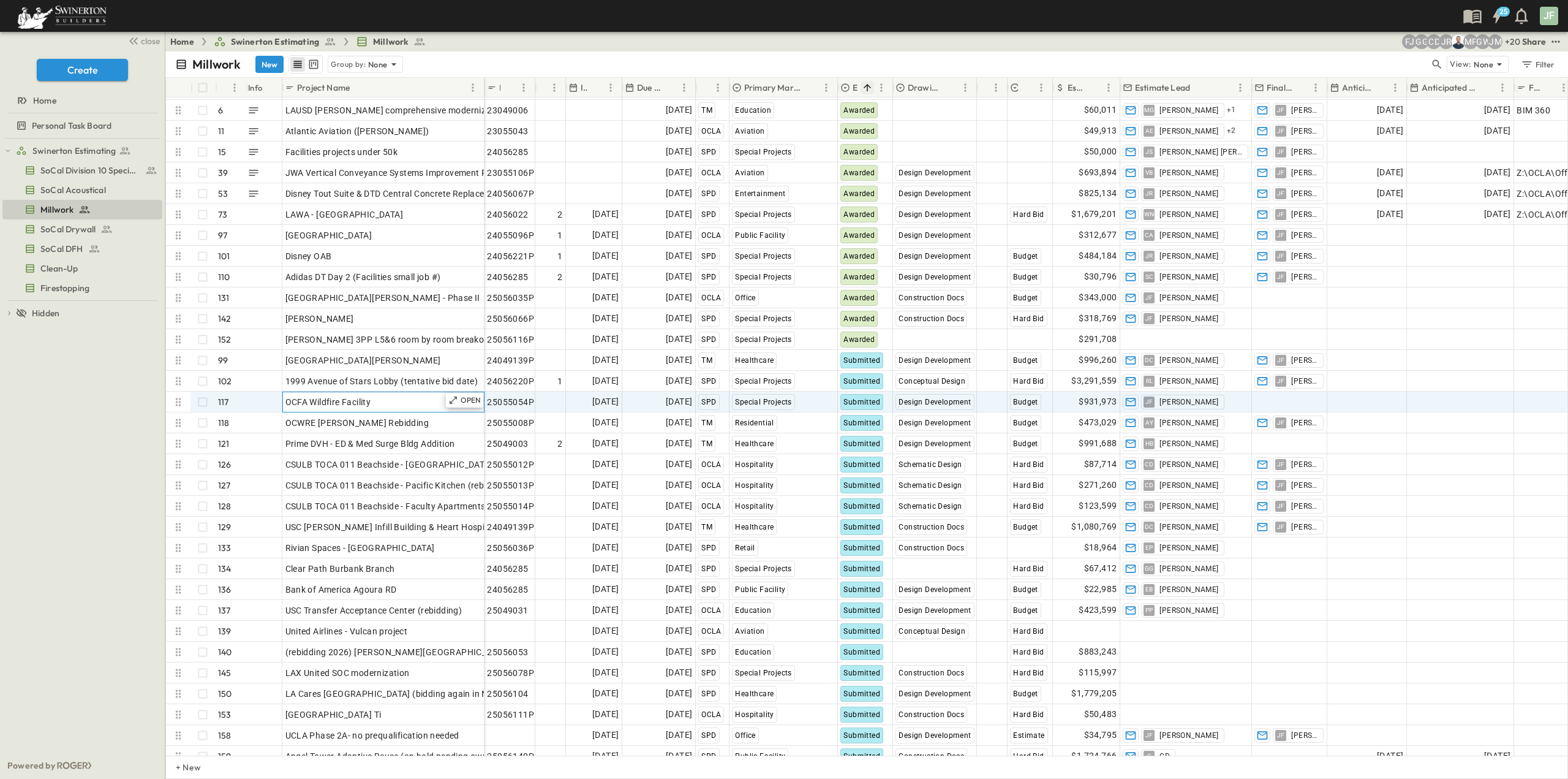
click at [401, 403] on div "OCFA Wildfire Facility" at bounding box center [383, 402] width 196 height 17
type input "**********"
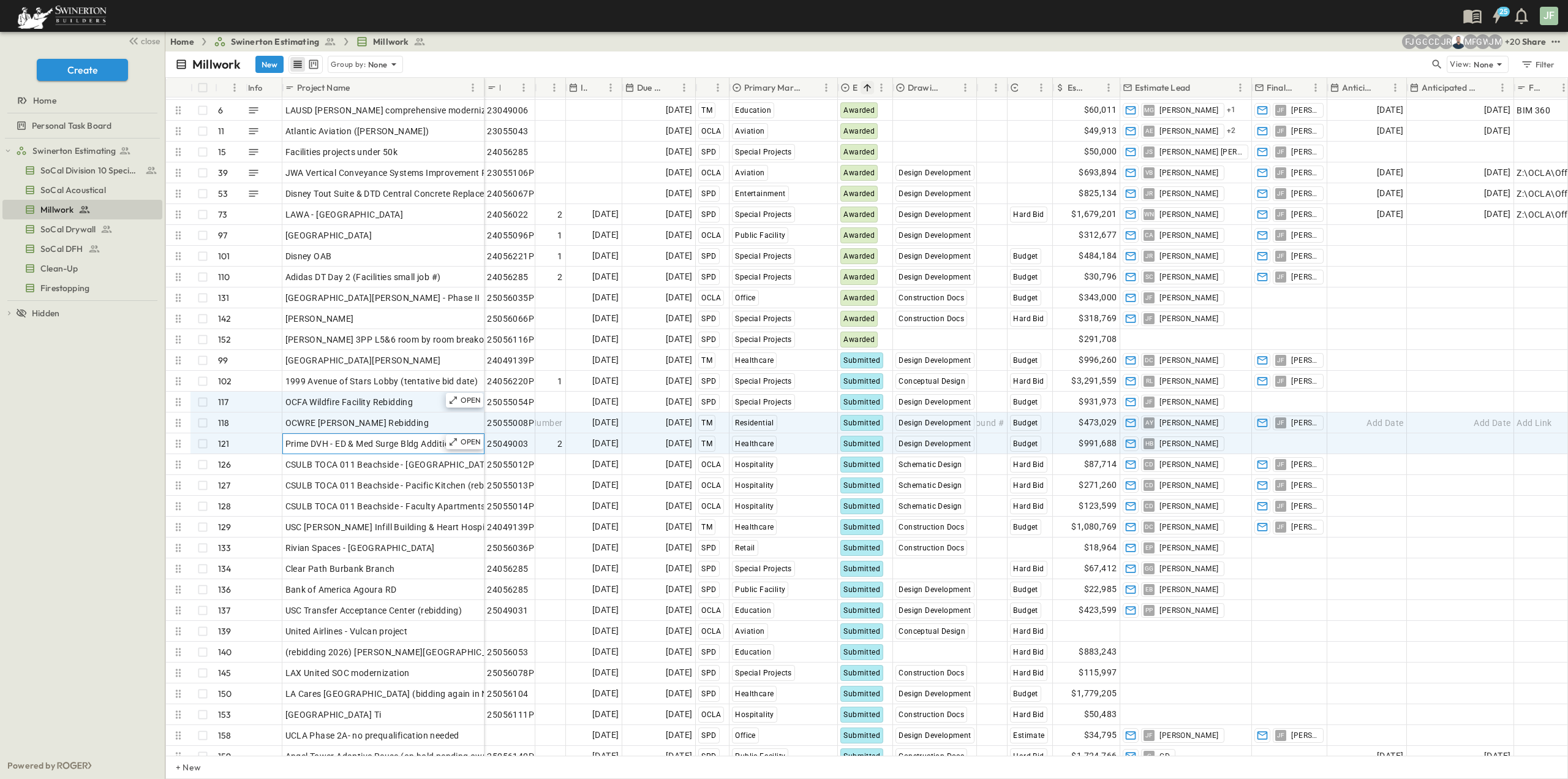
click at [400, 448] on span "Prime DVH - ED & Med Surge Bldg Addition" at bounding box center [370, 444] width 170 height 13
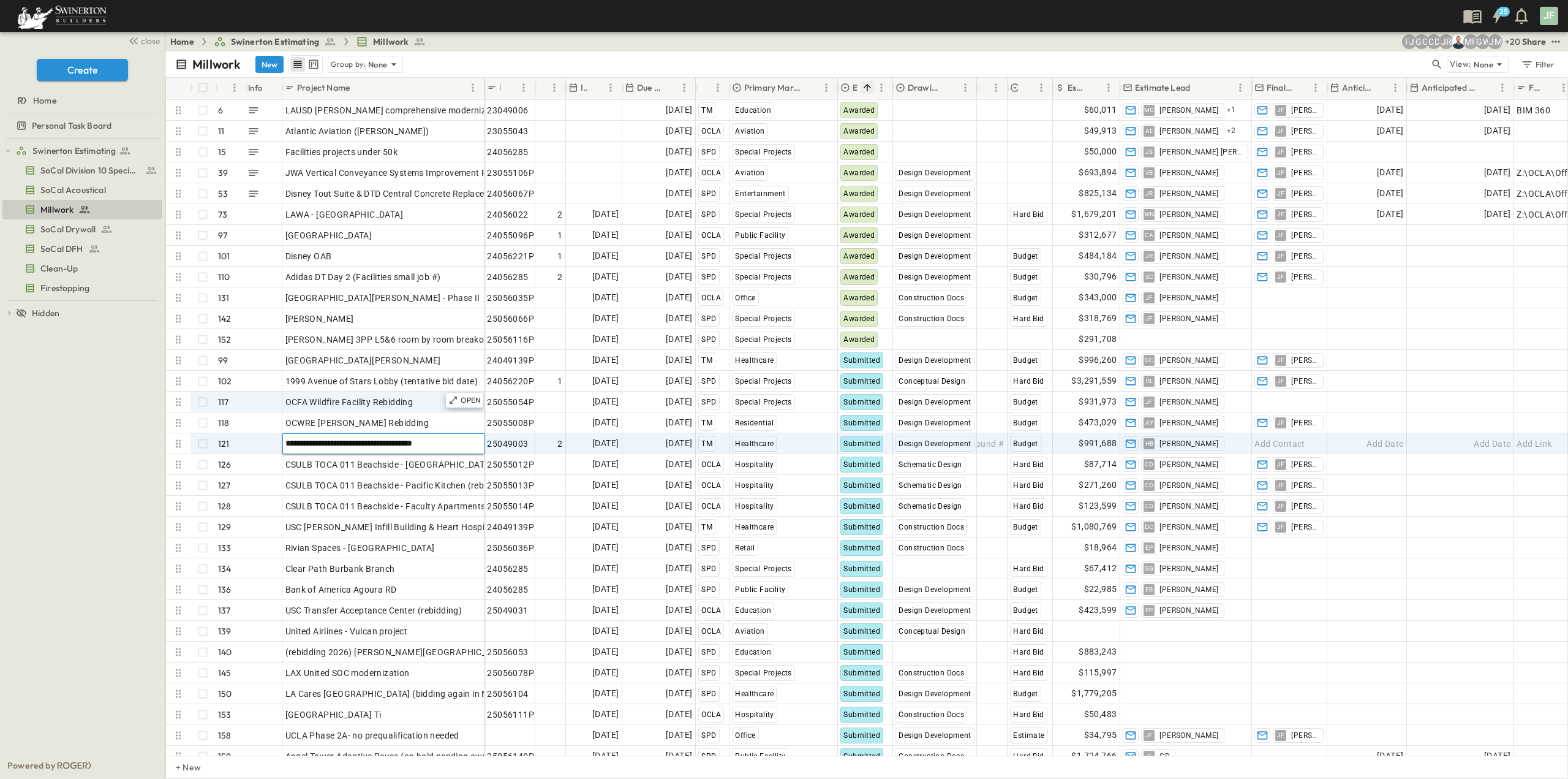
click at [457, 445] on input "**********" at bounding box center [383, 443] width 201 height 14
drag, startPoint x: 459, startPoint y: 446, endPoint x: 400, endPoint y: 448, distance: 59.0
click at [400, 448] on input "**********" at bounding box center [383, 443] width 201 height 14
type input "**********"
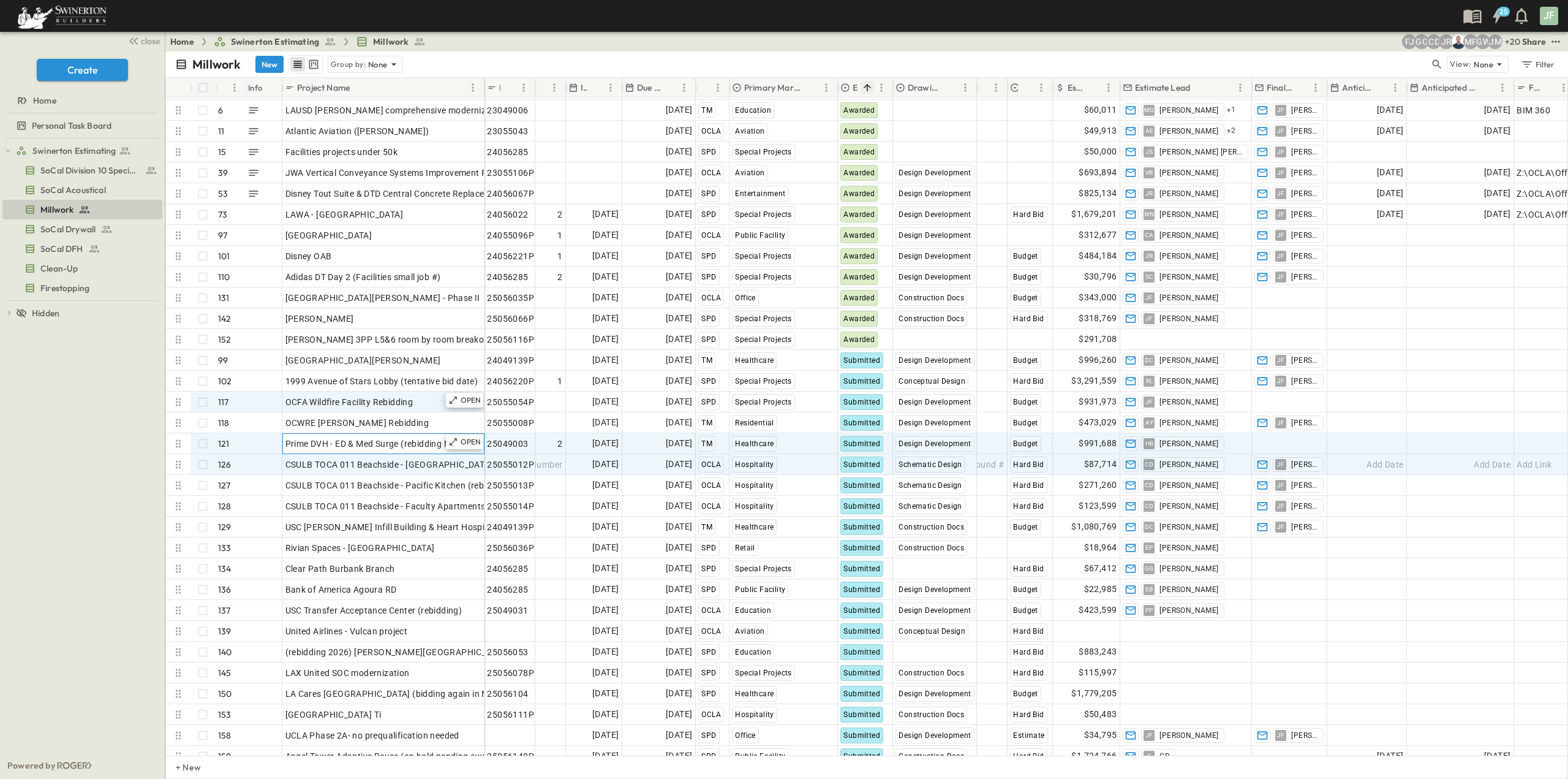
click at [438, 444] on span "Prime DVH - ED & Med Surge (rebidding Nov" at bounding box center [373, 444] width 175 height 13
type input "**********"
click at [386, 467] on span "CSULB TOCA 011 Beachside - [GEOGRAPHIC_DATA] (rebidding)" at bounding box center [412, 465] width 254 height 13
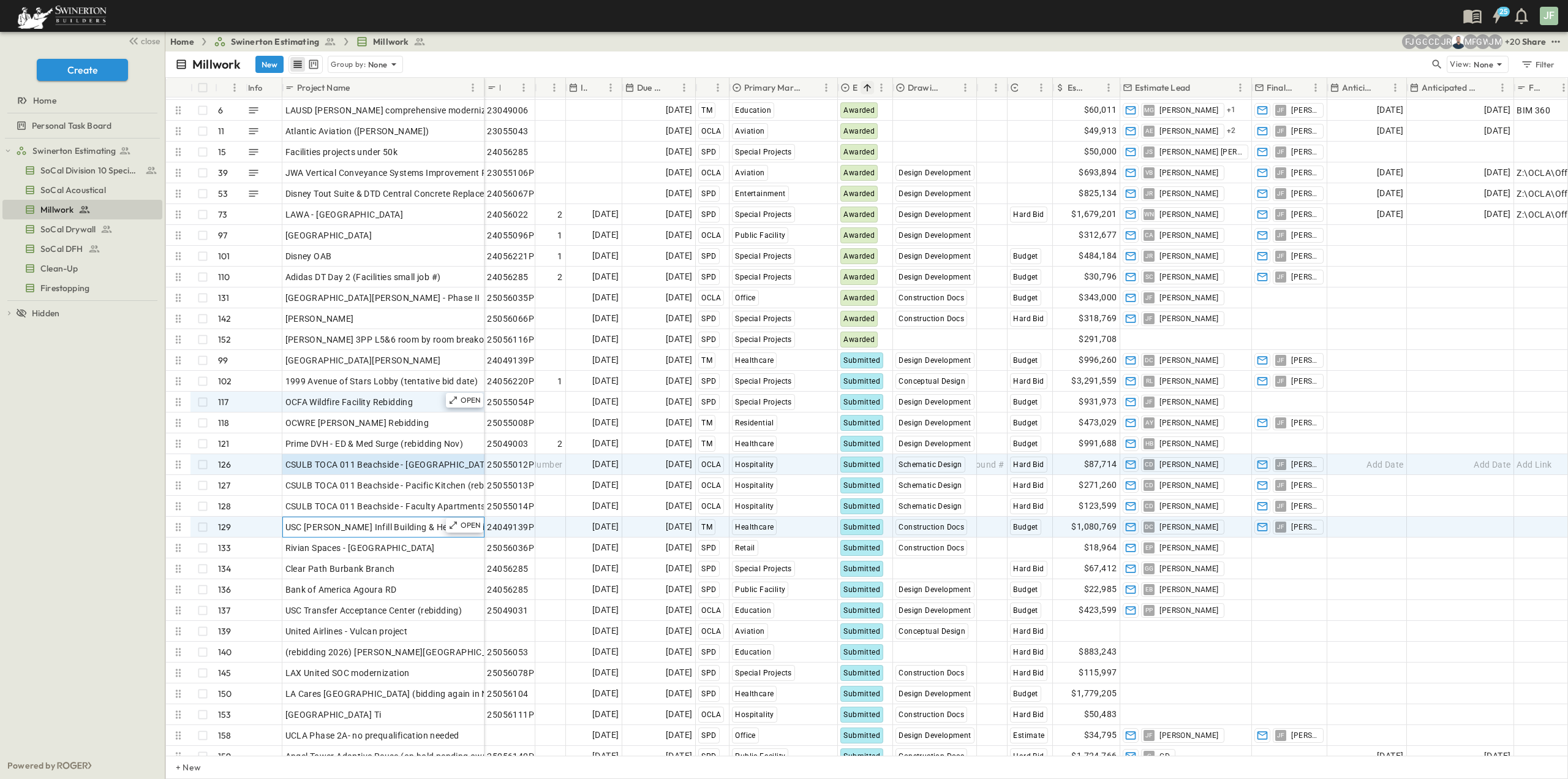
click at [370, 531] on span "USC [PERSON_NAME] Infill Building & Heart Hospital 100%CD" at bounding box center [408, 527] width 246 height 13
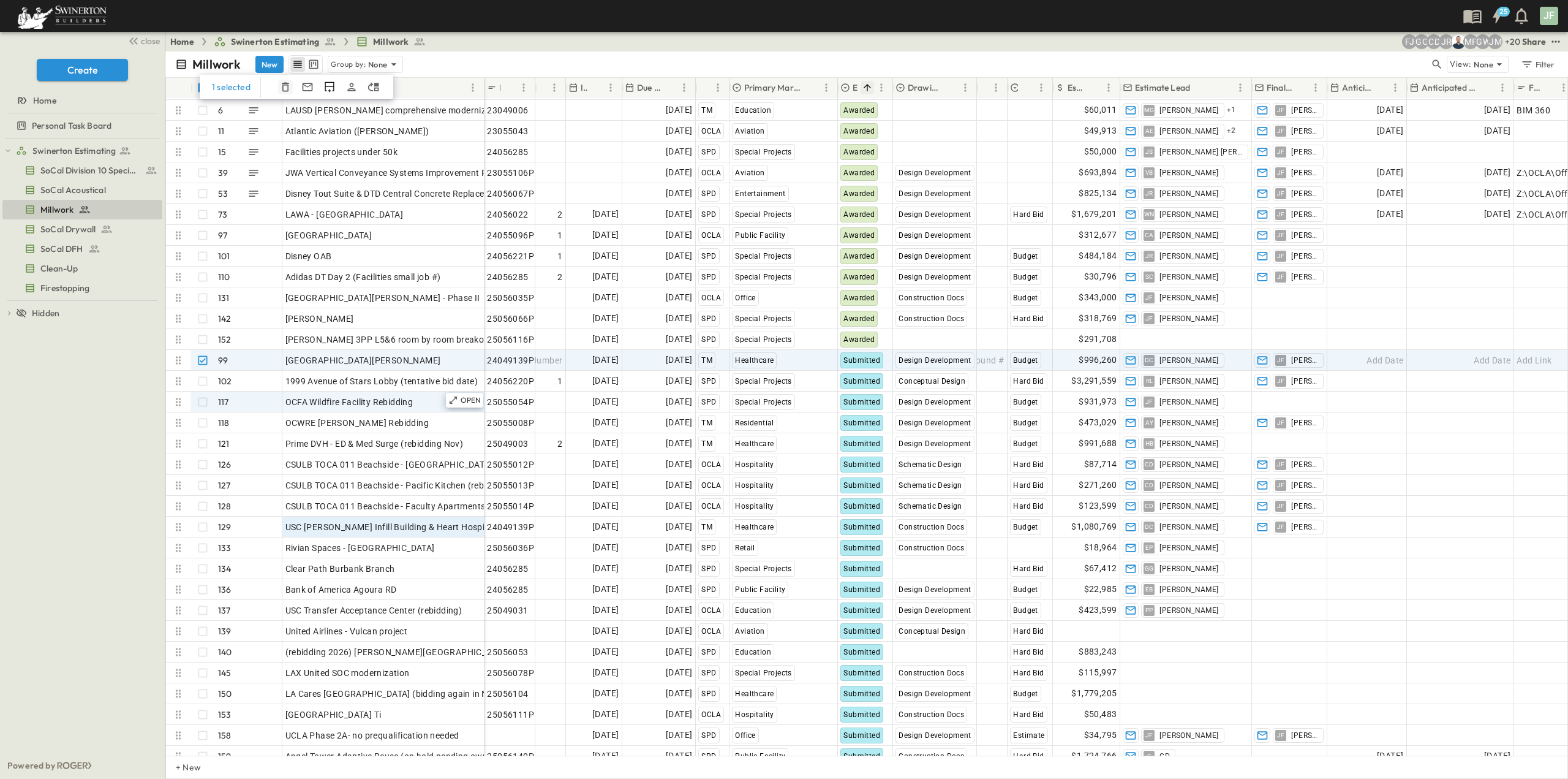
click at [283, 87] on icon "button" at bounding box center [285, 87] width 13 height 13
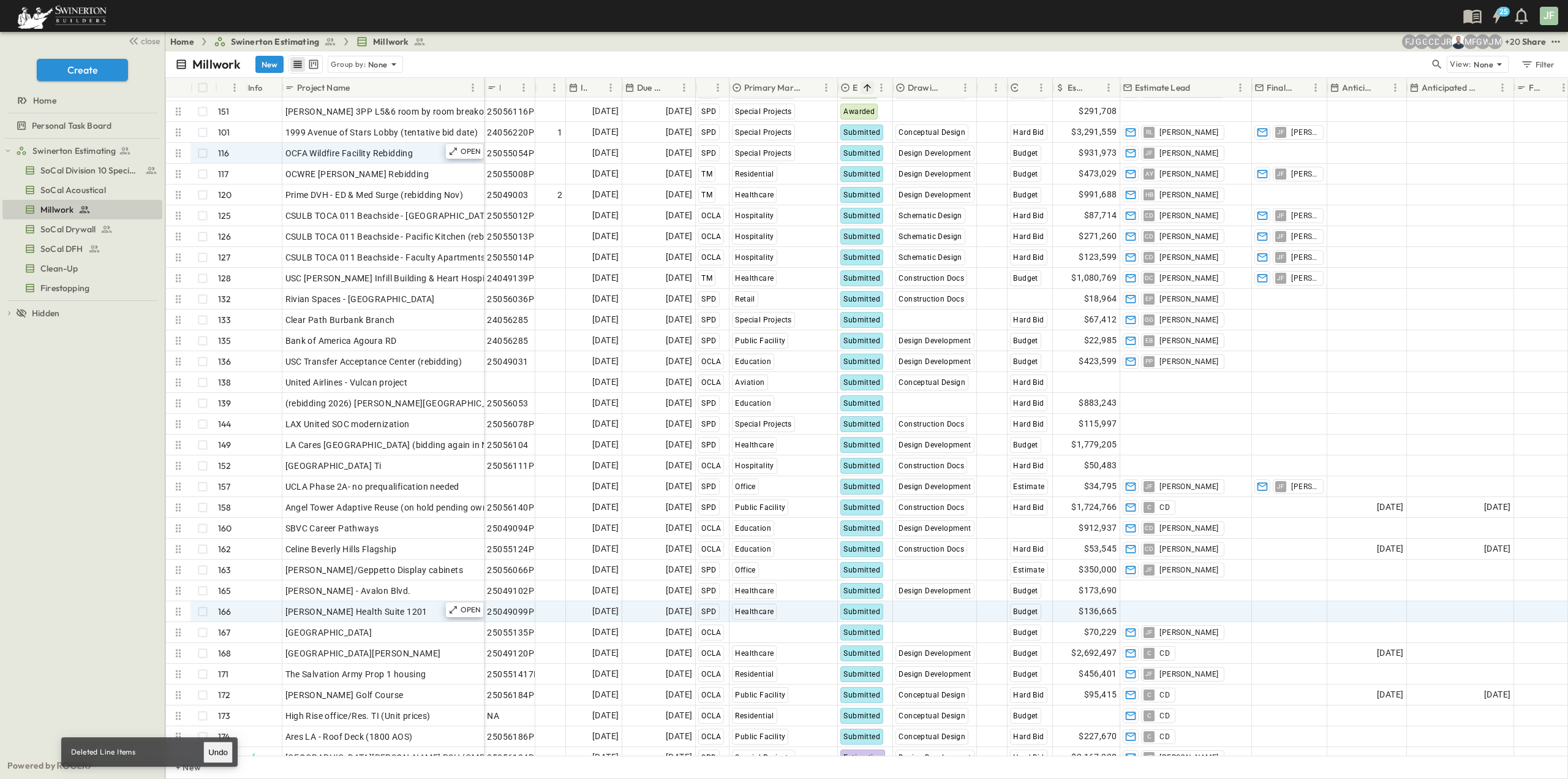
scroll to position [2451, 0]
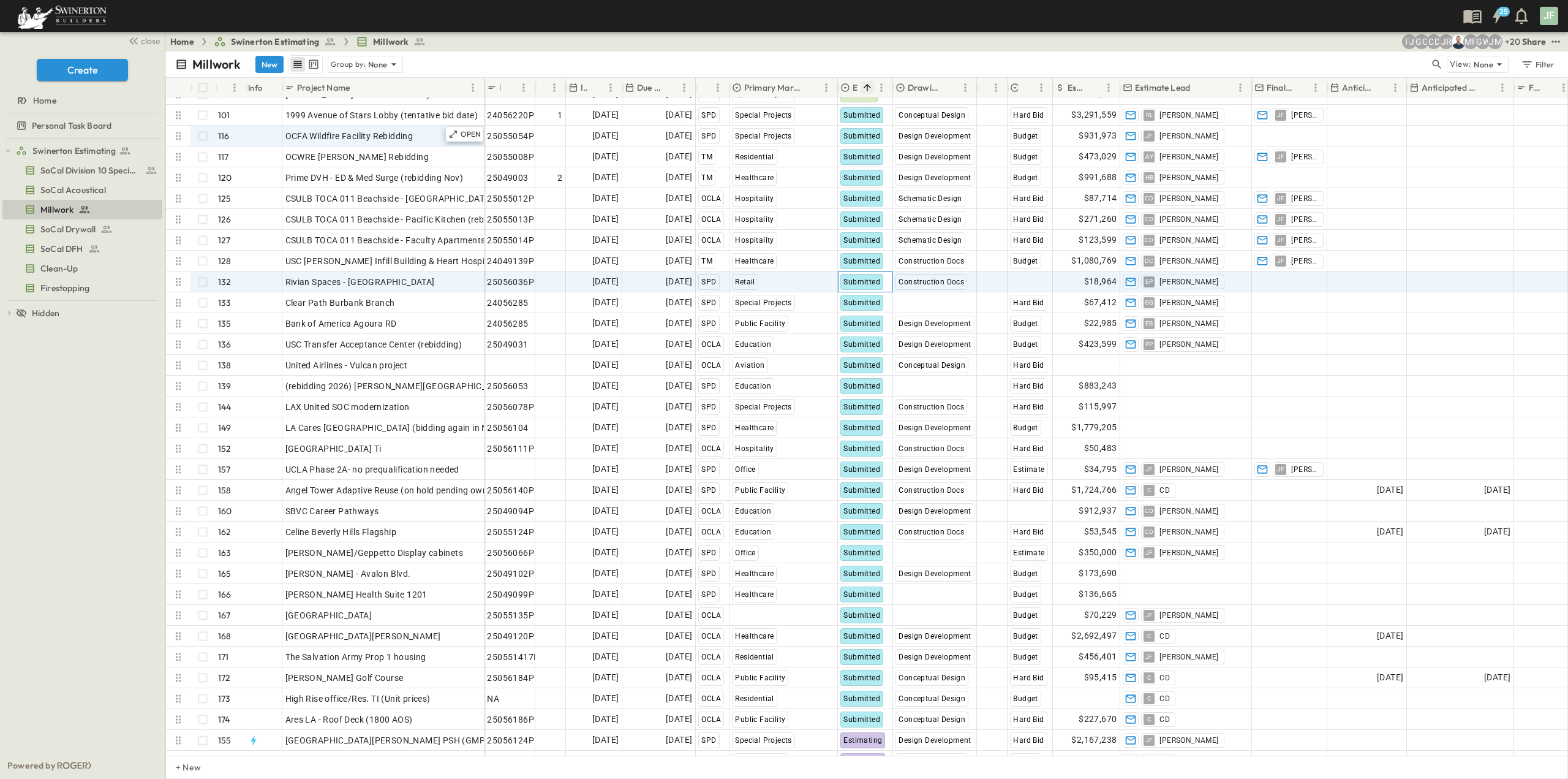
click at [862, 277] on span "Submitted" at bounding box center [861, 282] width 37 height 9
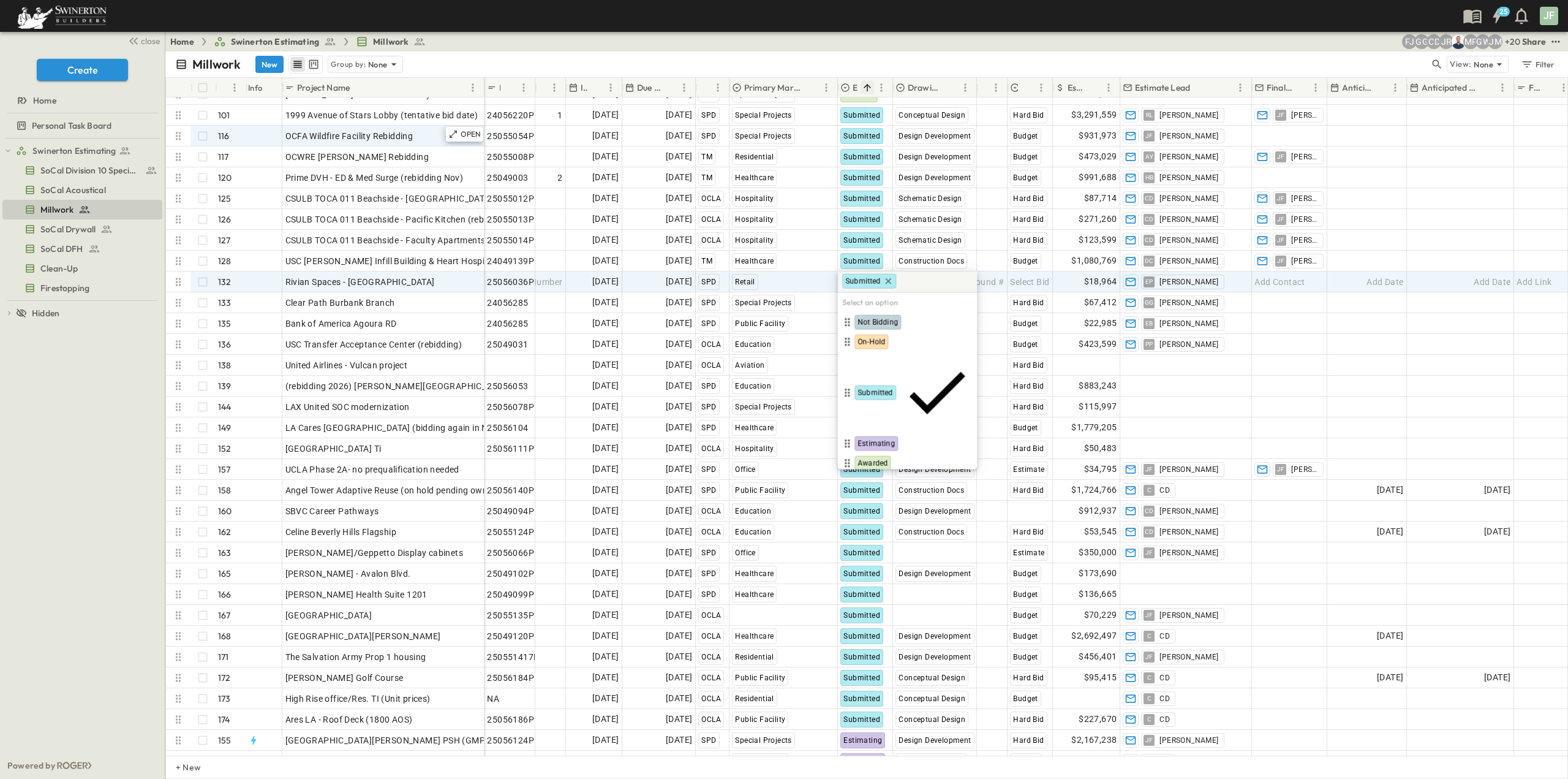
click at [869, 478] on span "Lost" at bounding box center [865, 483] width 14 height 10
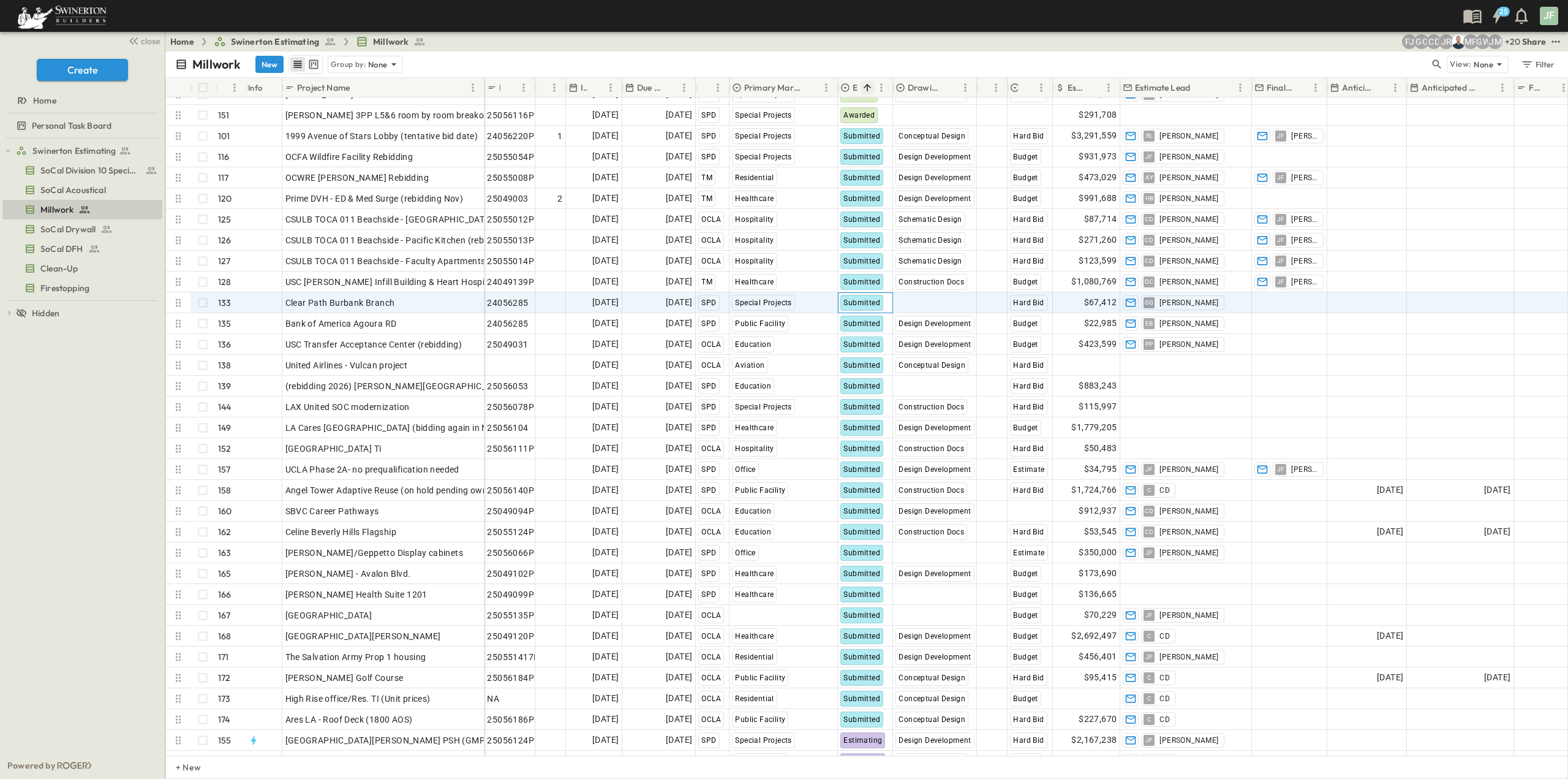
click at [864, 298] on span "Submitted" at bounding box center [861, 303] width 37 height 9
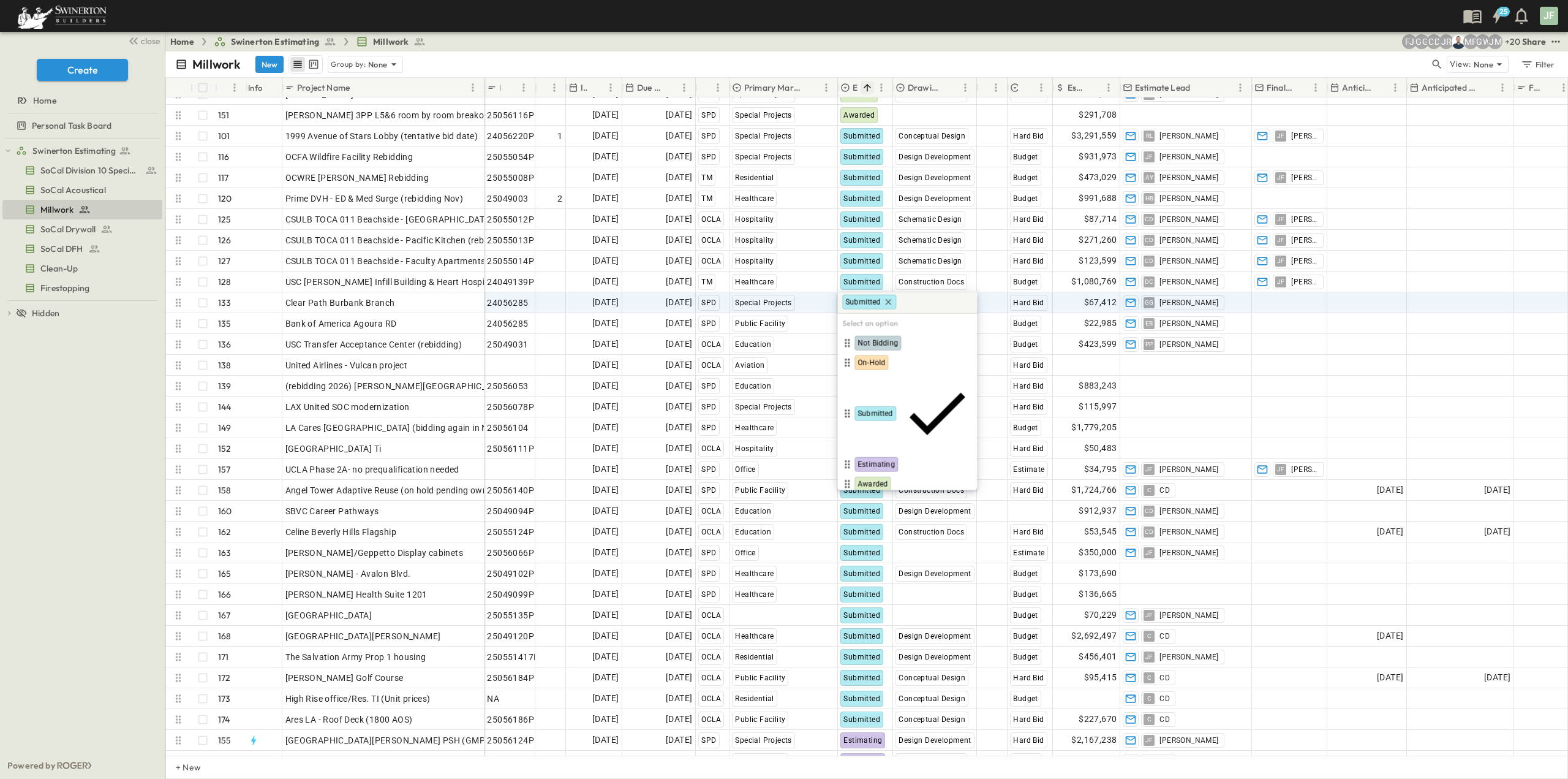
click at [868, 499] on span "Lost" at bounding box center [865, 503] width 14 height 10
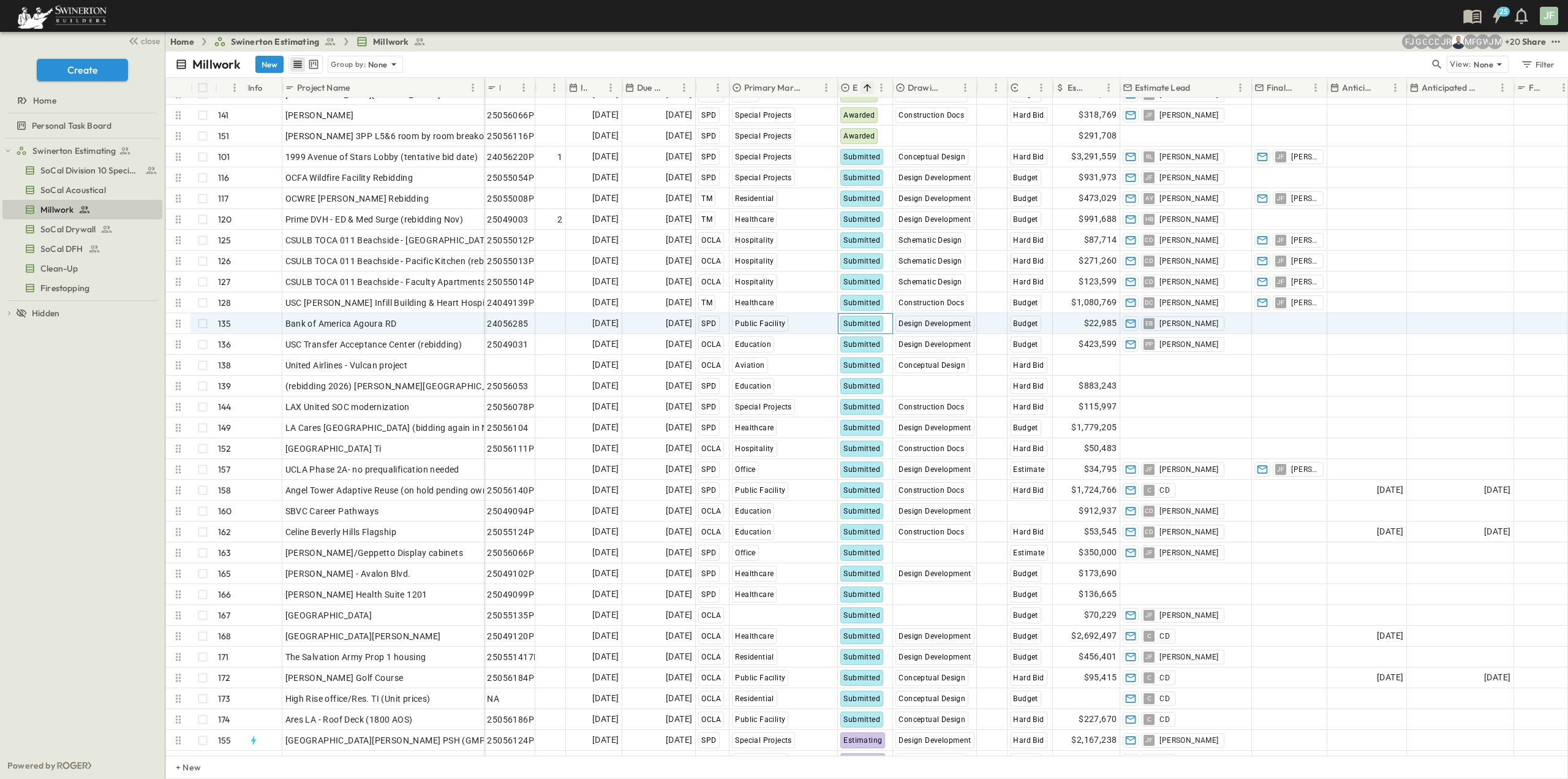
click at [845, 324] on span "Submitted" at bounding box center [861, 324] width 37 height 9
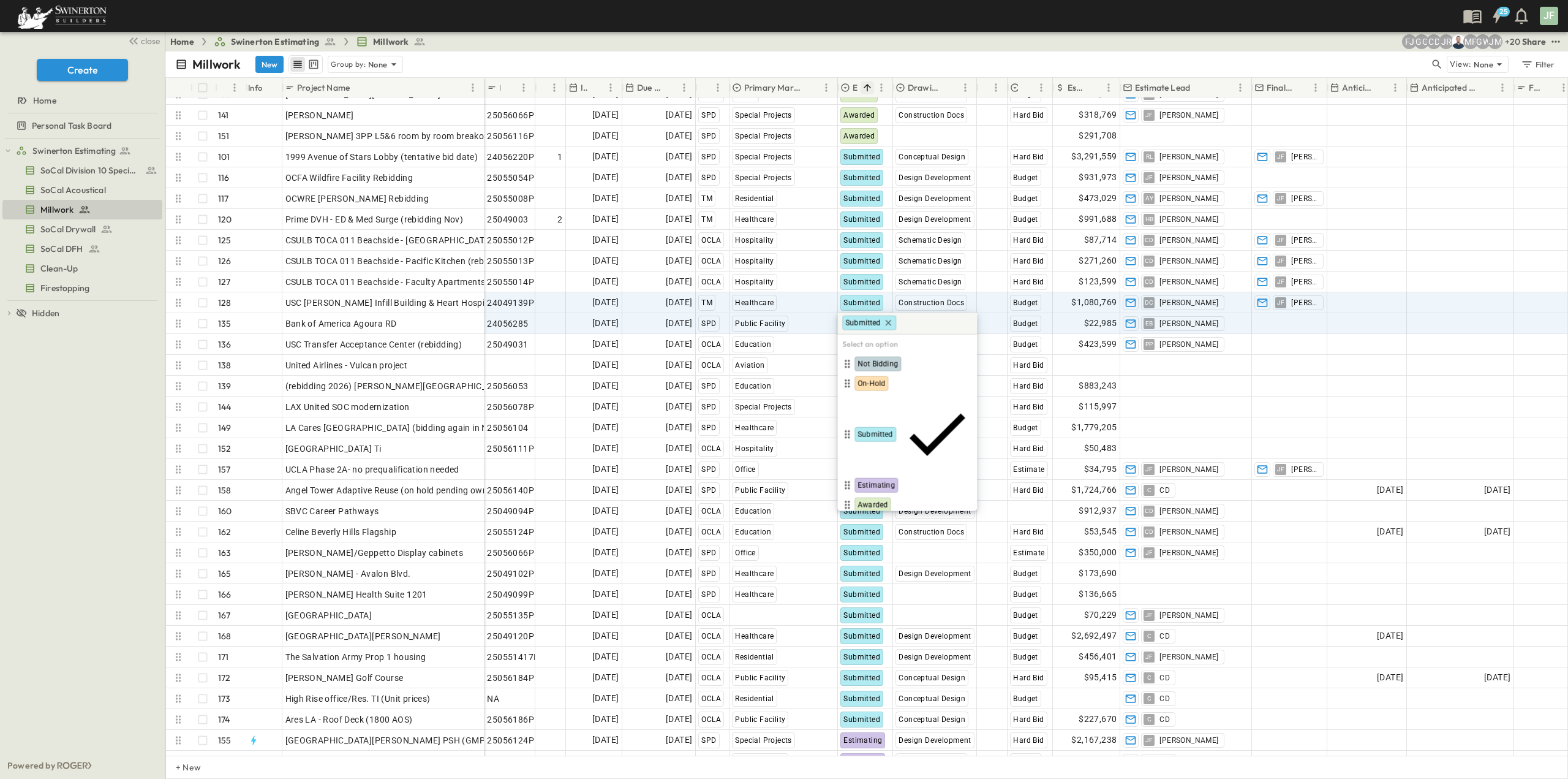
click at [868, 520] on span "Lost" at bounding box center [865, 524] width 14 height 10
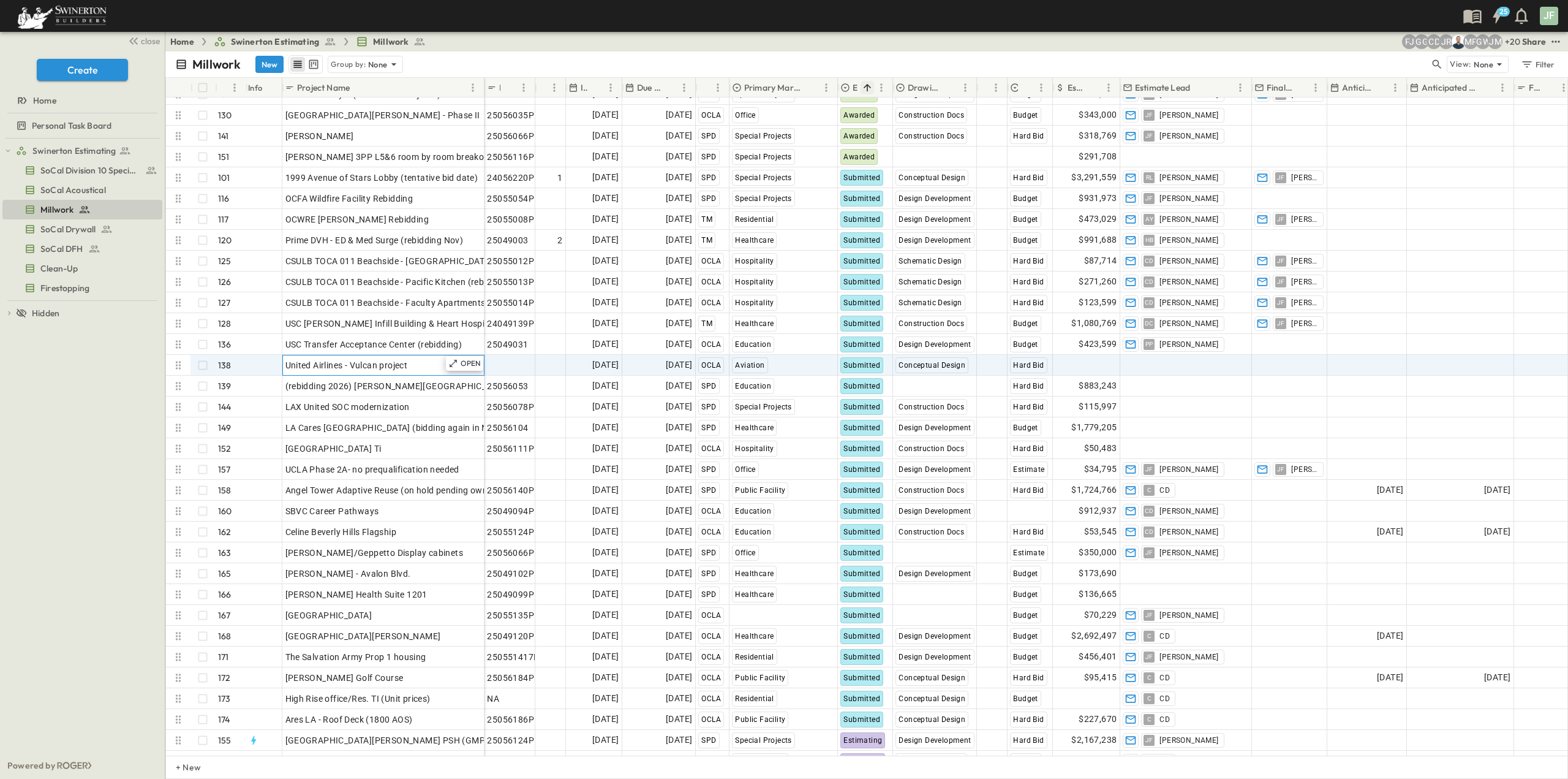
click at [425, 365] on div "United Airlines - Vulcan project" at bounding box center [383, 365] width 196 height 17
click at [425, 365] on input "**********" at bounding box center [383, 365] width 201 height 14
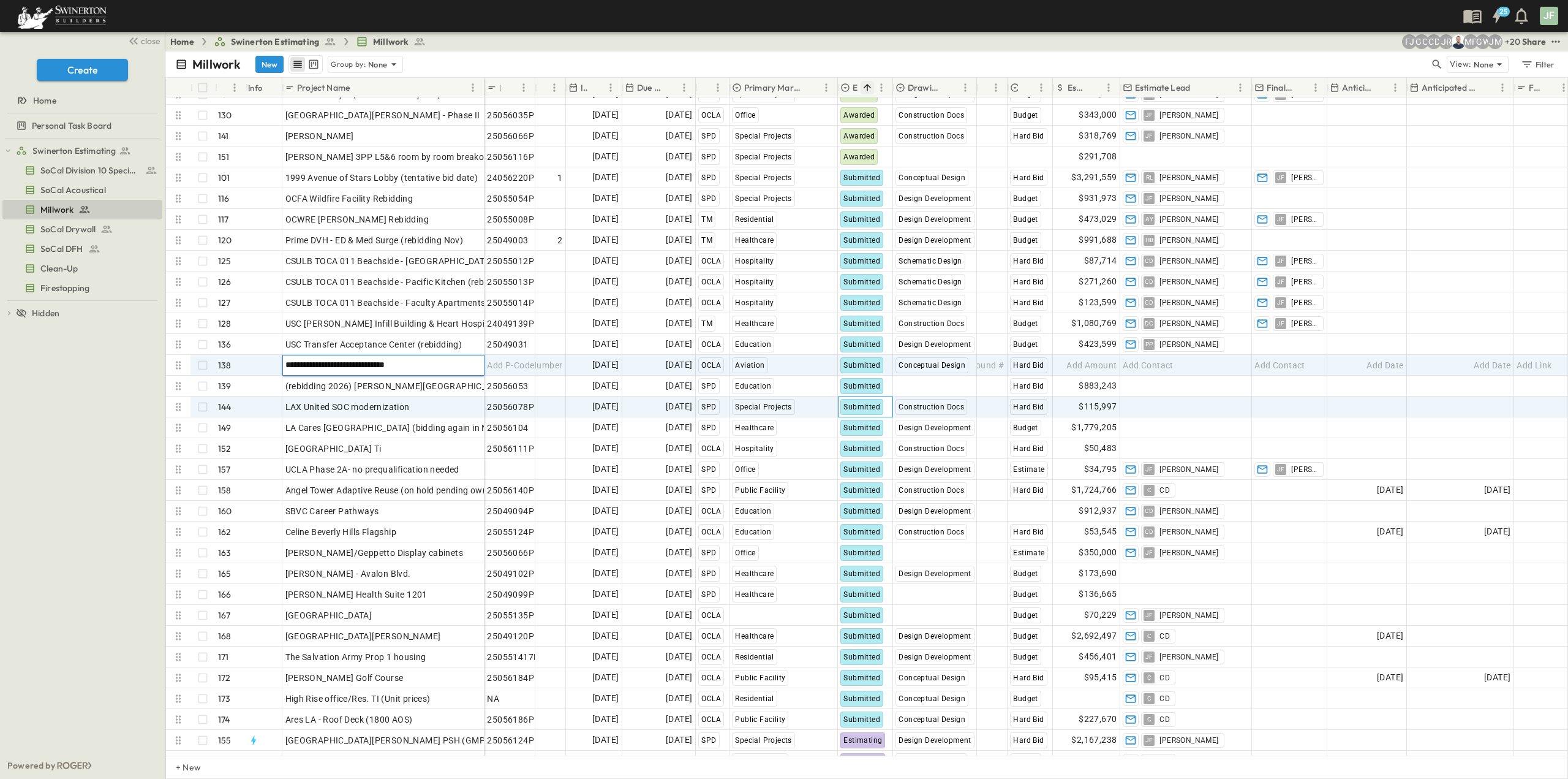
click at [854, 410] on span "Submitted" at bounding box center [861, 407] width 37 height 9
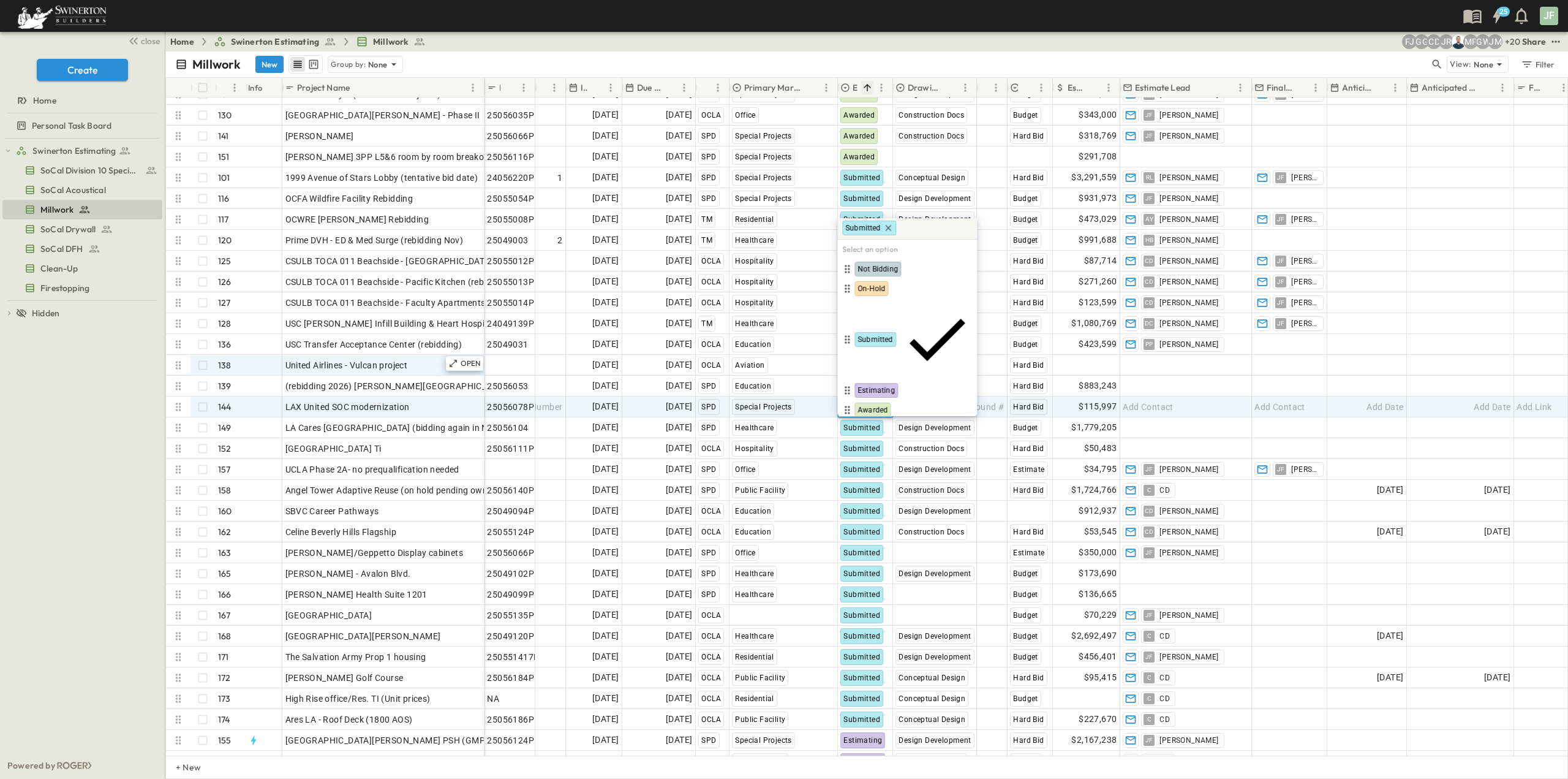
click at [866, 425] on span "Lost" at bounding box center [865, 430] width 14 height 10
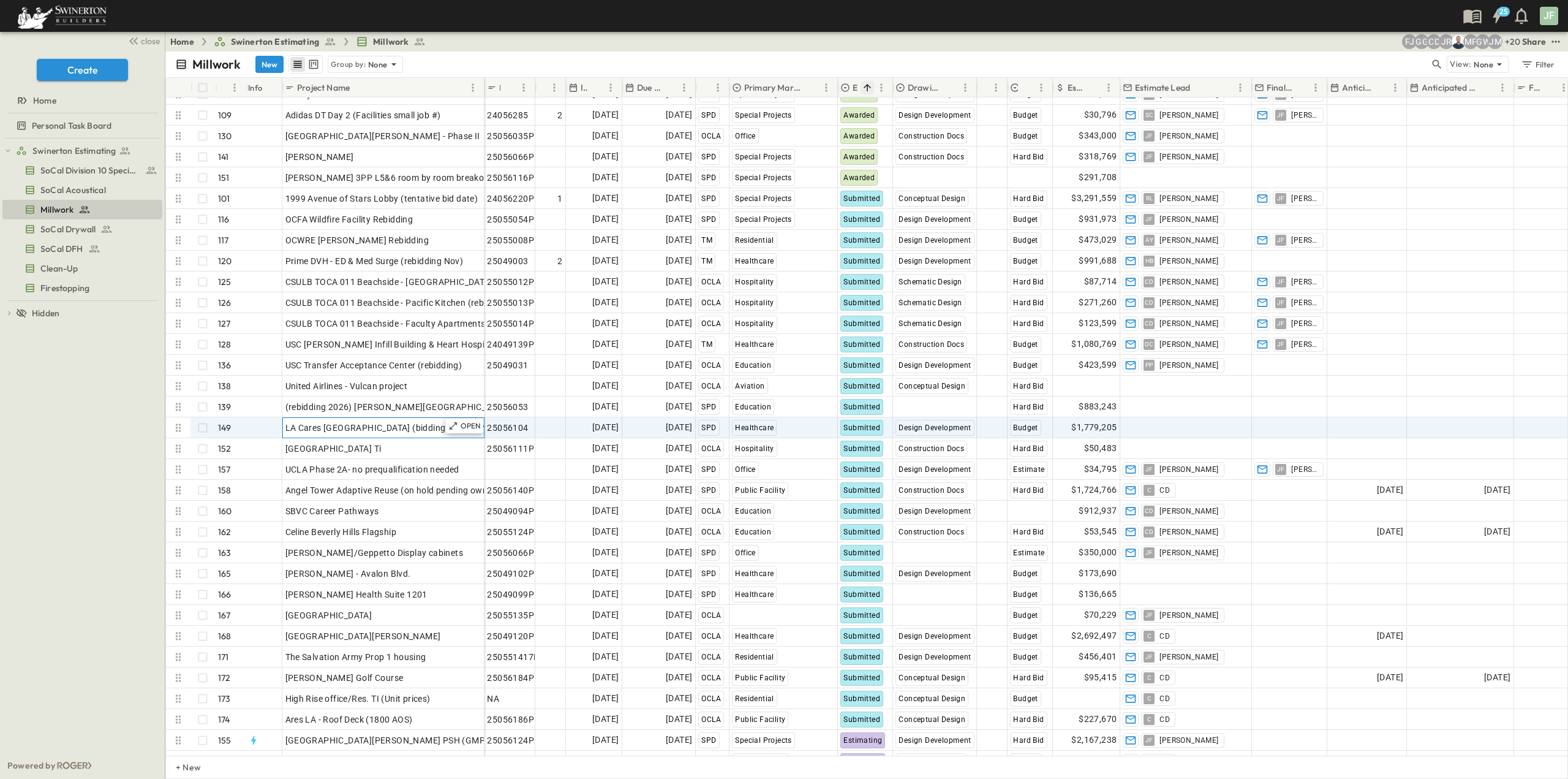
drag, startPoint x: 413, startPoint y: 425, endPoint x: 396, endPoint y: 427, distance: 17.1
click at [413, 425] on span "LA Cares [GEOGRAPHIC_DATA] (bidding again in Nov)" at bounding box center [393, 428] width 216 height 13
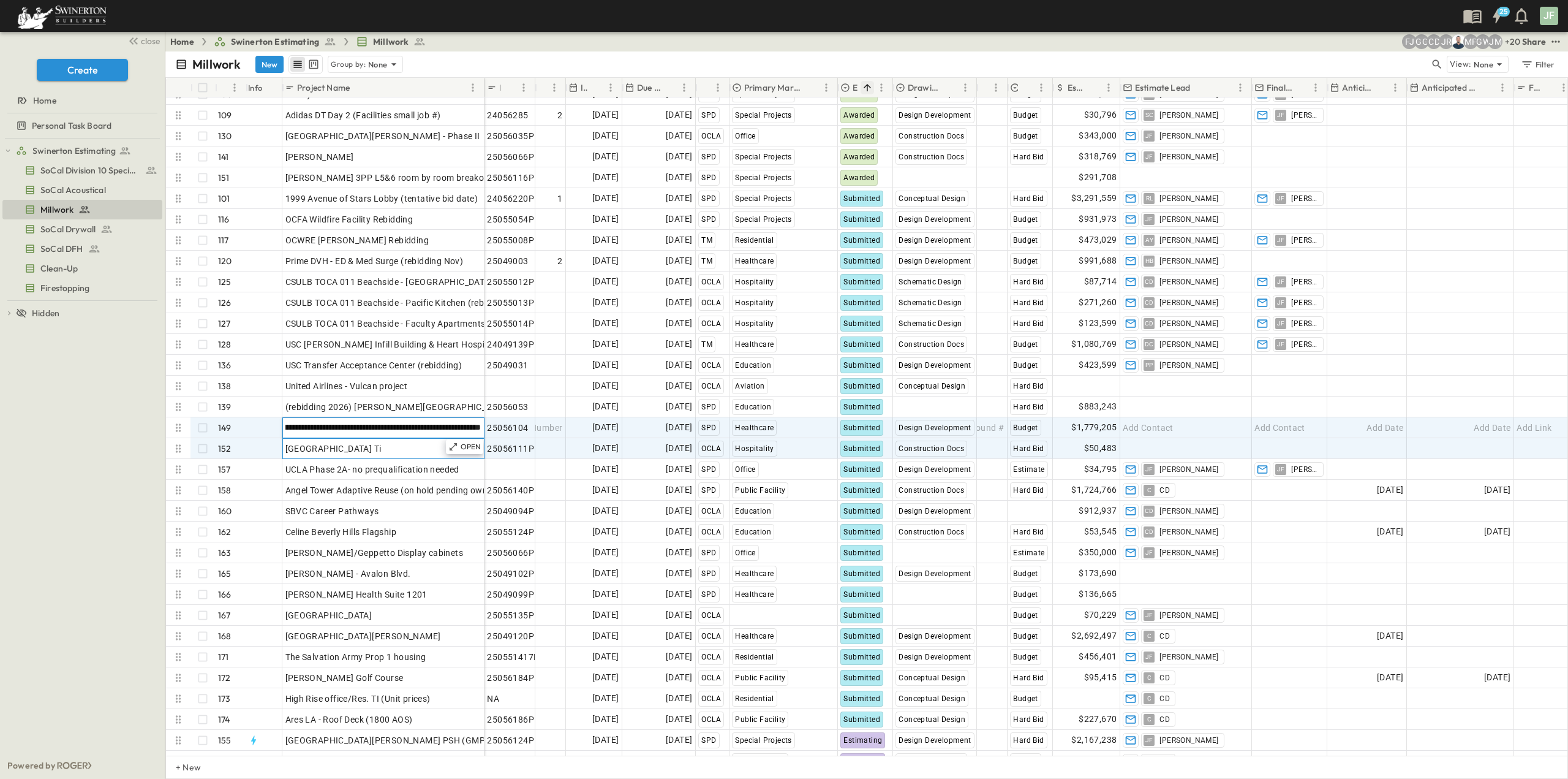
click at [401, 443] on div "[GEOGRAPHIC_DATA] Ti" at bounding box center [383, 448] width 196 height 17
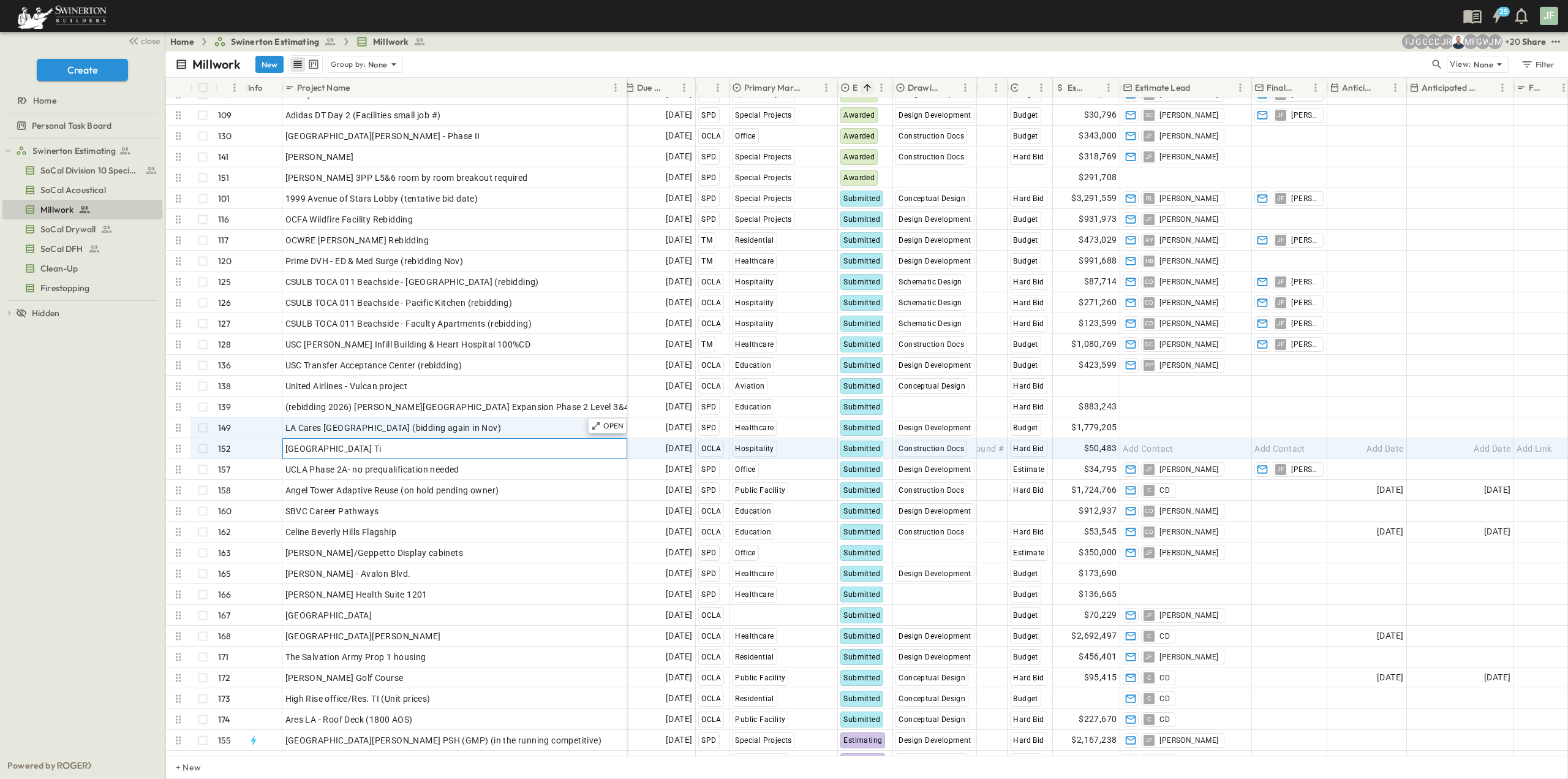
drag, startPoint x: 481, startPoint y: 86, endPoint x: 620, endPoint y: 95, distance: 139.3
click at [622, 94] on div at bounding box center [628, 87] width 13 height 34
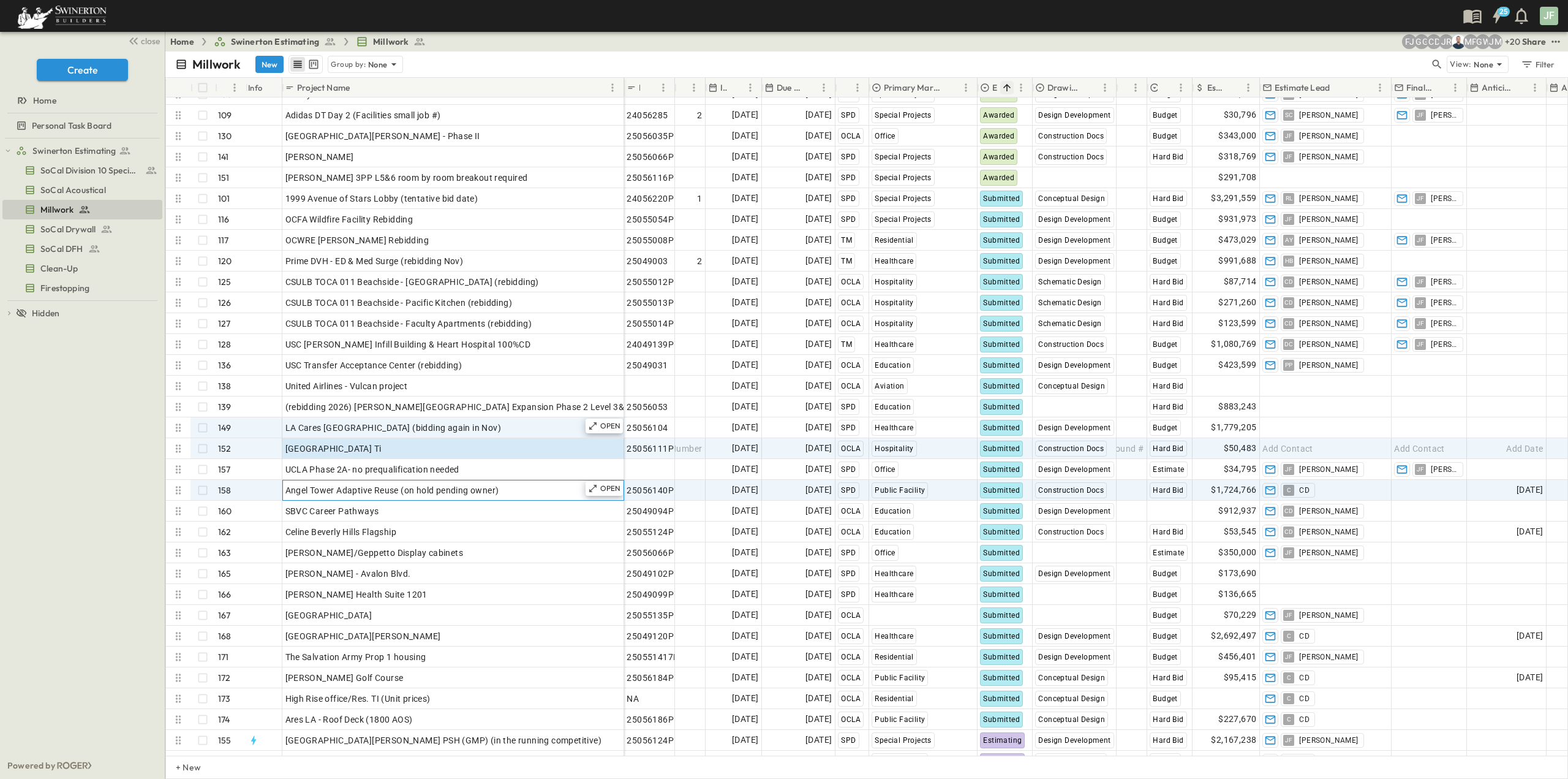
click at [410, 493] on span "Angel Tower Adaptive Reuse (on hold pending owner)" at bounding box center [392, 491] width 214 height 13
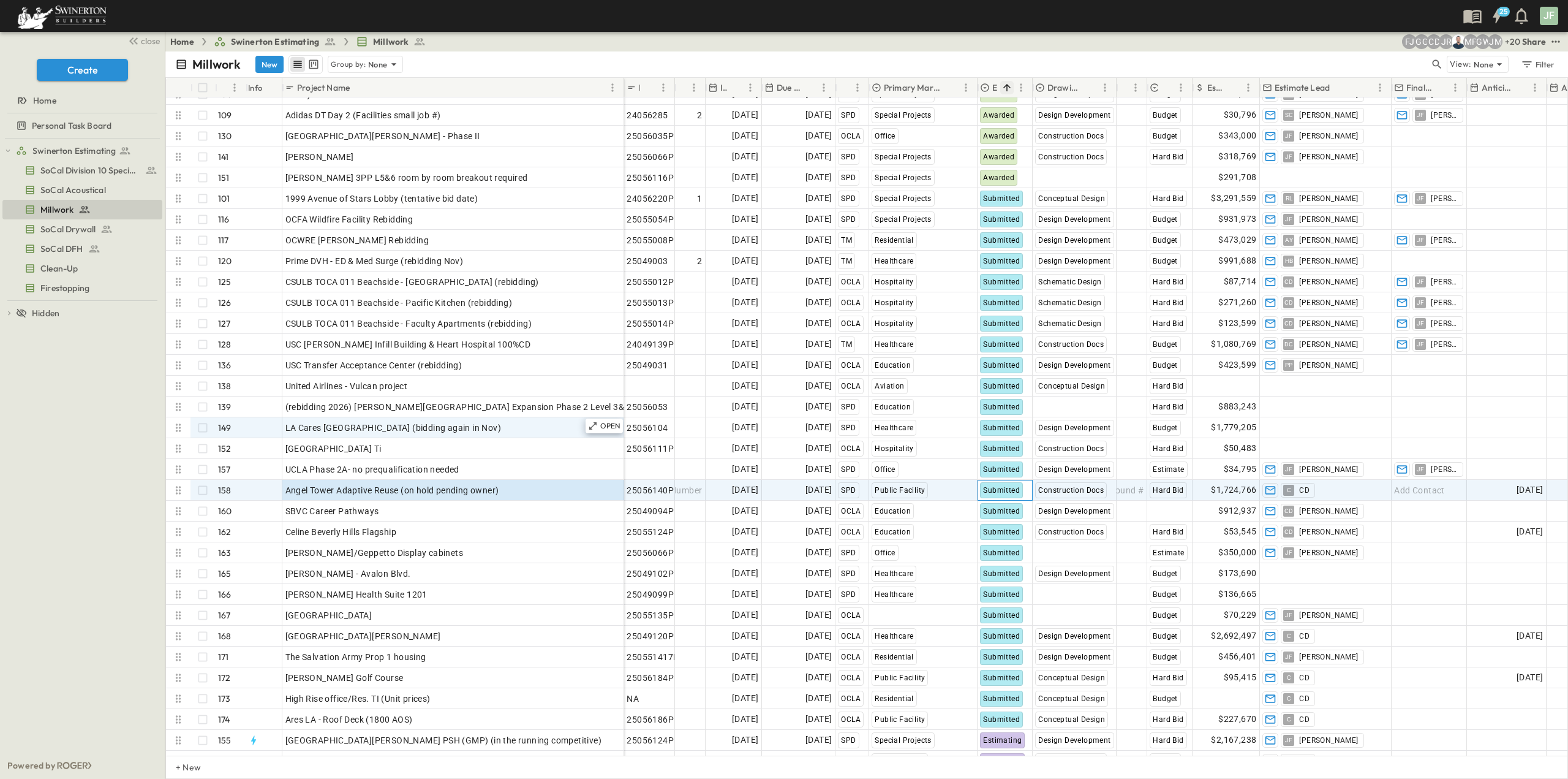
click at [1002, 487] on span "Submitted" at bounding box center [1001, 491] width 37 height 9
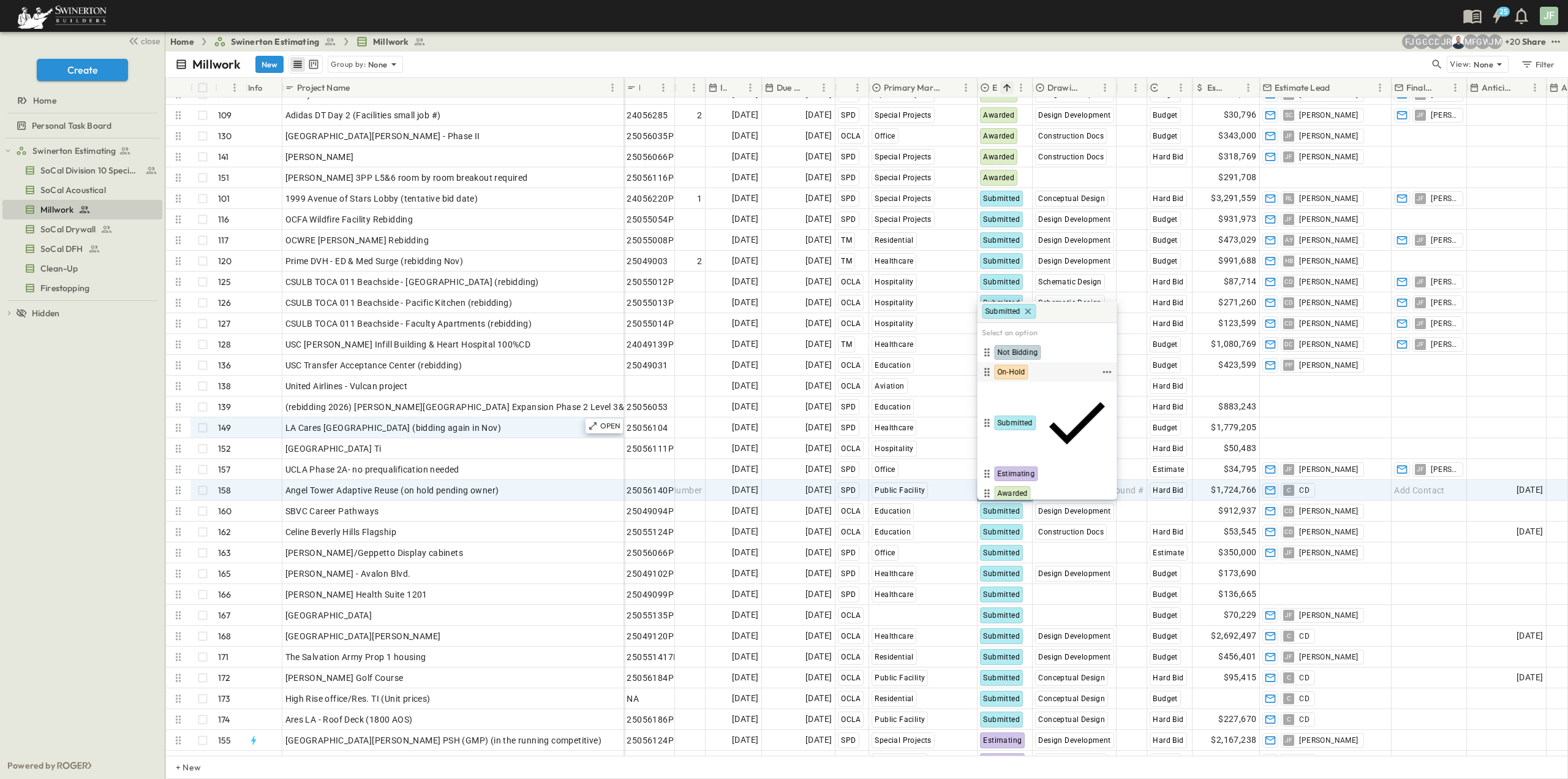
click at [1017, 367] on span "On-Hold" at bounding box center [1011, 372] width 28 height 10
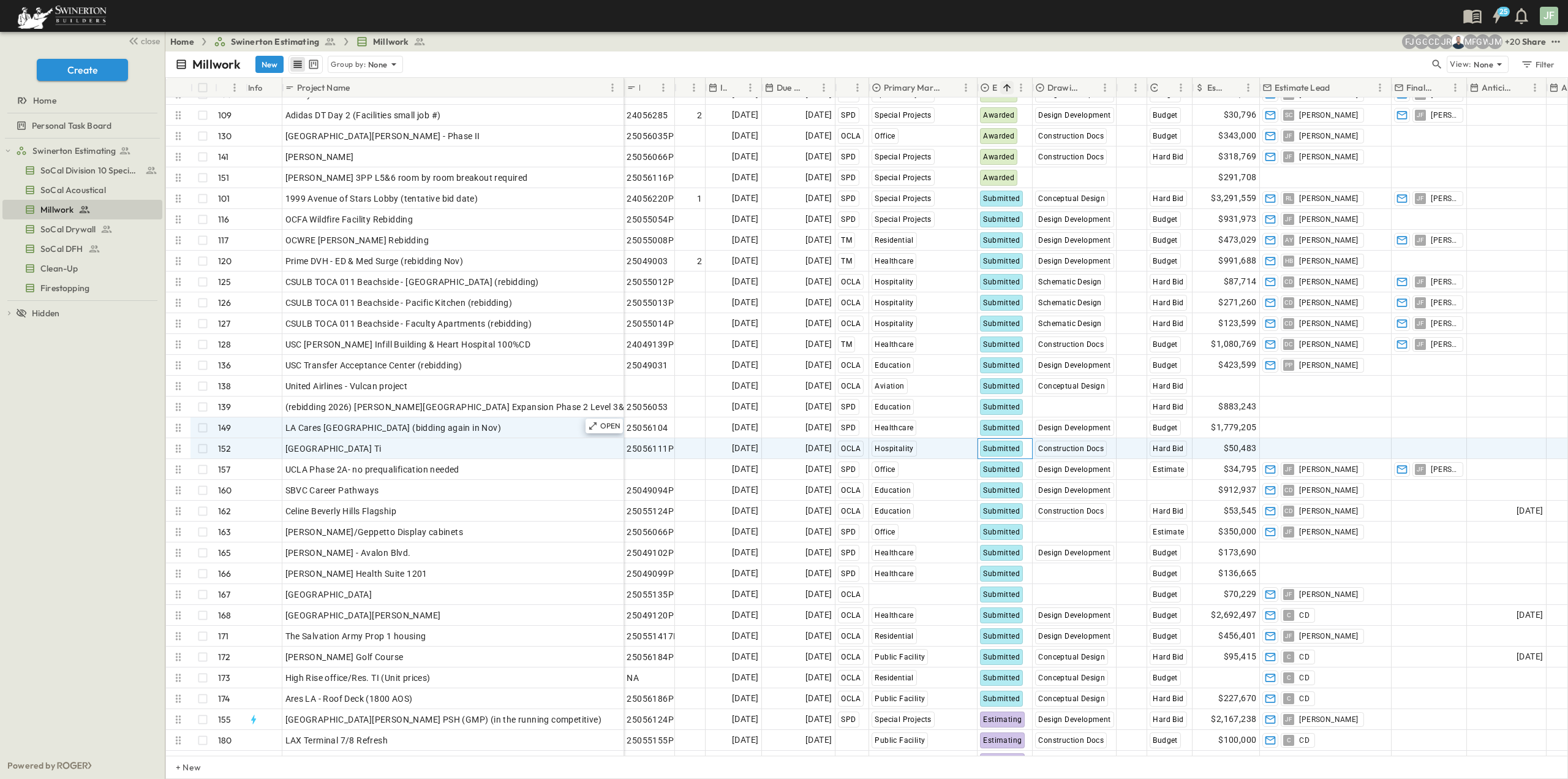
click at [999, 447] on span "Submitted" at bounding box center [1001, 448] width 37 height 9
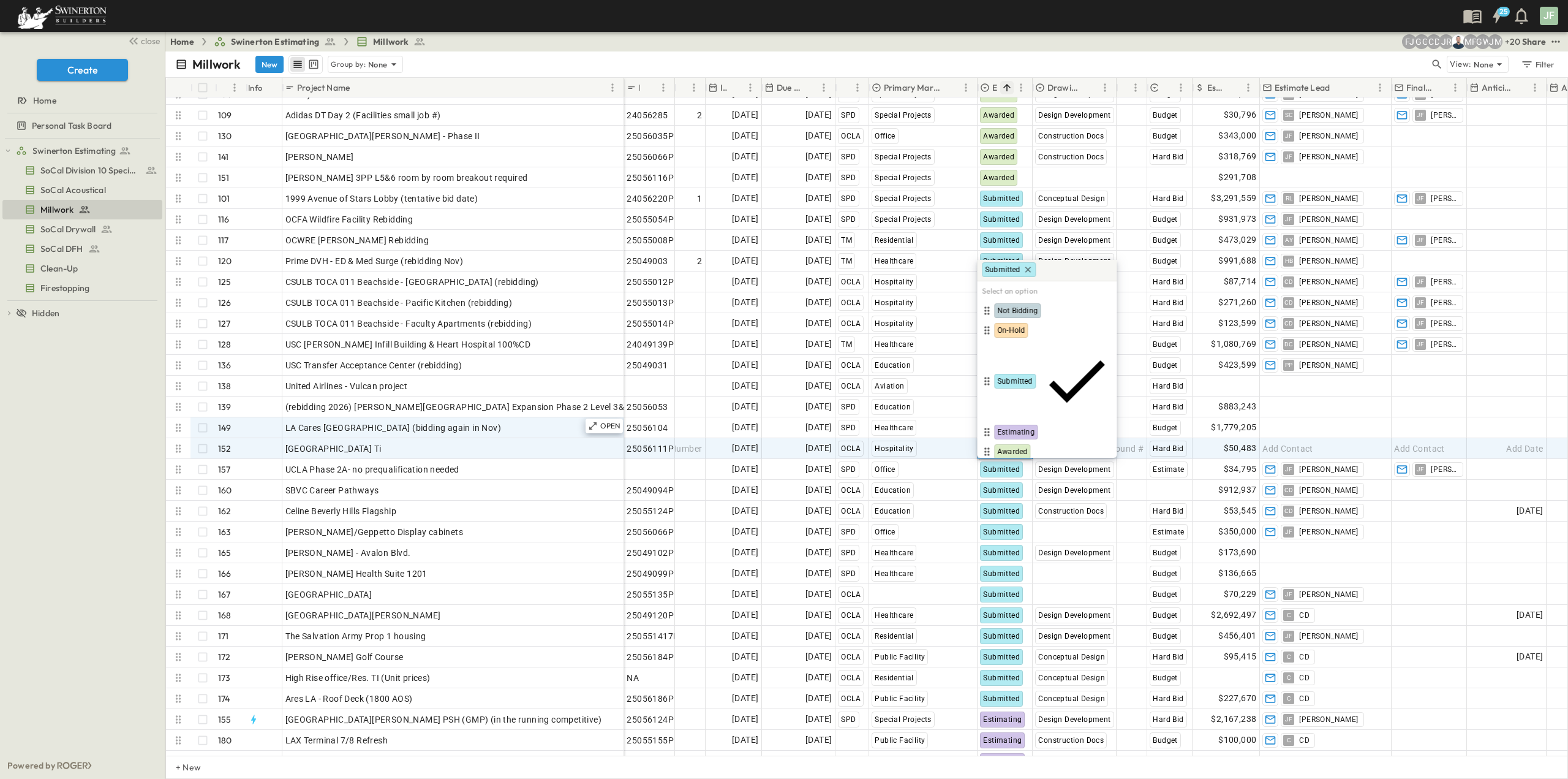
click at [1008, 466] on span "Lost" at bounding box center [1005, 471] width 14 height 10
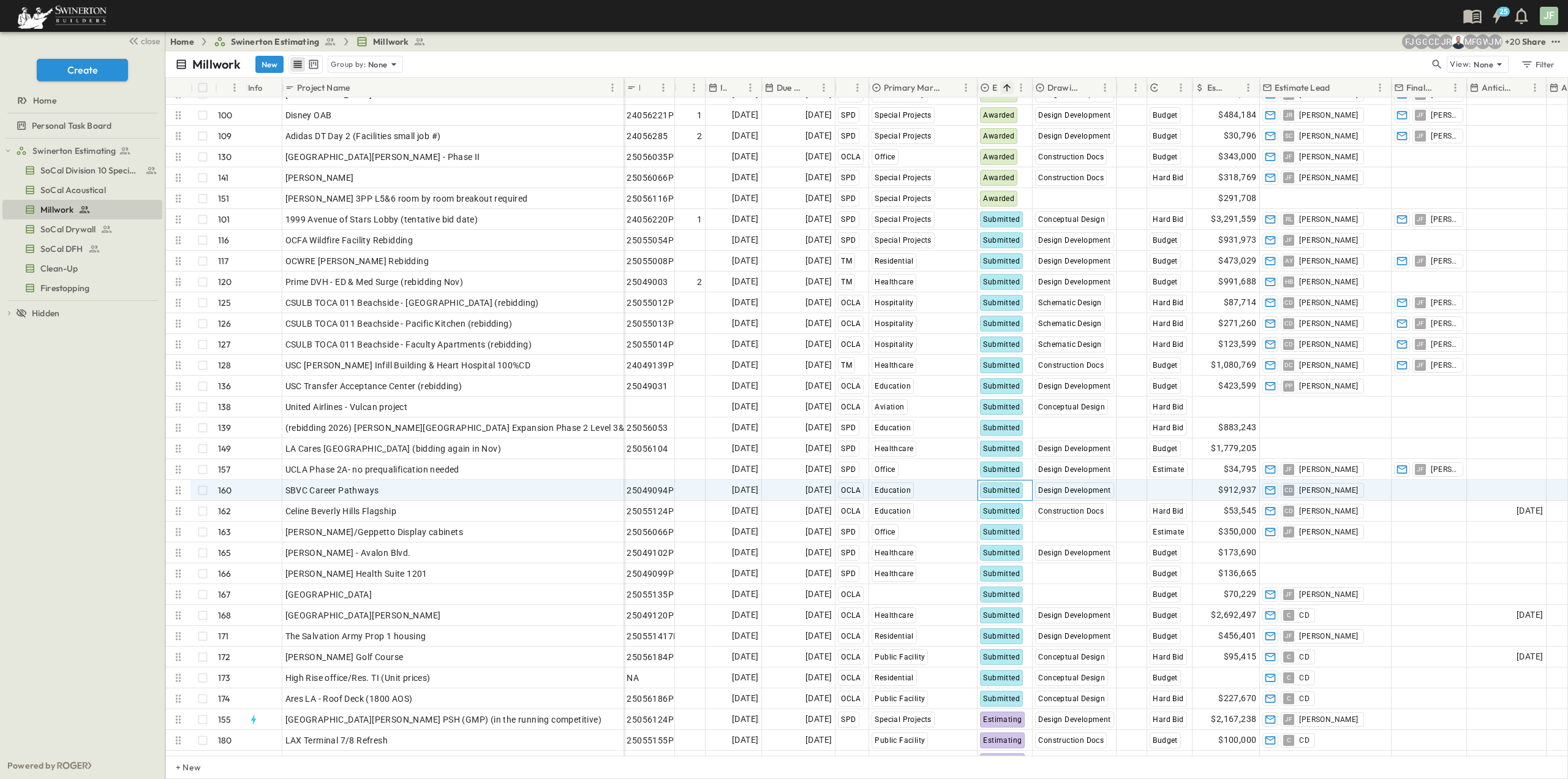
click at [1021, 494] on div "Submitted" at bounding box center [1002, 491] width 43 height 16
click at [388, 494] on div "SBVC Career Pathways" at bounding box center [453, 490] width 336 height 17
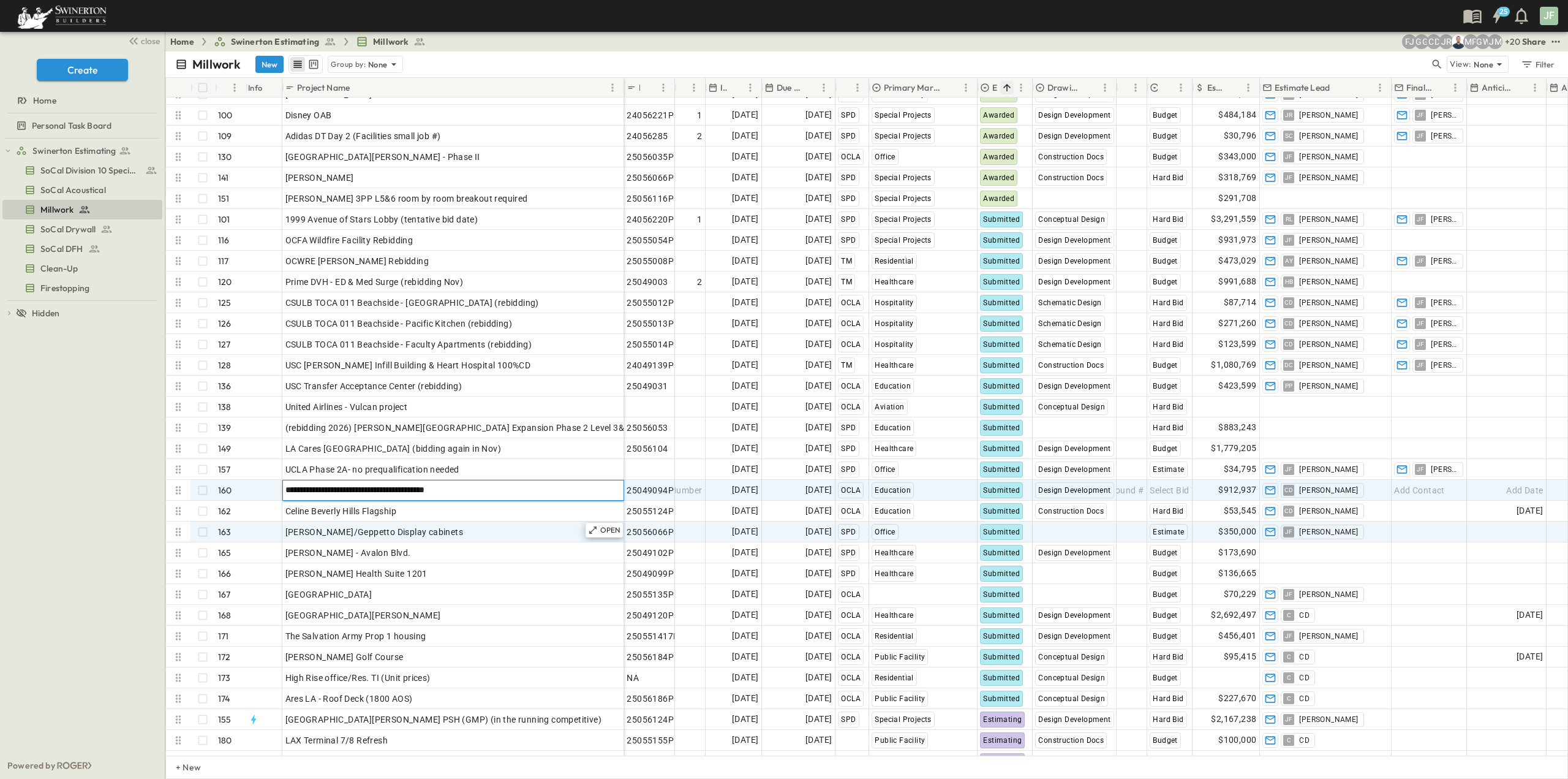
type input "**********"
click at [401, 523] on div "[PERSON_NAME]/Geppetto Display cabinets" at bounding box center [453, 531] width 336 height 17
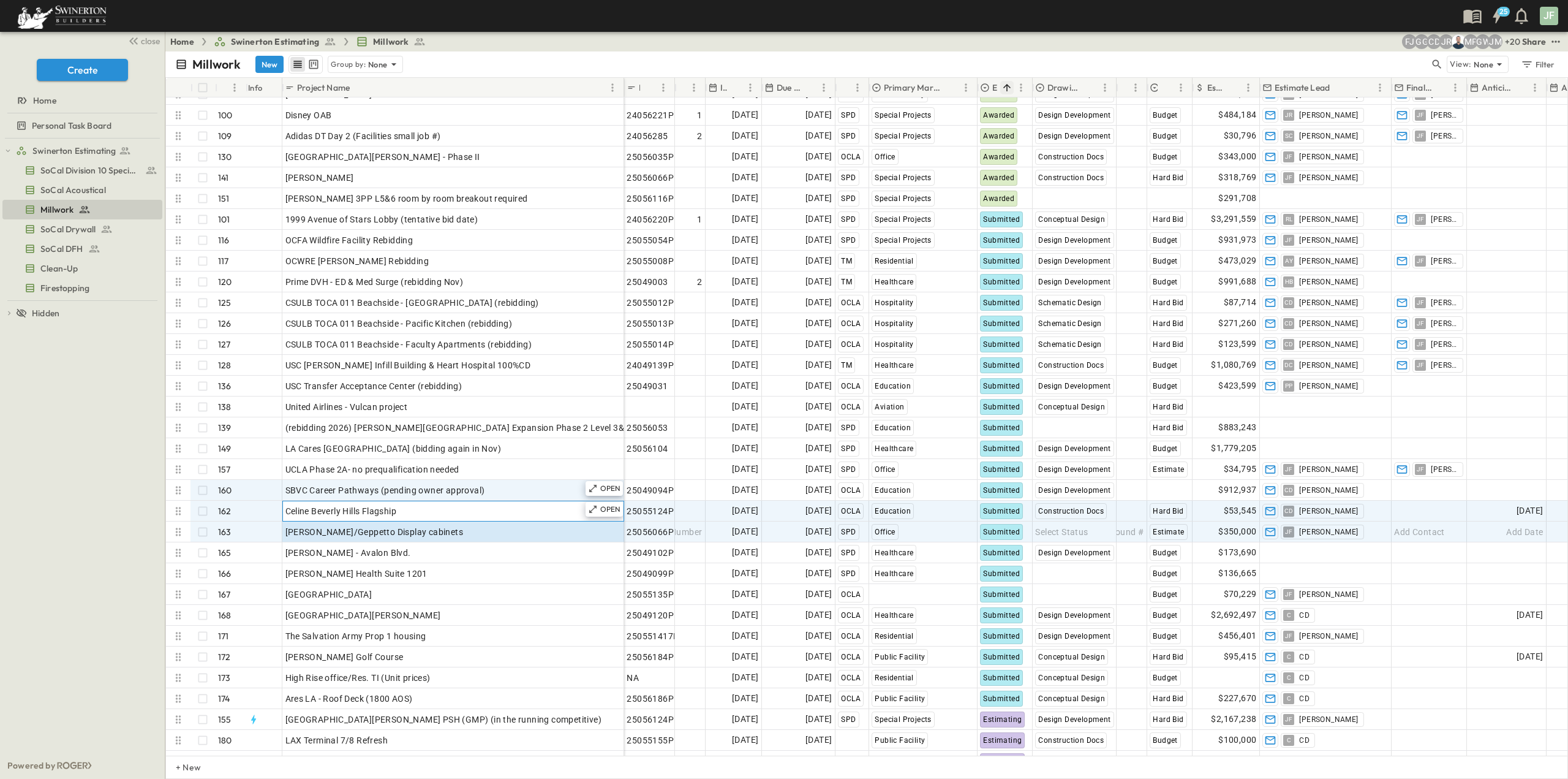
click at [402, 513] on div "Celine Beverly Hills Flagship" at bounding box center [453, 511] width 336 height 17
click at [399, 536] on span "[PERSON_NAME]/Geppetto Display cabinets" at bounding box center [374, 532] width 178 height 13
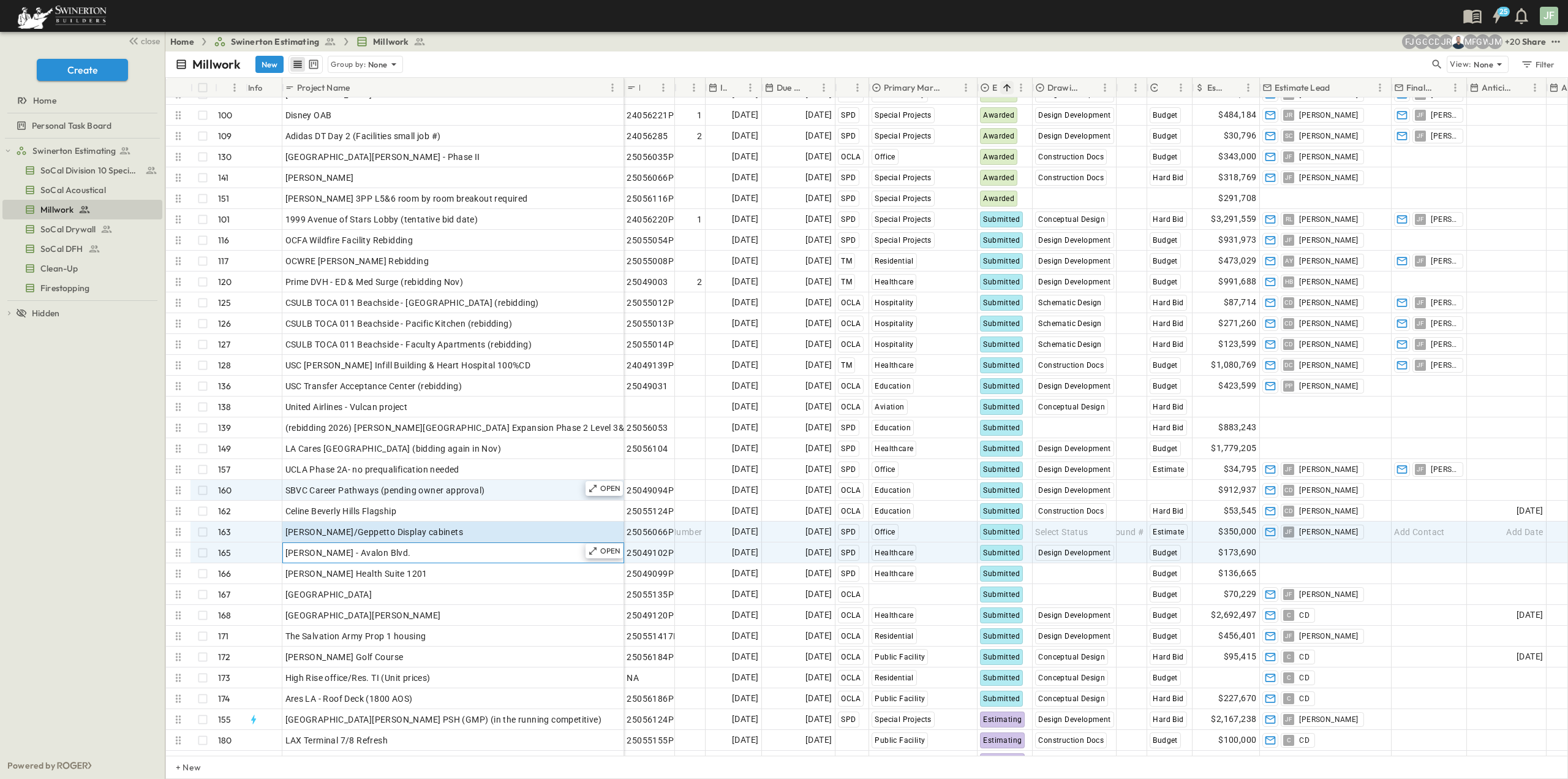
click at [462, 551] on div "[PERSON_NAME] - Avalon Blvd." at bounding box center [453, 552] width 336 height 17
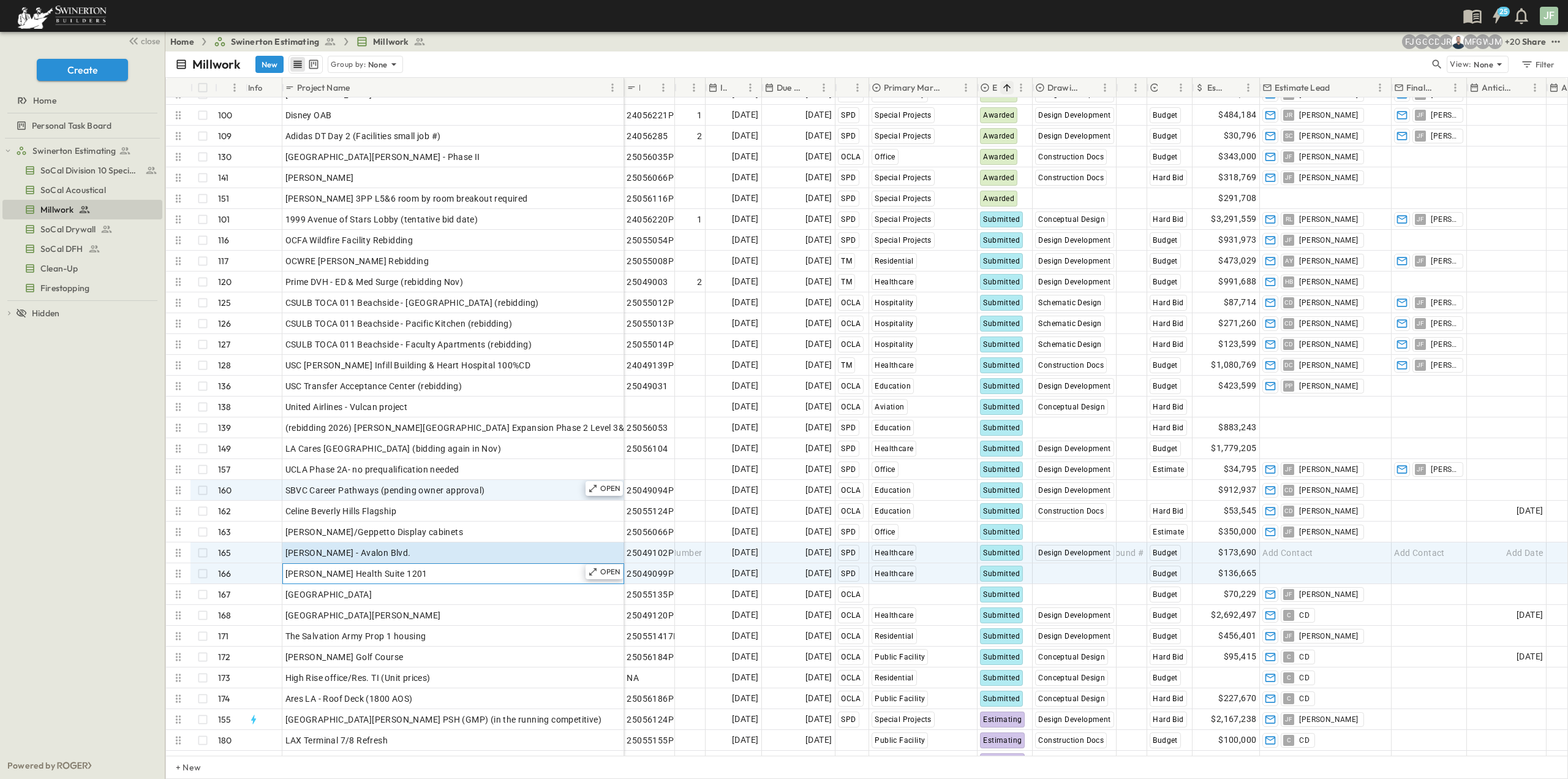
click at [401, 569] on div "[PERSON_NAME] Health Suite 1201" at bounding box center [453, 573] width 336 height 17
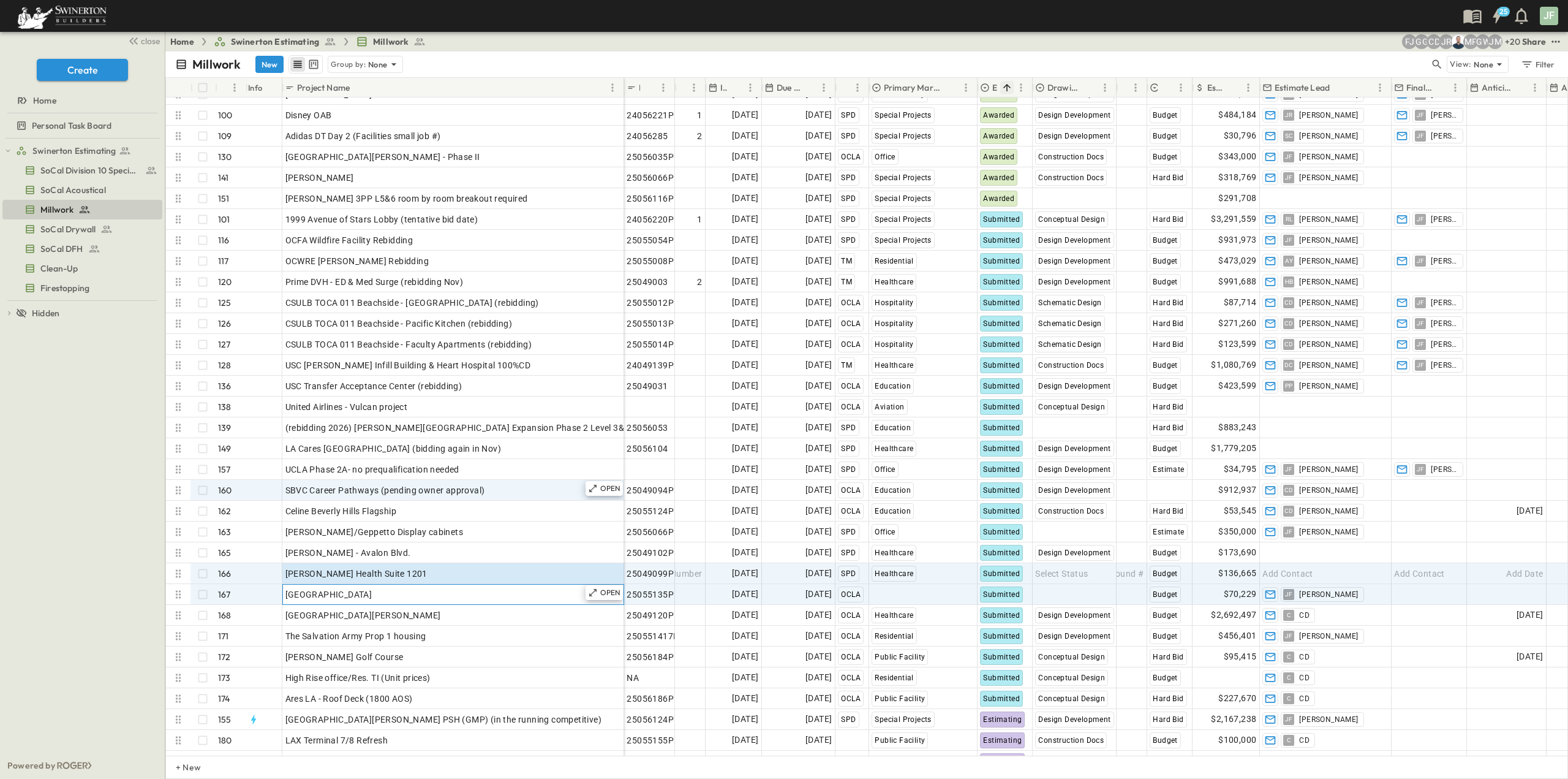
click at [410, 597] on div "[GEOGRAPHIC_DATA]" at bounding box center [453, 594] width 336 height 17
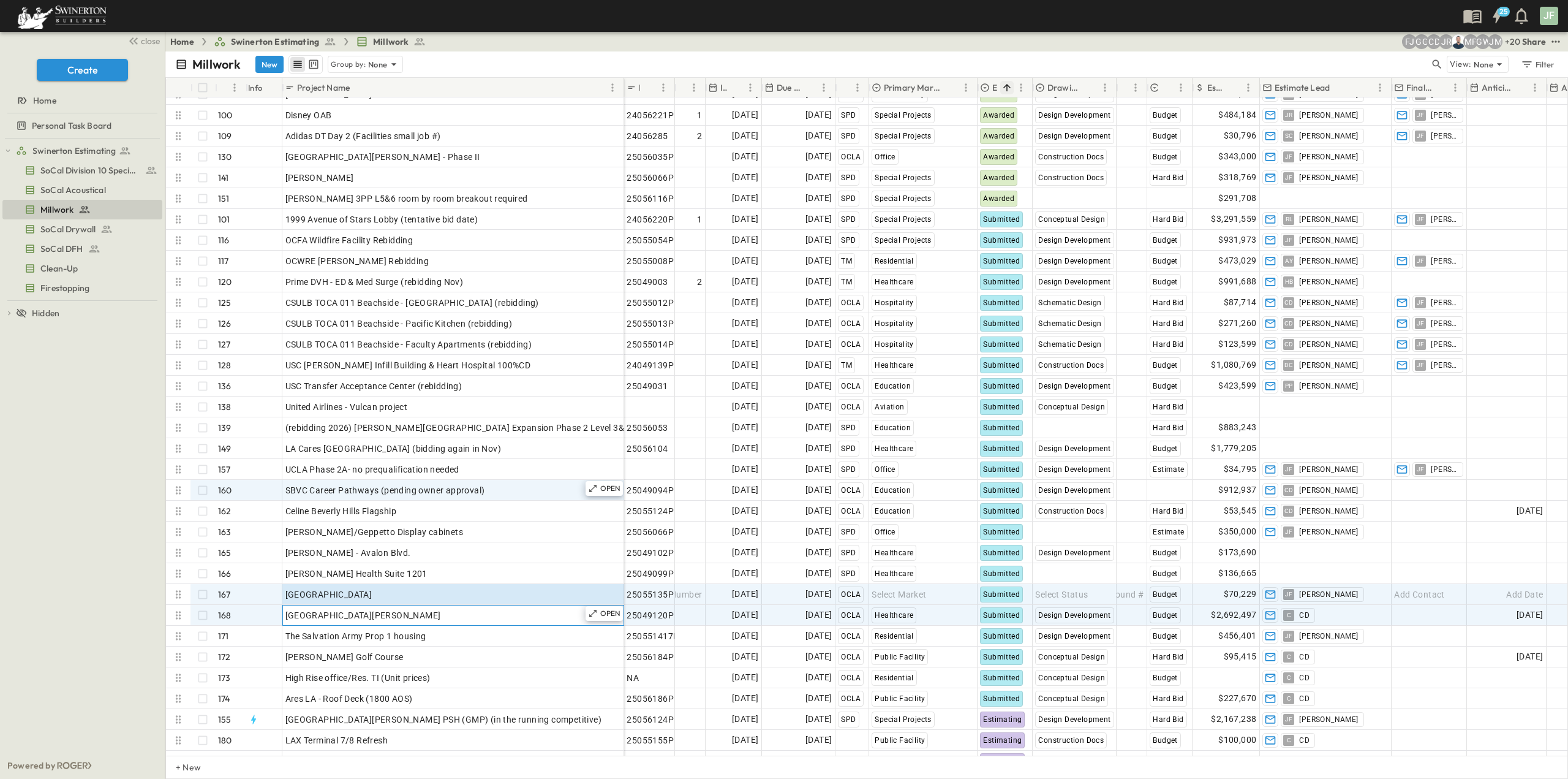
click at [411, 617] on span "[GEOGRAPHIC_DATA][PERSON_NAME]" at bounding box center [363, 615] width 156 height 13
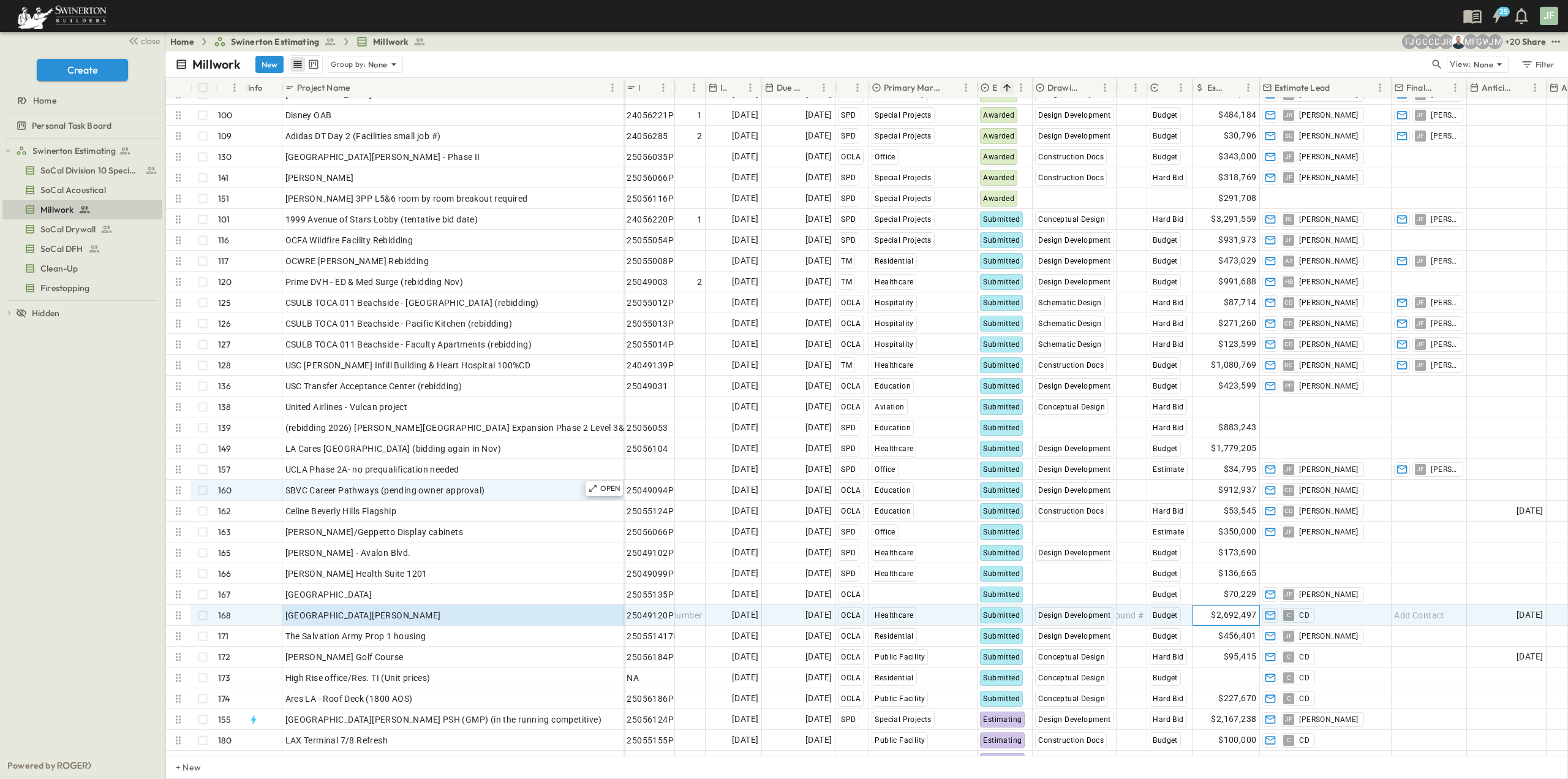
click at [1176, 619] on span "$2,692,497" at bounding box center [1233, 615] width 45 height 14
drag, startPoint x: 1213, startPoint y: 615, endPoint x: 1163, endPoint y: 613, distance: 50.0
click at [1163, 613] on div "25049120P Add Number [DATE] [DATE] OCLA Healthcare Submitted Design Development…" at bounding box center [1230, 615] width 1213 height 21
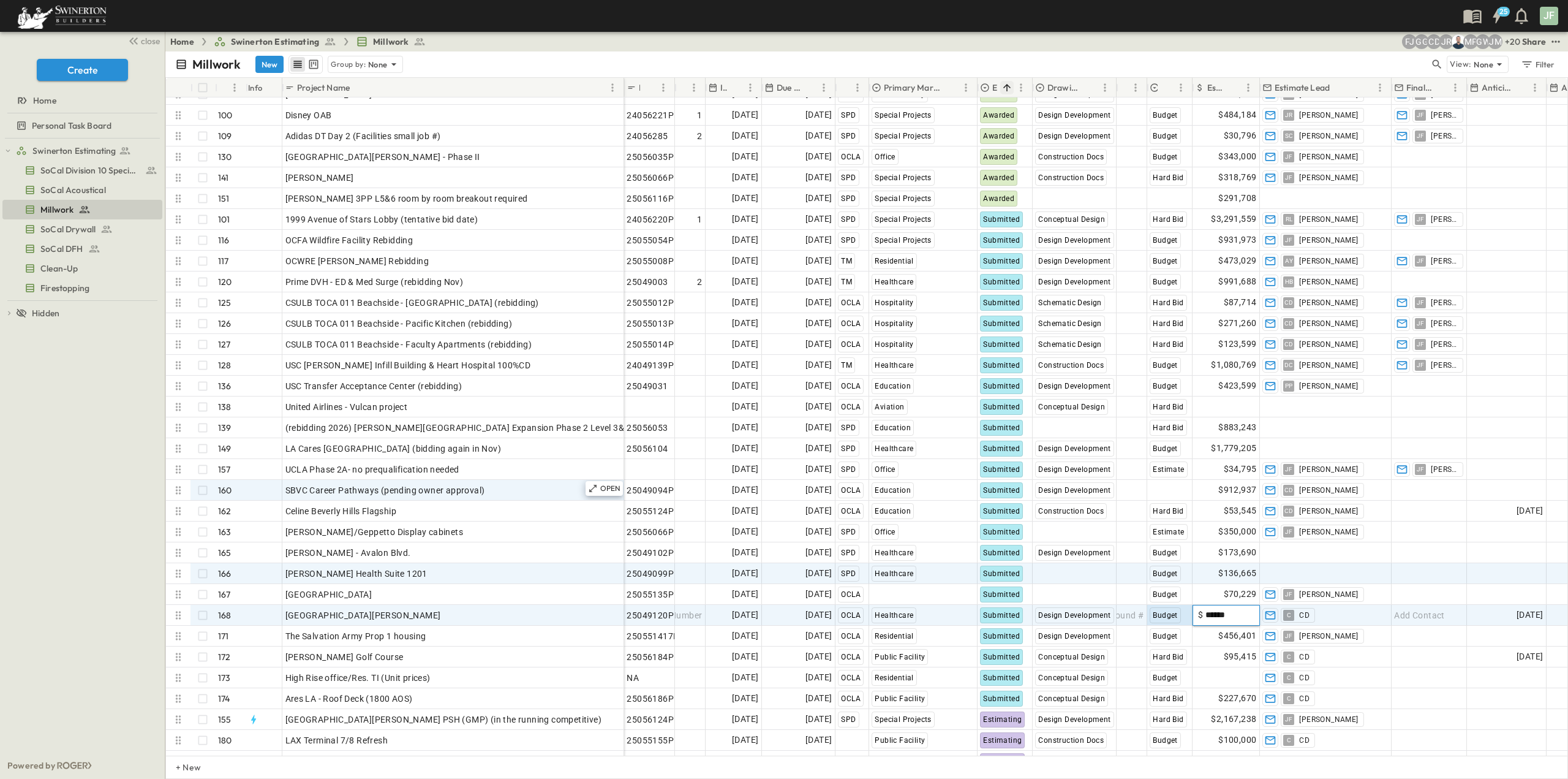
type input "*******"
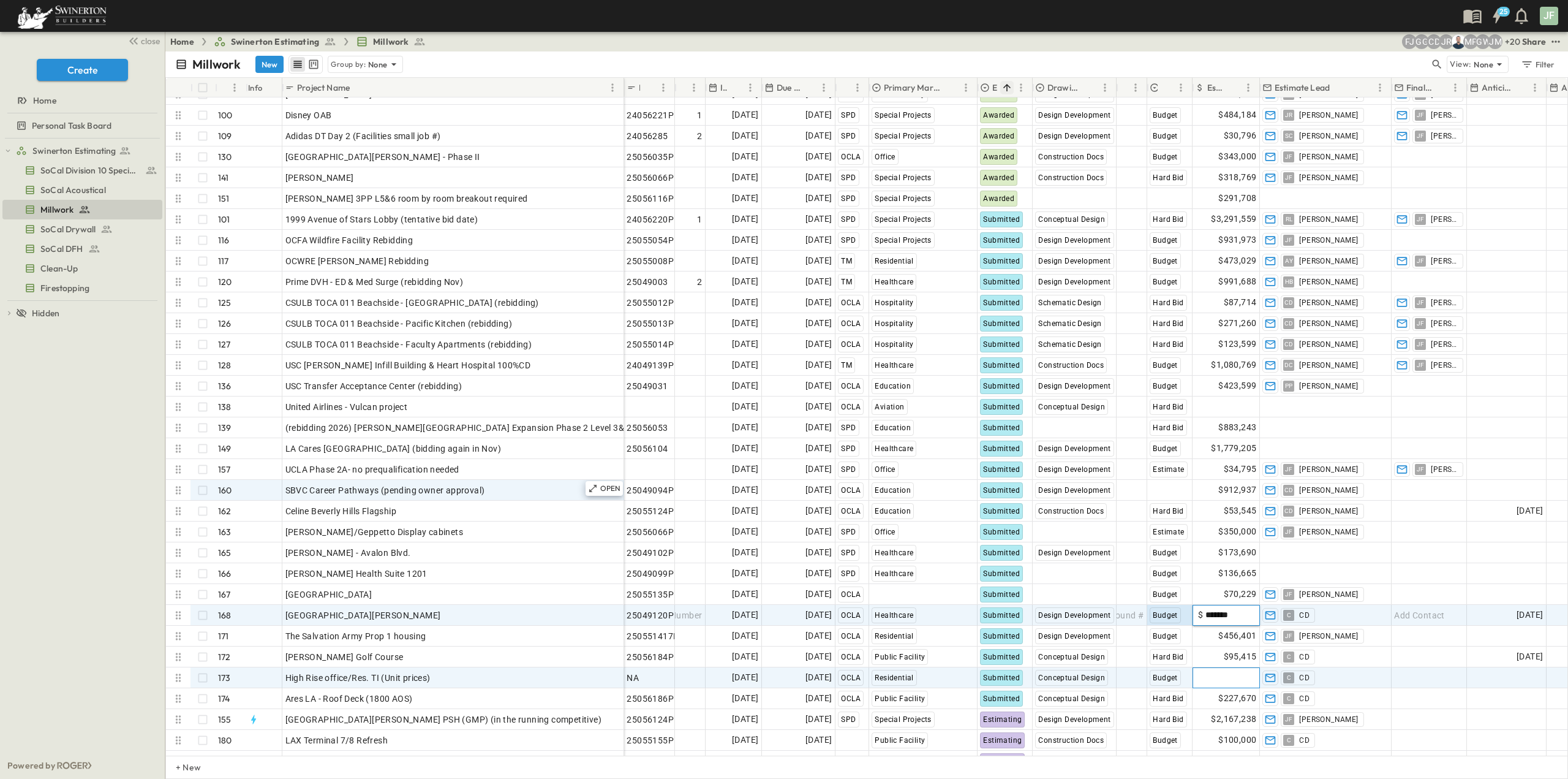
click at [1176, 631] on div "Add Amount" at bounding box center [1225, 678] width 66 height 20
click at [1176, 611] on span "$1,635,888" at bounding box center [1233, 615] width 45 height 14
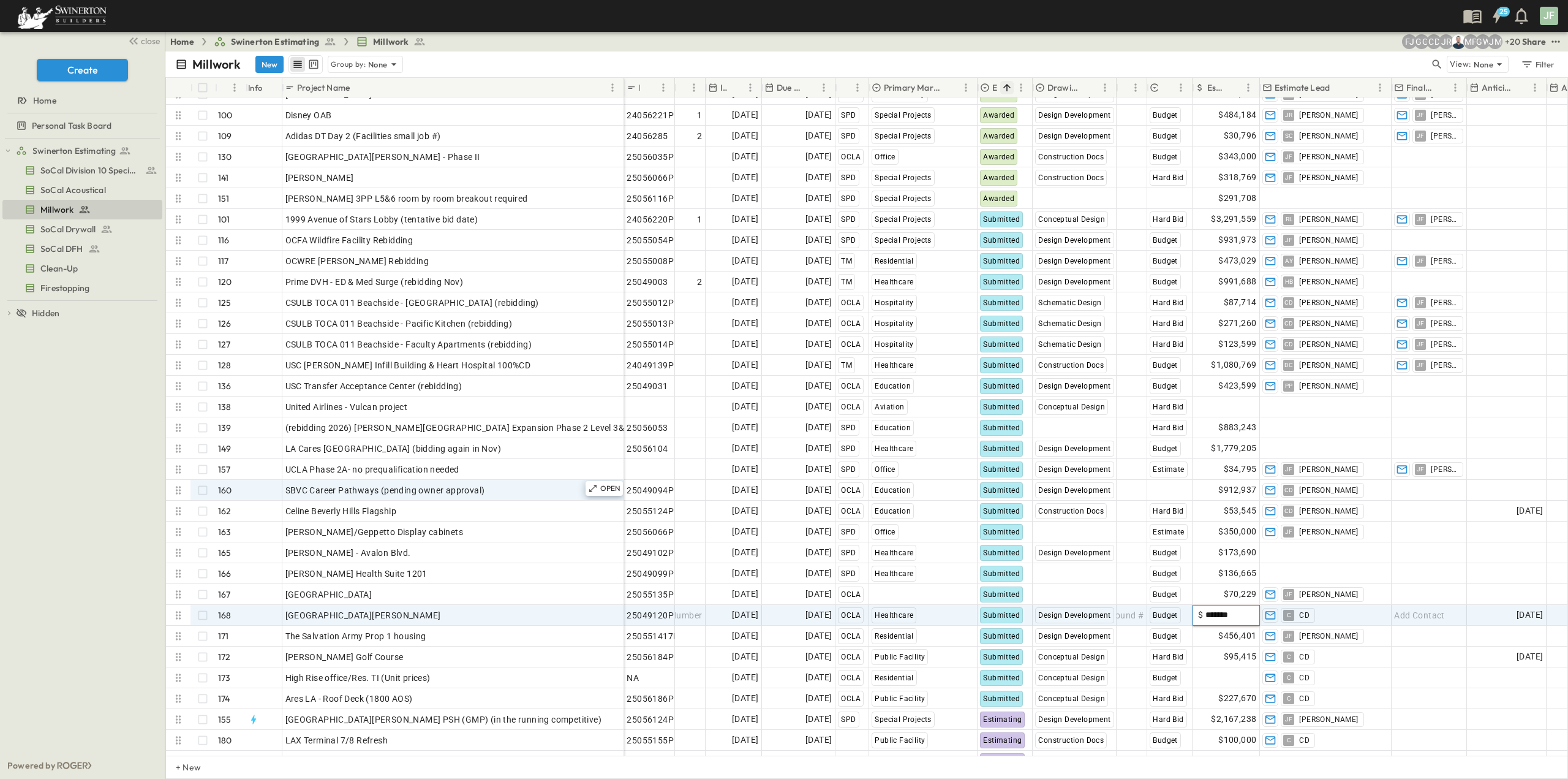
drag, startPoint x: 1246, startPoint y: 613, endPoint x: 1226, endPoint y: 615, distance: 20.1
click at [1176, 615] on input "*******" at bounding box center [1229, 615] width 50 height 13
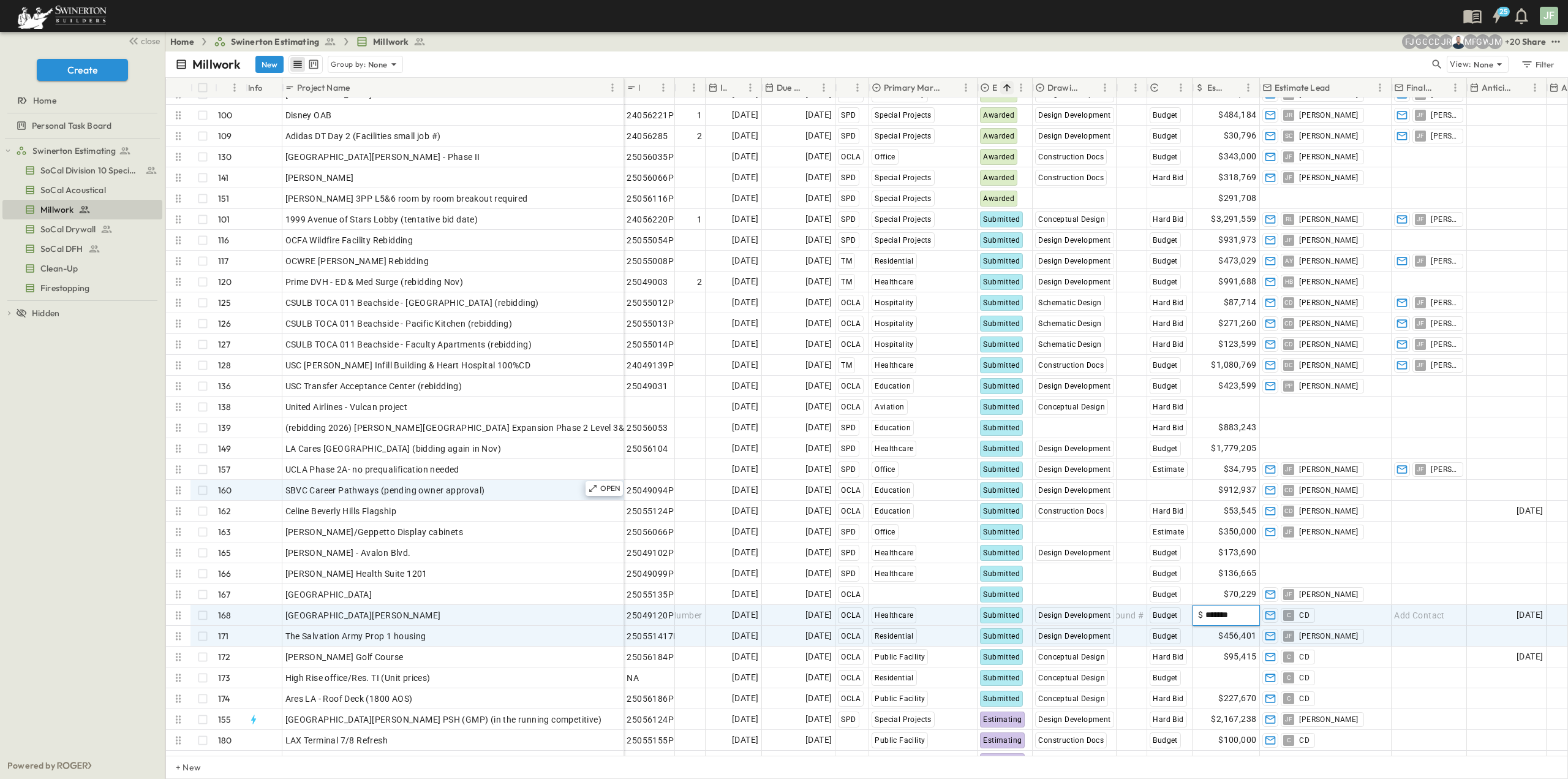
type input "*******"
click at [1176, 631] on span "$456,401" at bounding box center [1238, 636] width 38 height 14
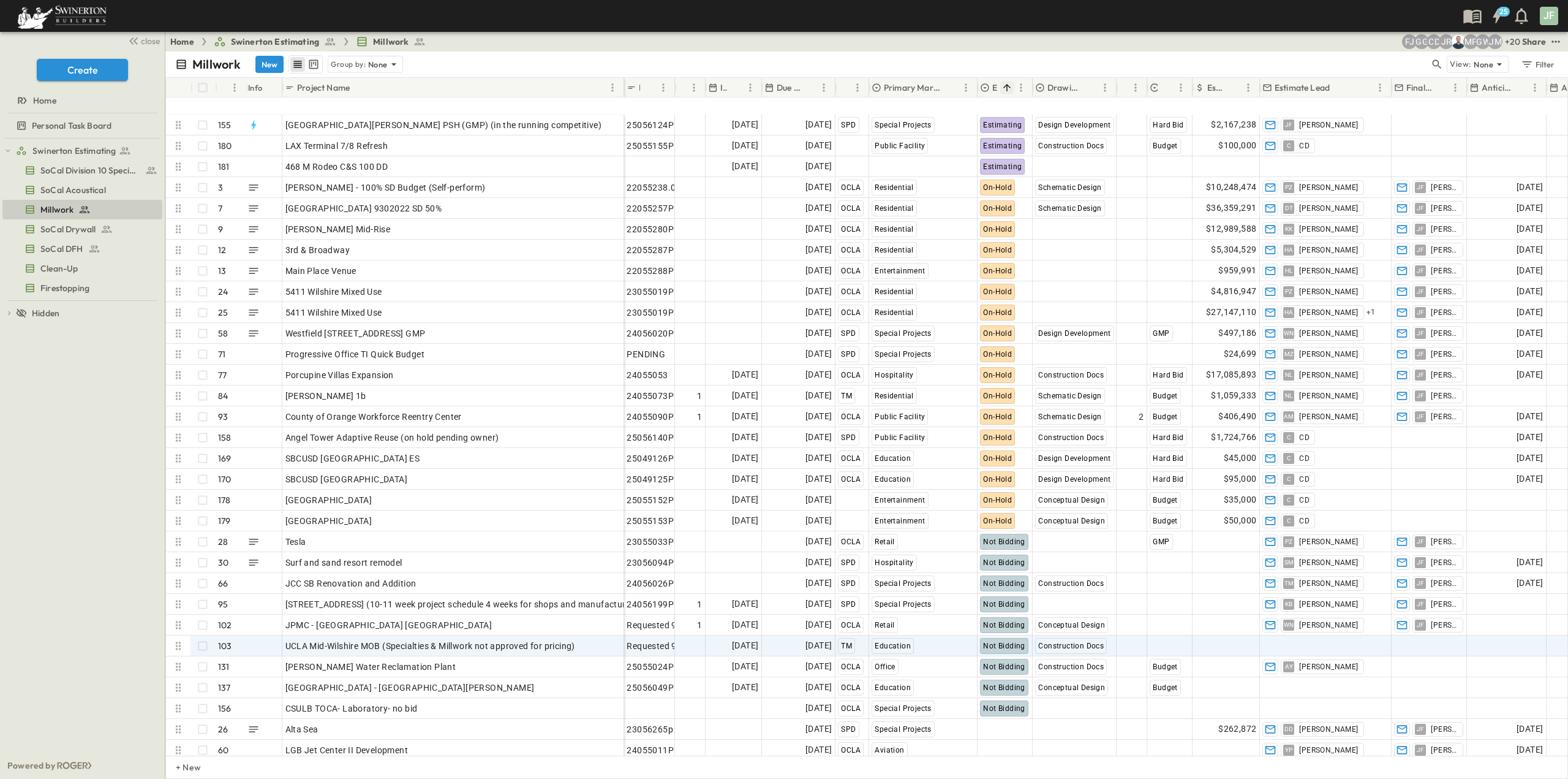
scroll to position [3122, 0]
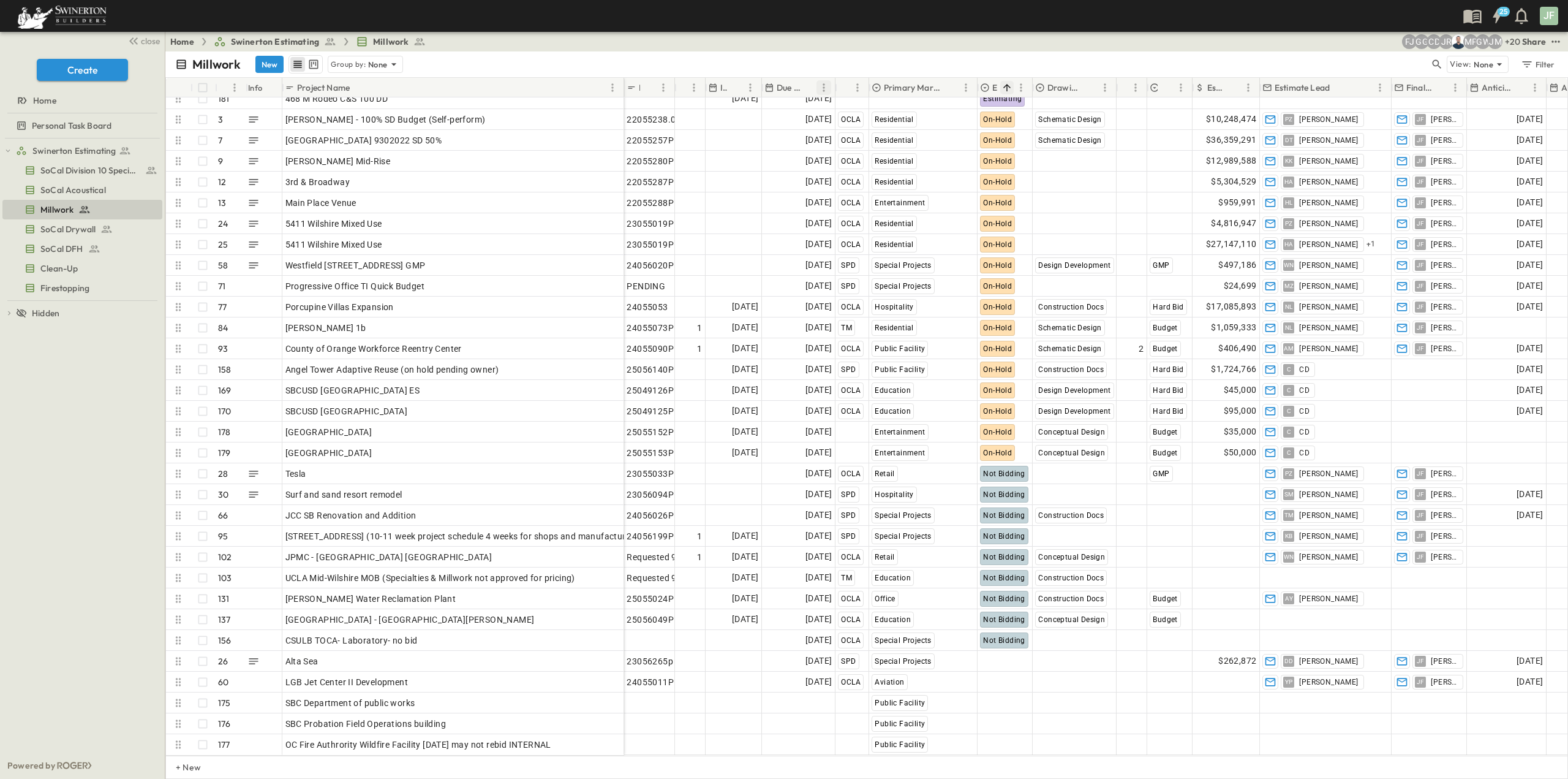
click at [822, 87] on icon "Menu" at bounding box center [825, 88] width 13 height 13
click at [811, 85] on icon "Sort" at bounding box center [810, 87] width 7 height 7
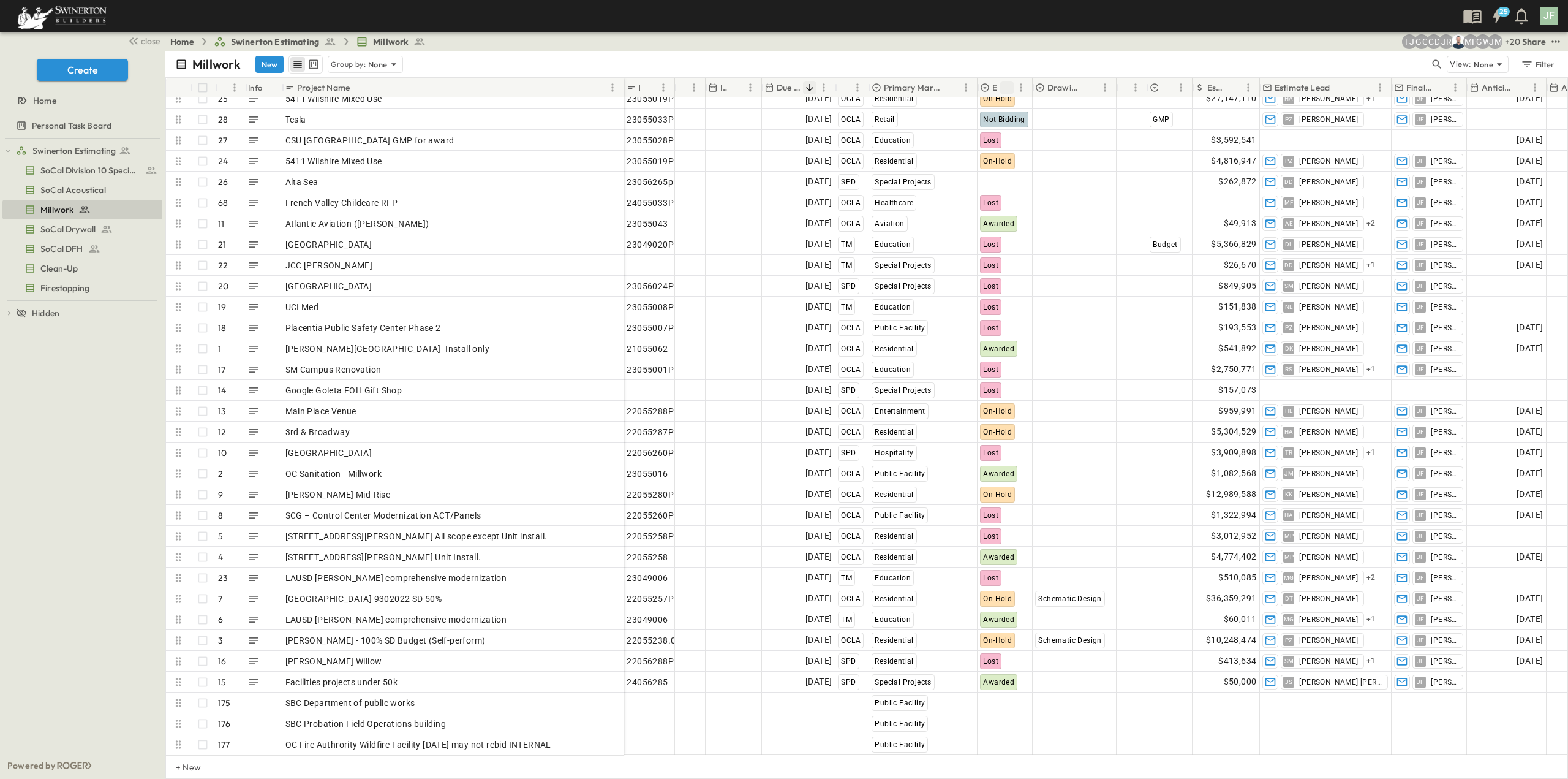
click at [807, 89] on icon "Sort" at bounding box center [810, 87] width 11 height 11
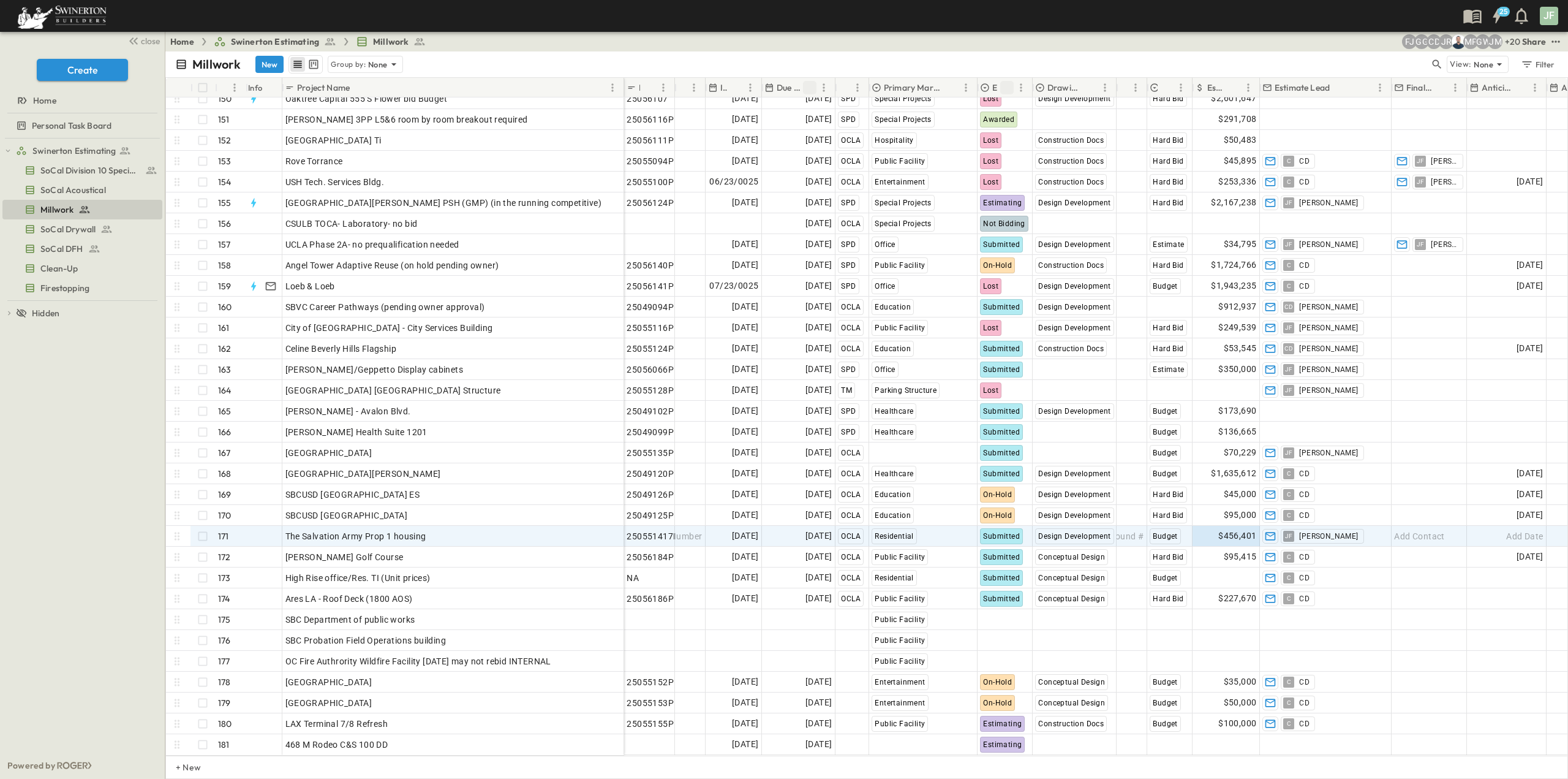
click at [816, 88] on button "Sort" at bounding box center [809, 87] width 14 height 14
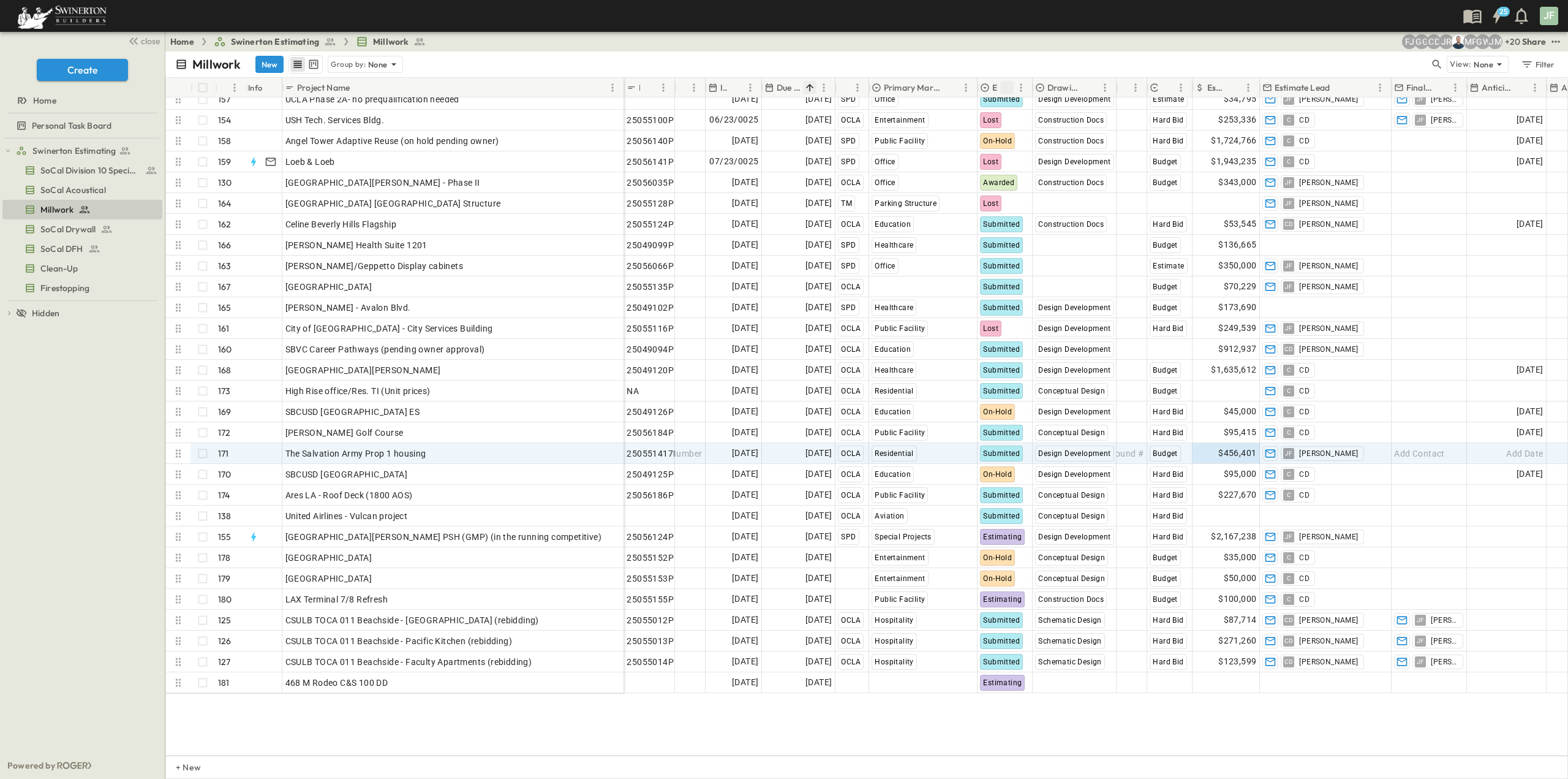
scroll to position [2976, 0]
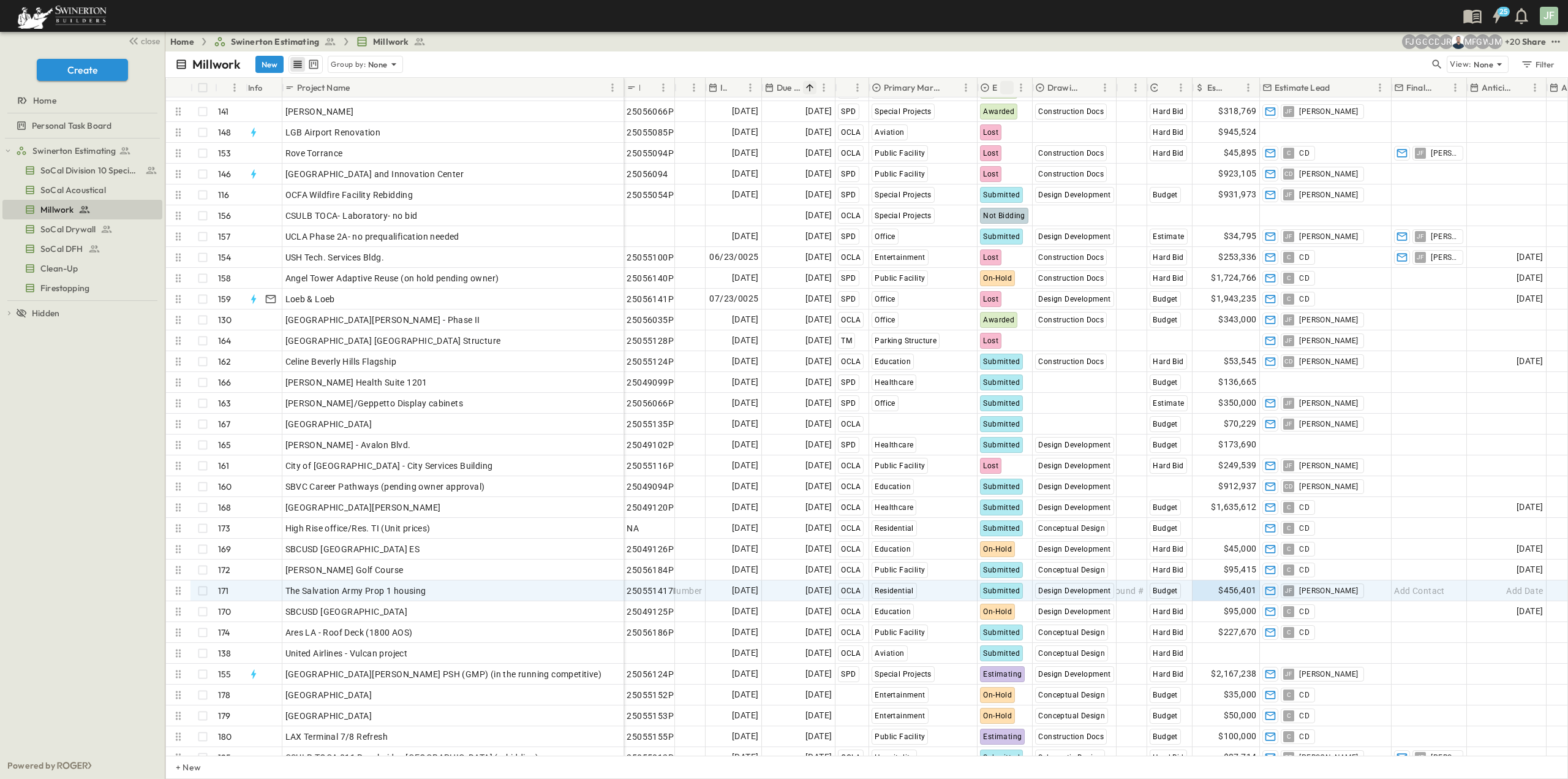
click at [816, 88] on button "Sort" at bounding box center [809, 87] width 14 height 14
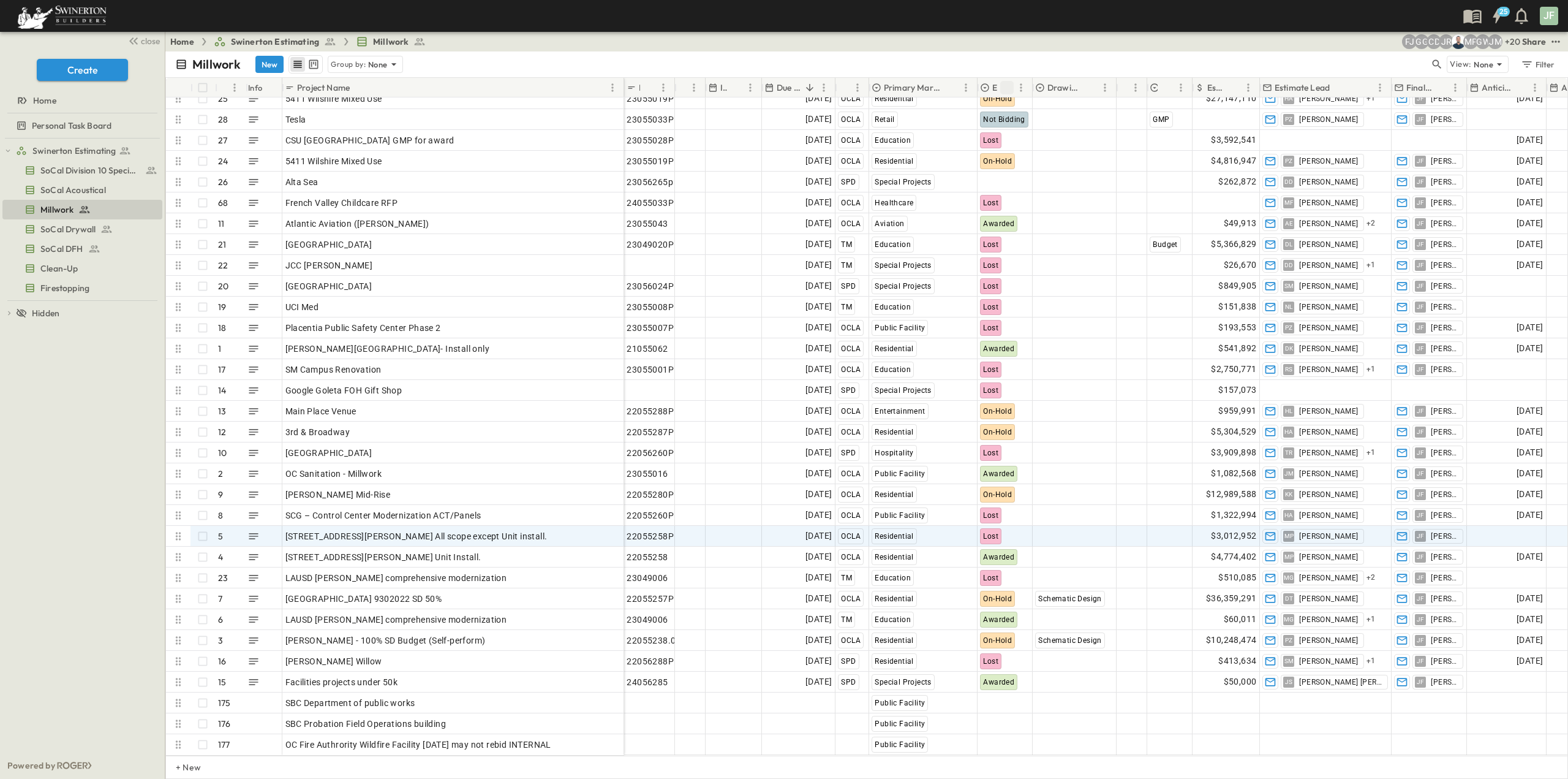
scroll to position [3122, 0]
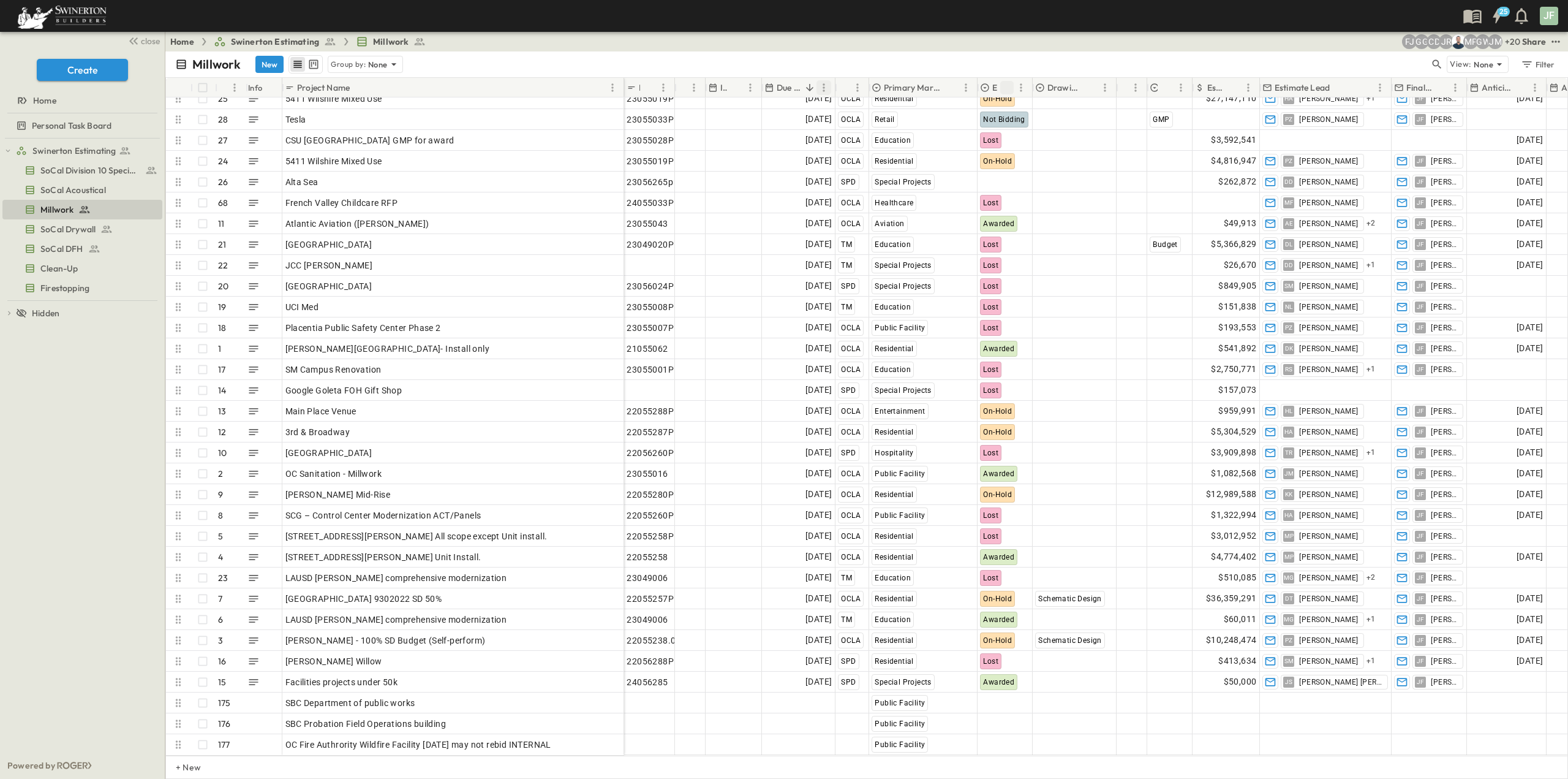
click at [825, 86] on icon "Menu" at bounding box center [825, 88] width 13 height 13
click at [811, 87] on icon "Sort" at bounding box center [810, 87] width 11 height 11
